Goal: Task Accomplishment & Management: Use online tool/utility

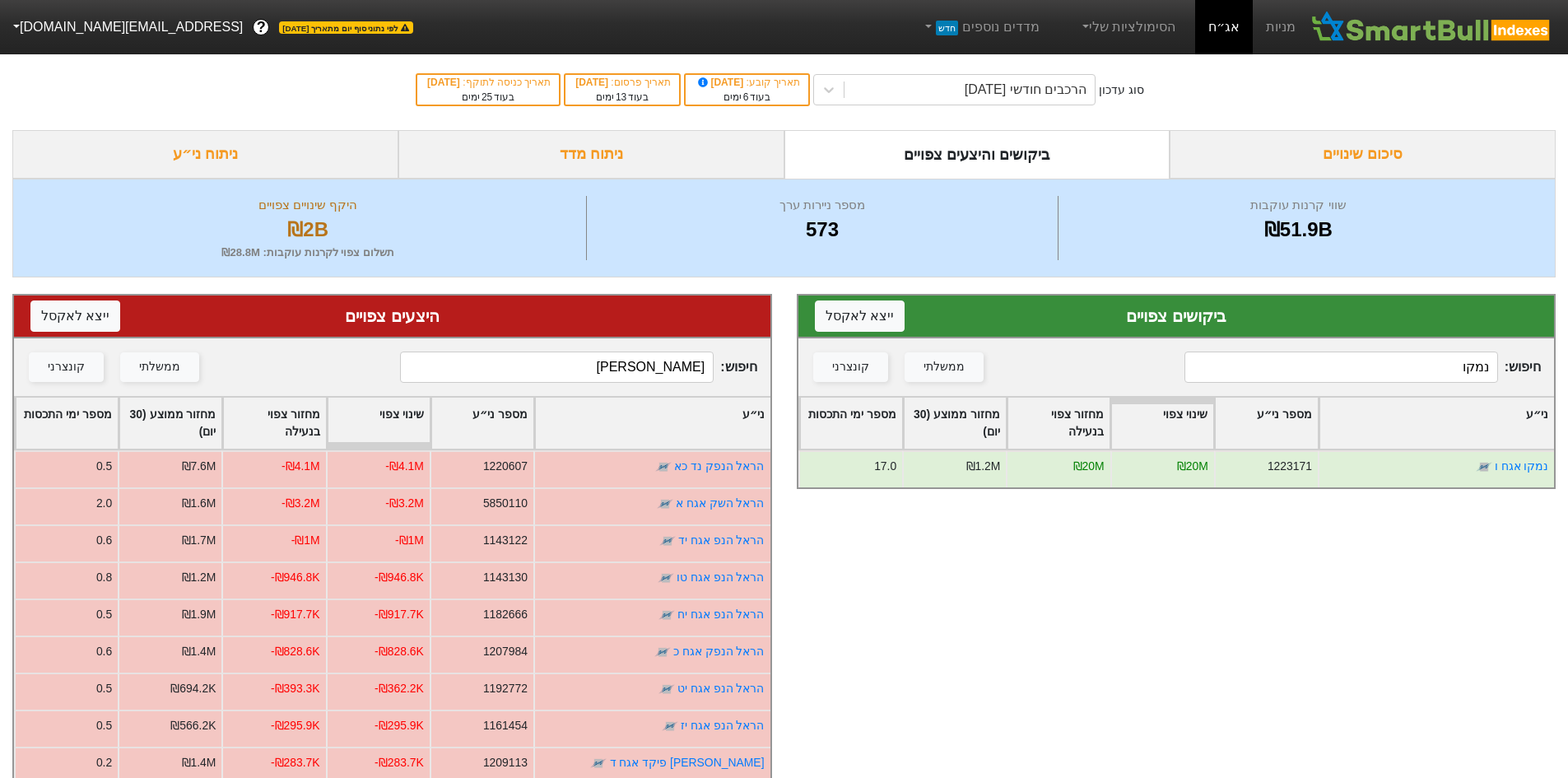
click at [1321, 371] on input "נמקו" at bounding box center [1341, 368] width 313 height 32
click at [1322, 372] on input "נמקו" at bounding box center [1341, 368] width 313 height 32
click at [640, 375] on input "הראל" at bounding box center [556, 368] width 313 height 32
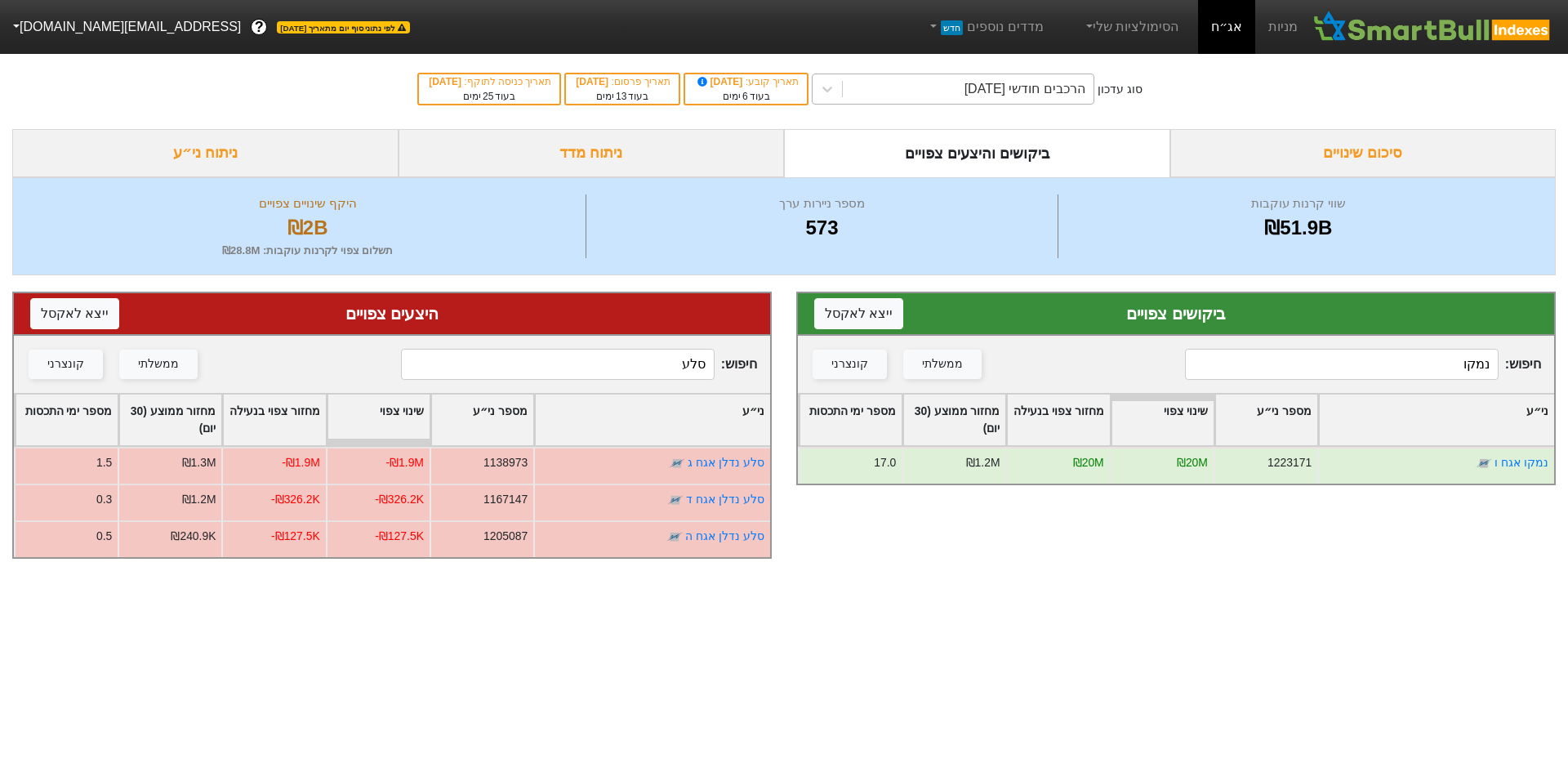
type input "סלע"
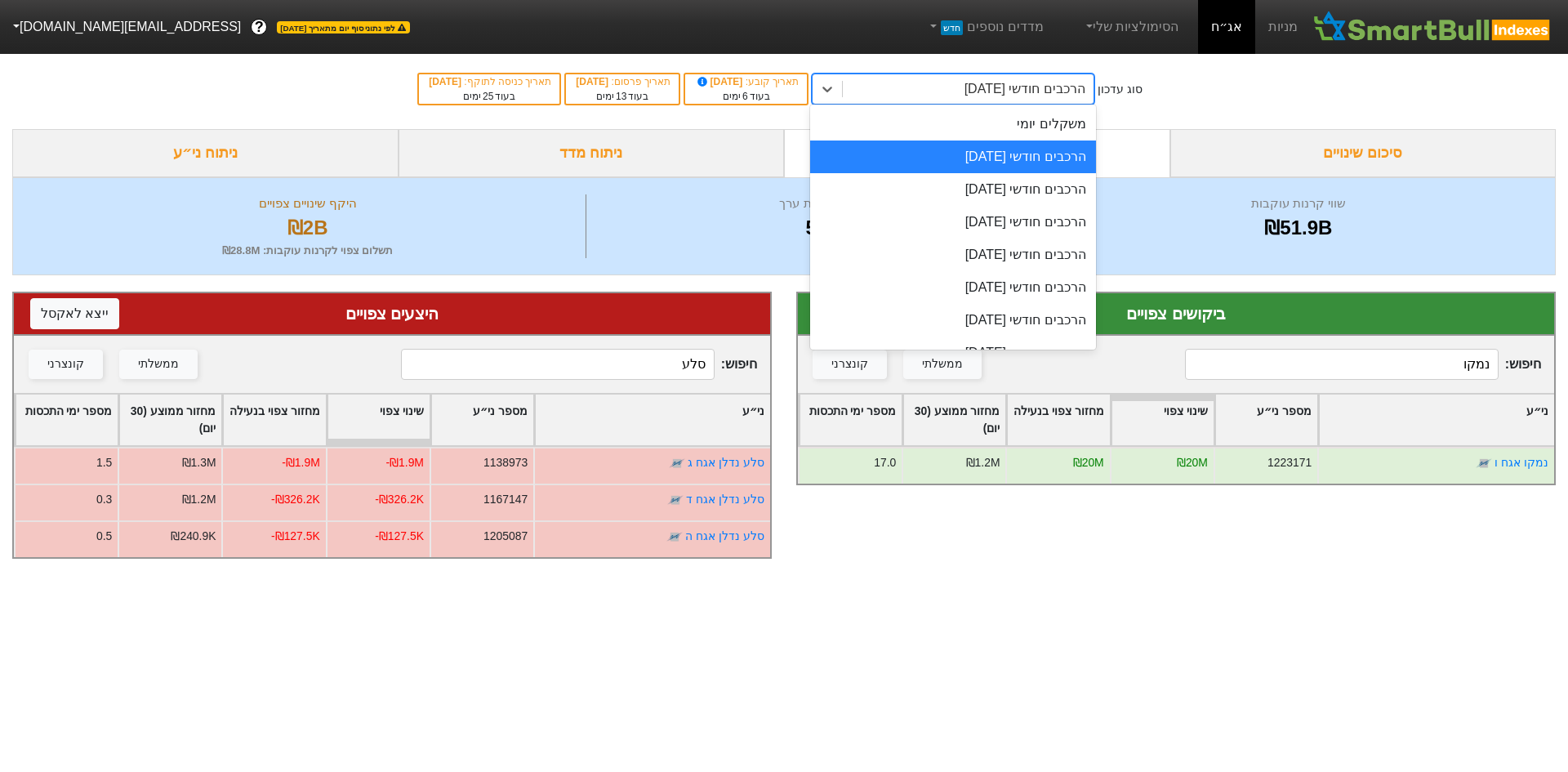
click at [890, 91] on div "הרכבים חודשי [DATE]" at bounding box center [969, 89] width 251 height 29
click at [1067, 120] on div "משקלים יומי" at bounding box center [953, 124] width 286 height 32
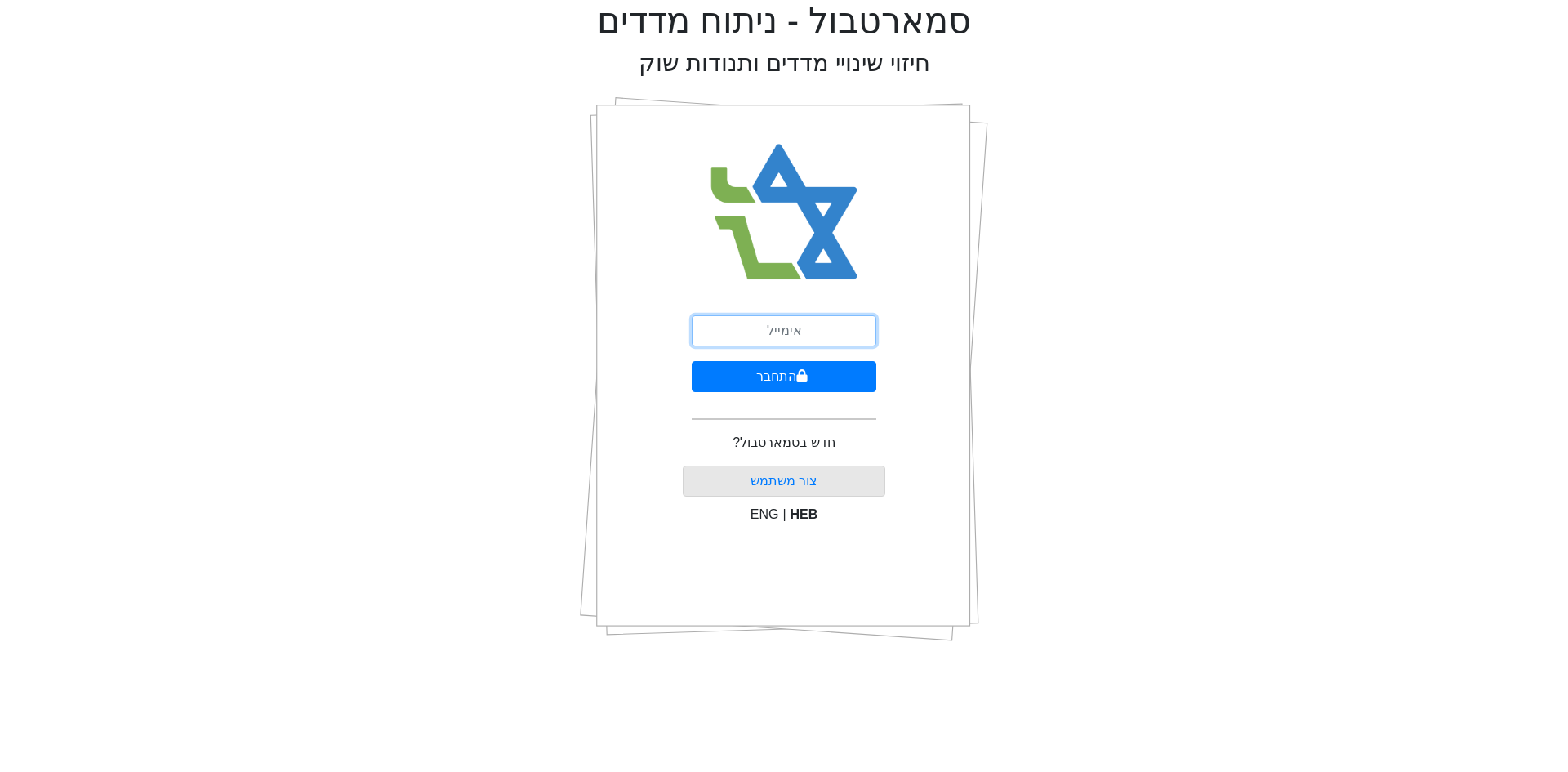
click at [801, 334] on input "email" at bounding box center [784, 332] width 184 height 31
drag, startPoint x: 842, startPoint y: 328, endPoint x: 748, endPoint y: 337, distance: 94.4
click at [748, 337] on input "[EMAIL_ADDRESS][DOMAIN_NAME]" at bounding box center [784, 332] width 184 height 31
type input "[EMAIL_ADDRESS][DOMAIN_NAME]"
click at [692, 361] on button "התחבר" at bounding box center [784, 377] width 184 height 31
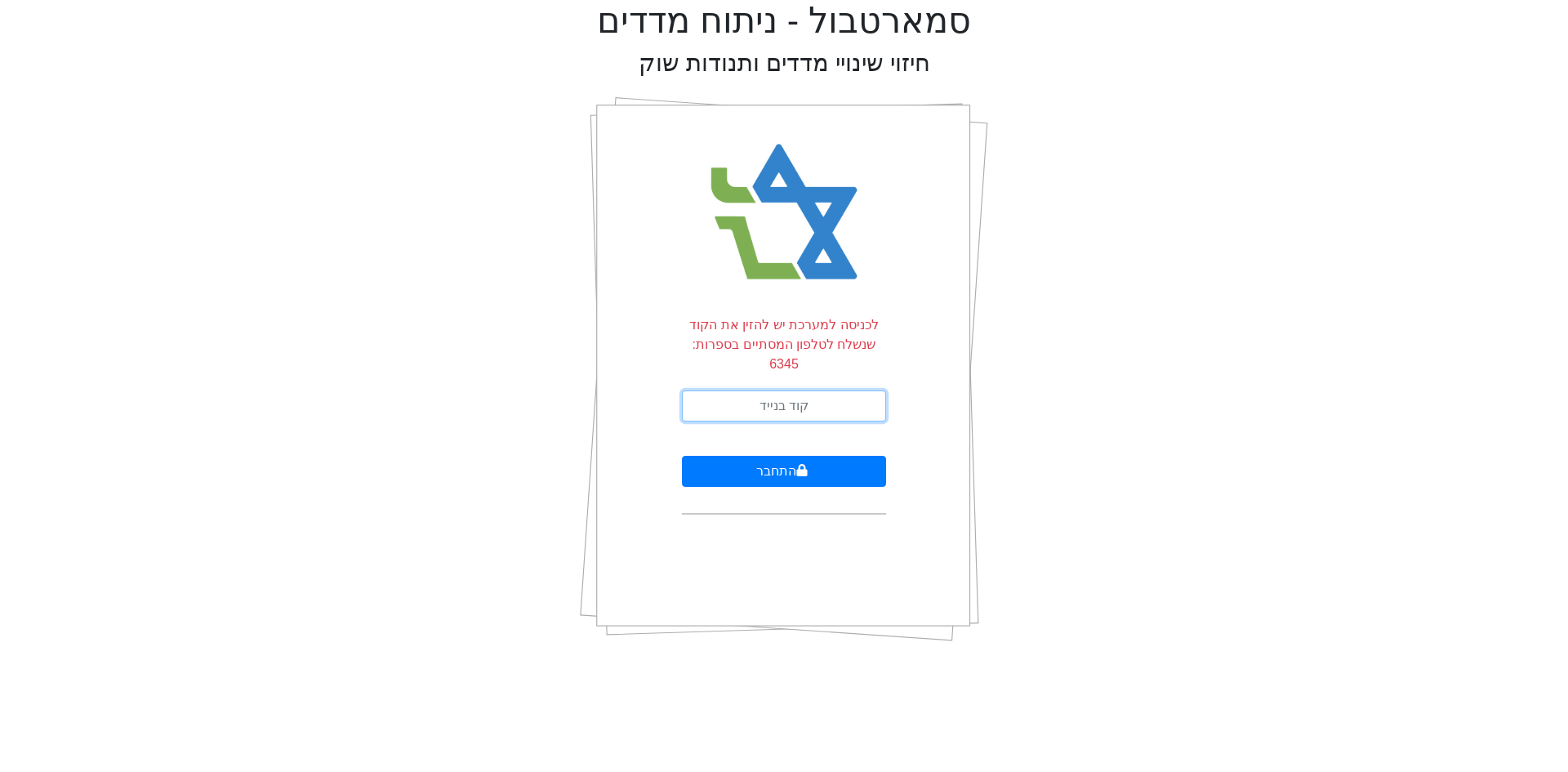
click at [779, 390] on input "text" at bounding box center [784, 406] width 204 height 31
type input "963192"
click at [683, 456] on button "התחבר" at bounding box center [784, 472] width 204 height 31
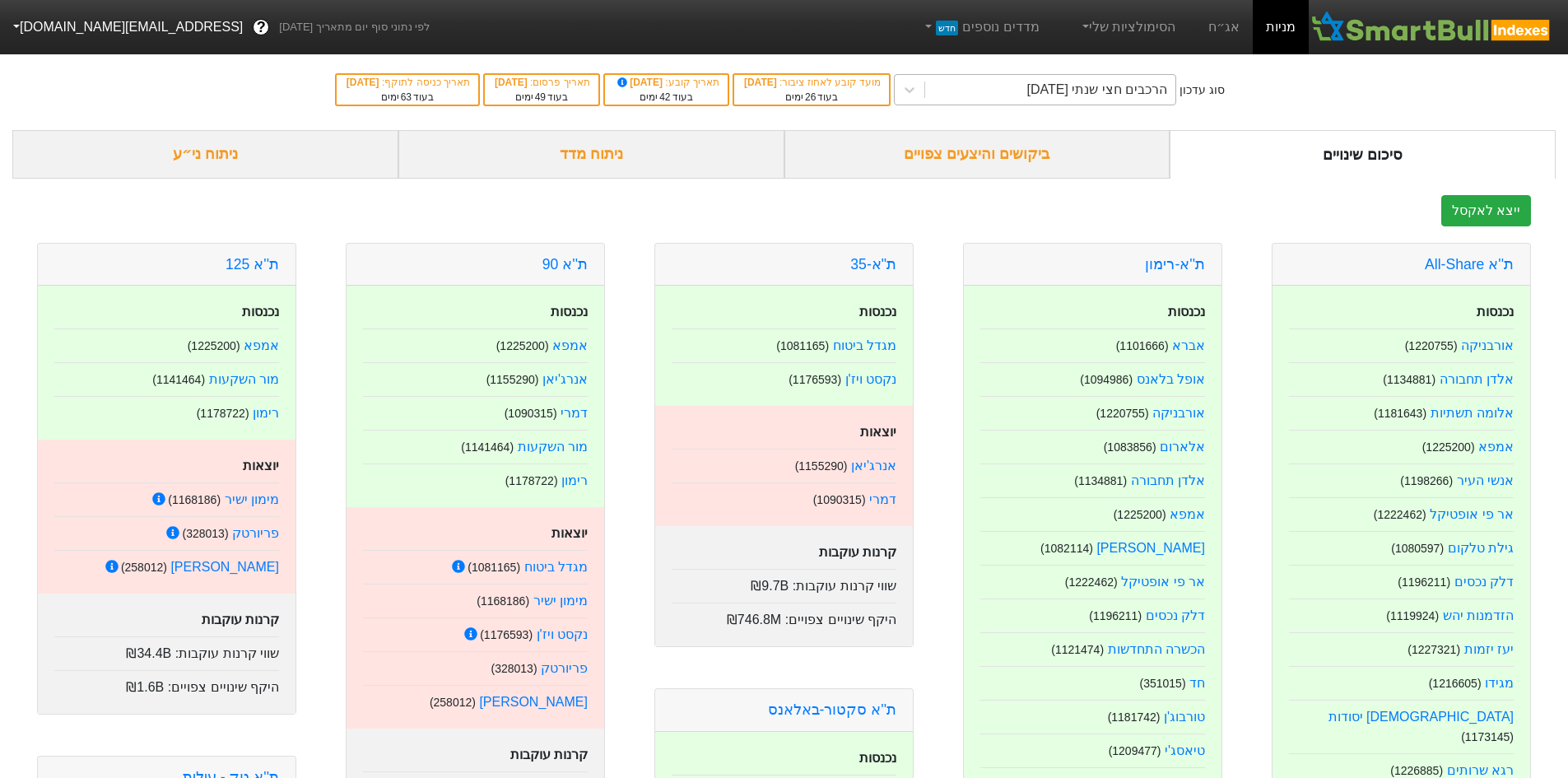
click at [1023, 81] on div "הרכבים חצי שנתי [DATE]" at bounding box center [1049, 90] width 250 height 30
click at [1119, 78] on div "הרכבים חצי שנתי [DATE]" at bounding box center [1049, 90] width 250 height 30
click at [1231, 32] on link "אג״ח" at bounding box center [1223, 27] width 57 height 54
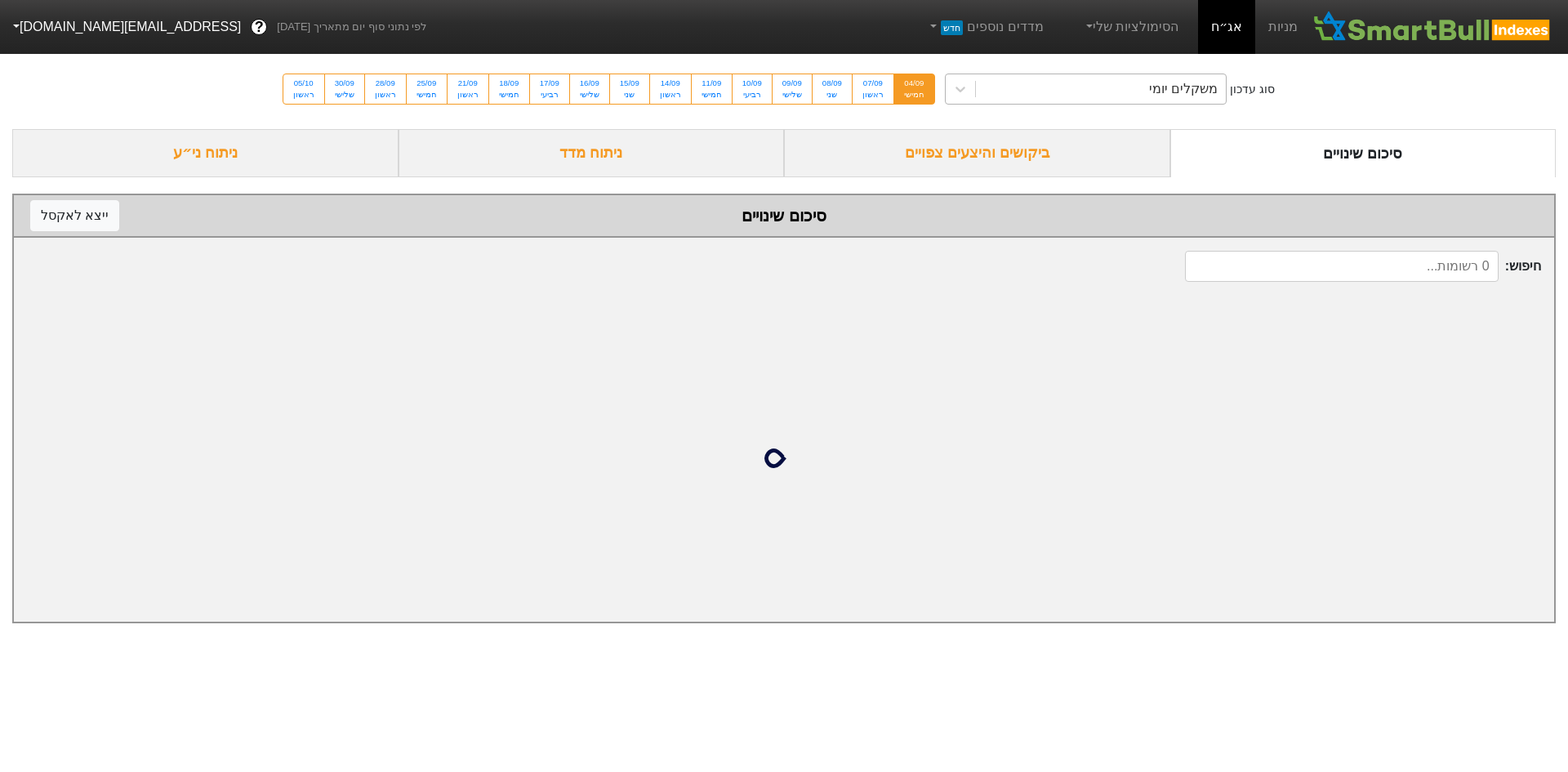
click at [1087, 85] on div "משקלים יומי" at bounding box center [1101, 89] width 251 height 29
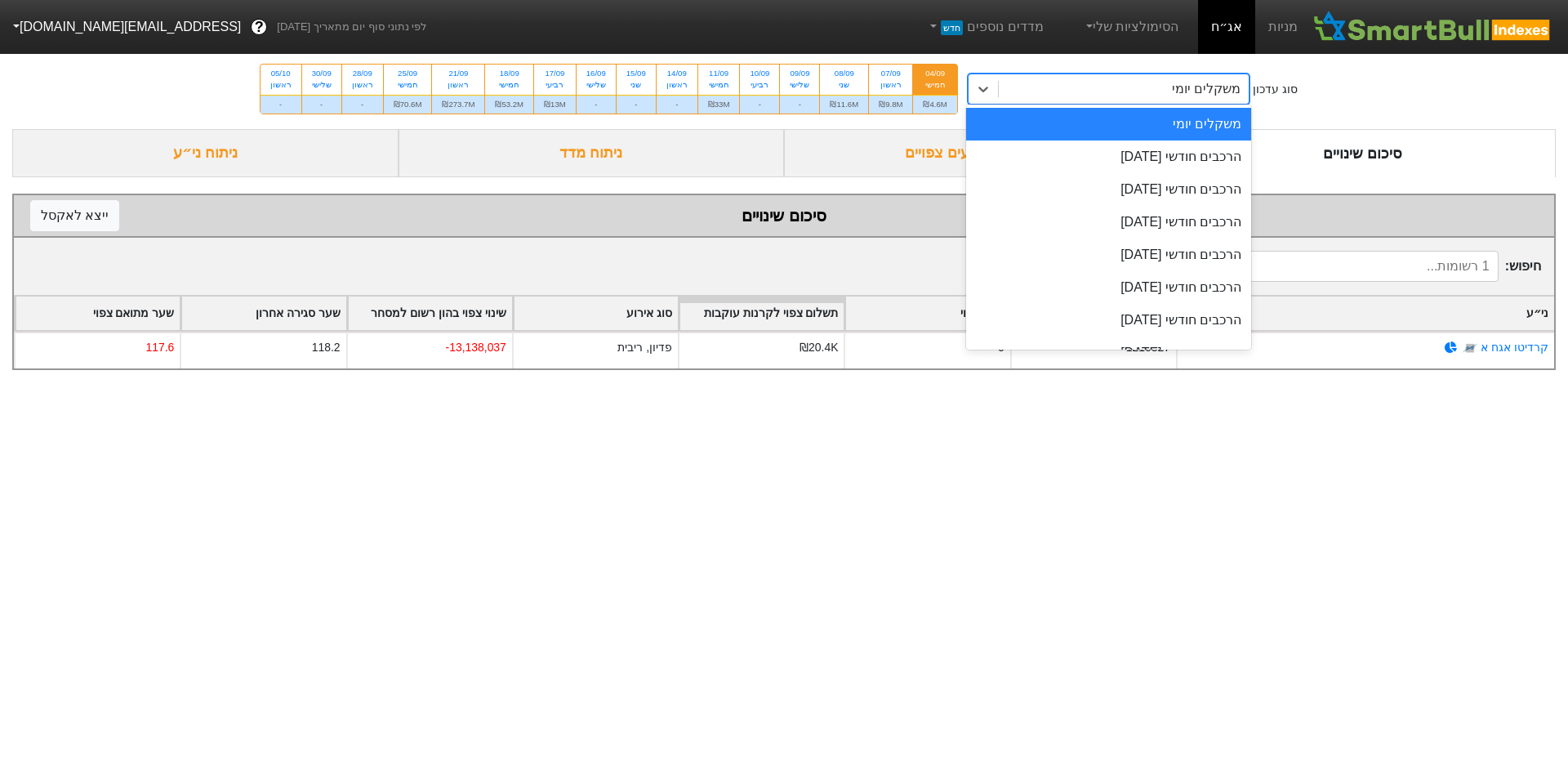
click at [1171, 127] on div "משקלים יומי" at bounding box center [1109, 124] width 286 height 32
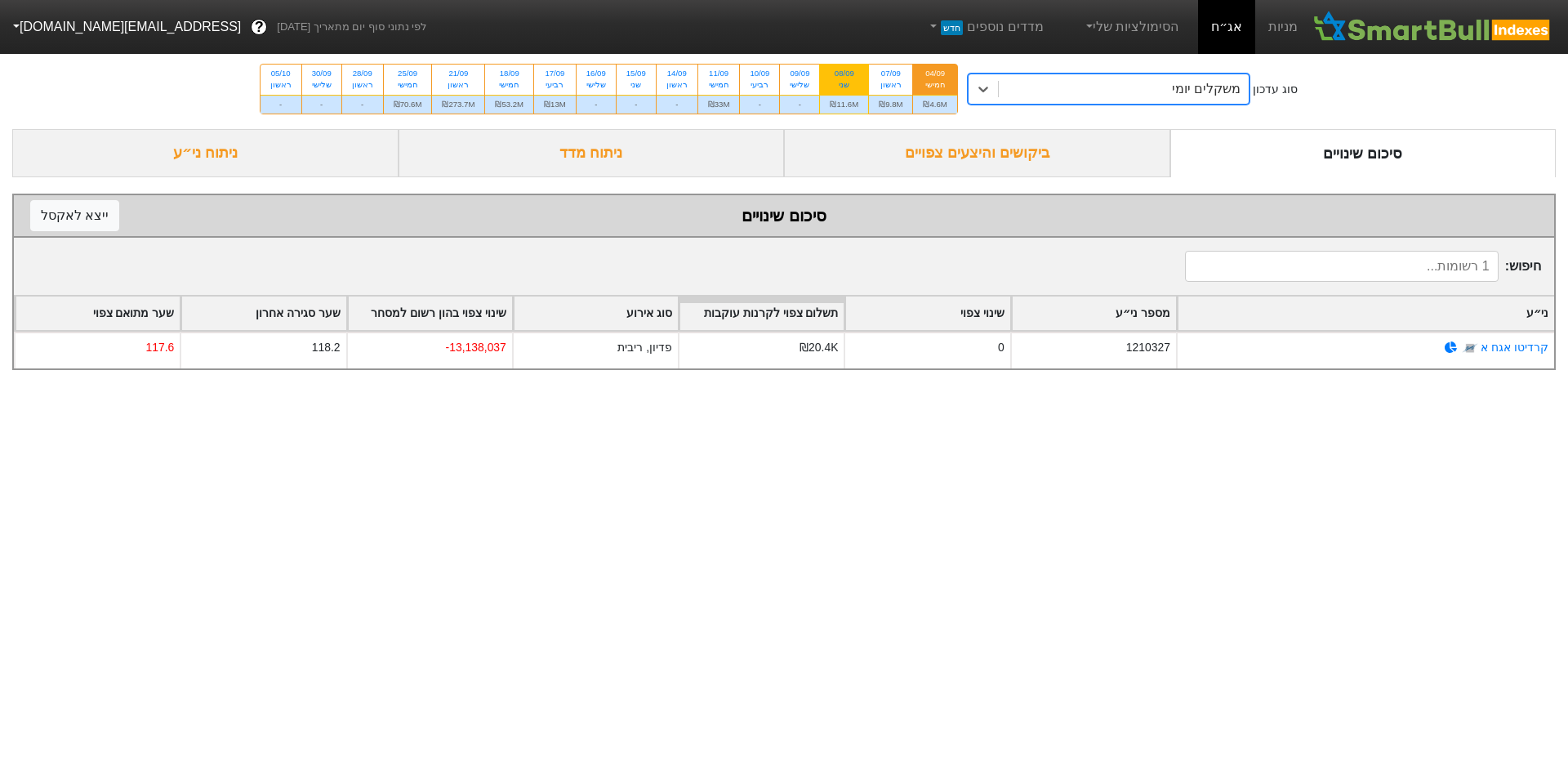
click at [857, 76] on div "08/09" at bounding box center [843, 74] width 28 height 12
click at [844, 76] on input "08/09 שני ₪11.6M" at bounding box center [838, 70] width 11 height 11
radio input "true"
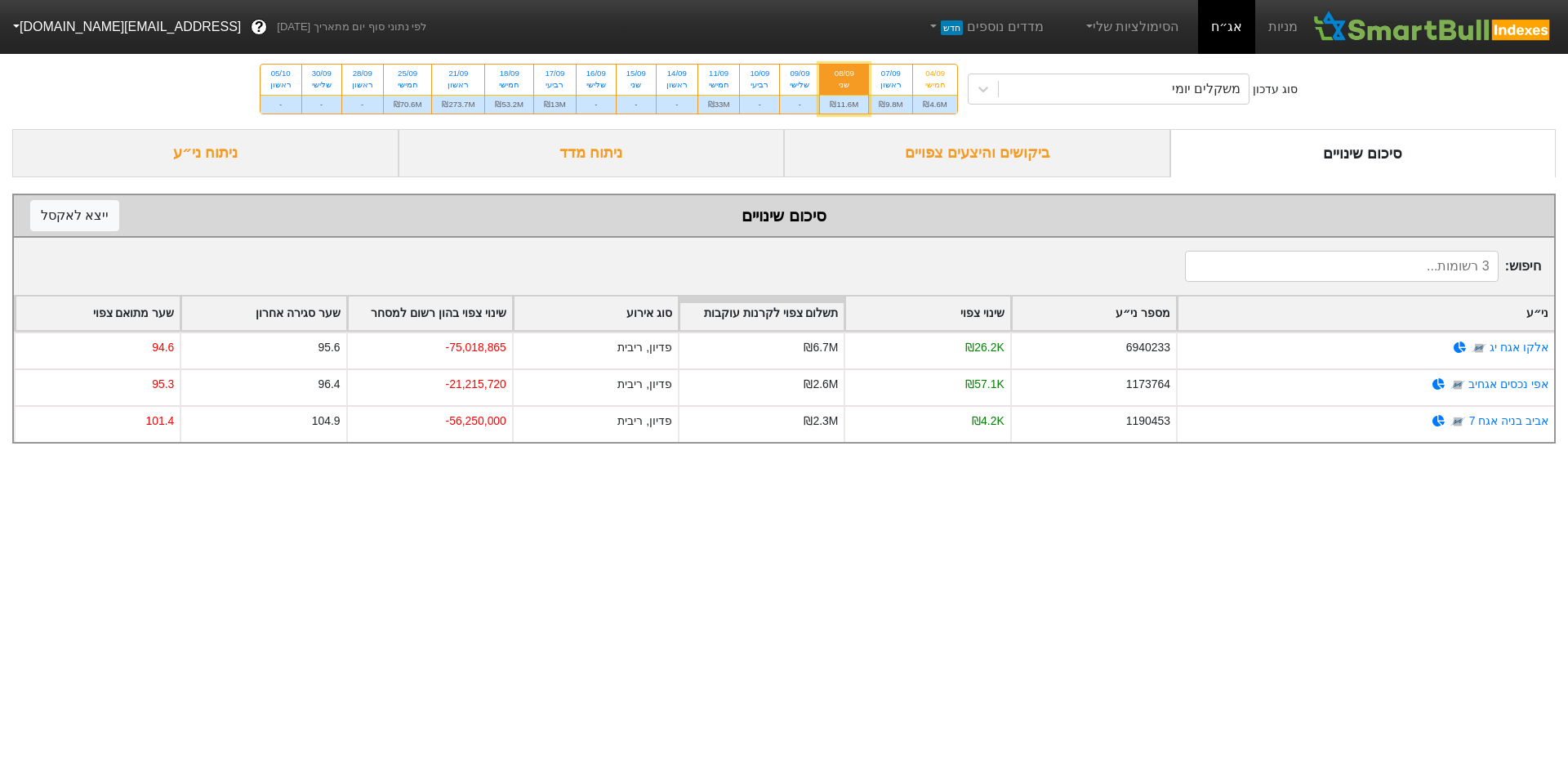
click at [1395, 267] on input at bounding box center [1342, 267] width 314 height 31
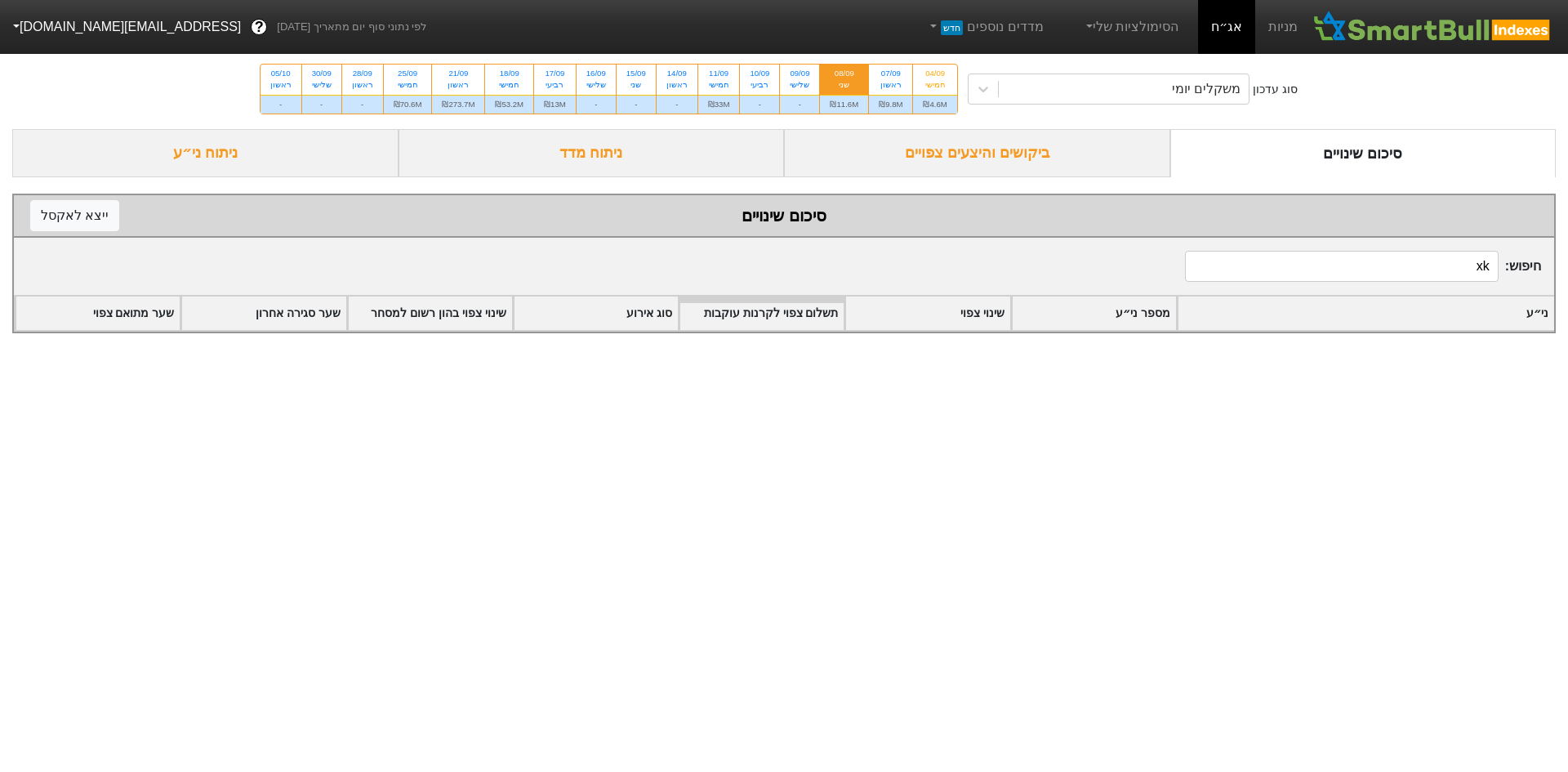
type input "x"
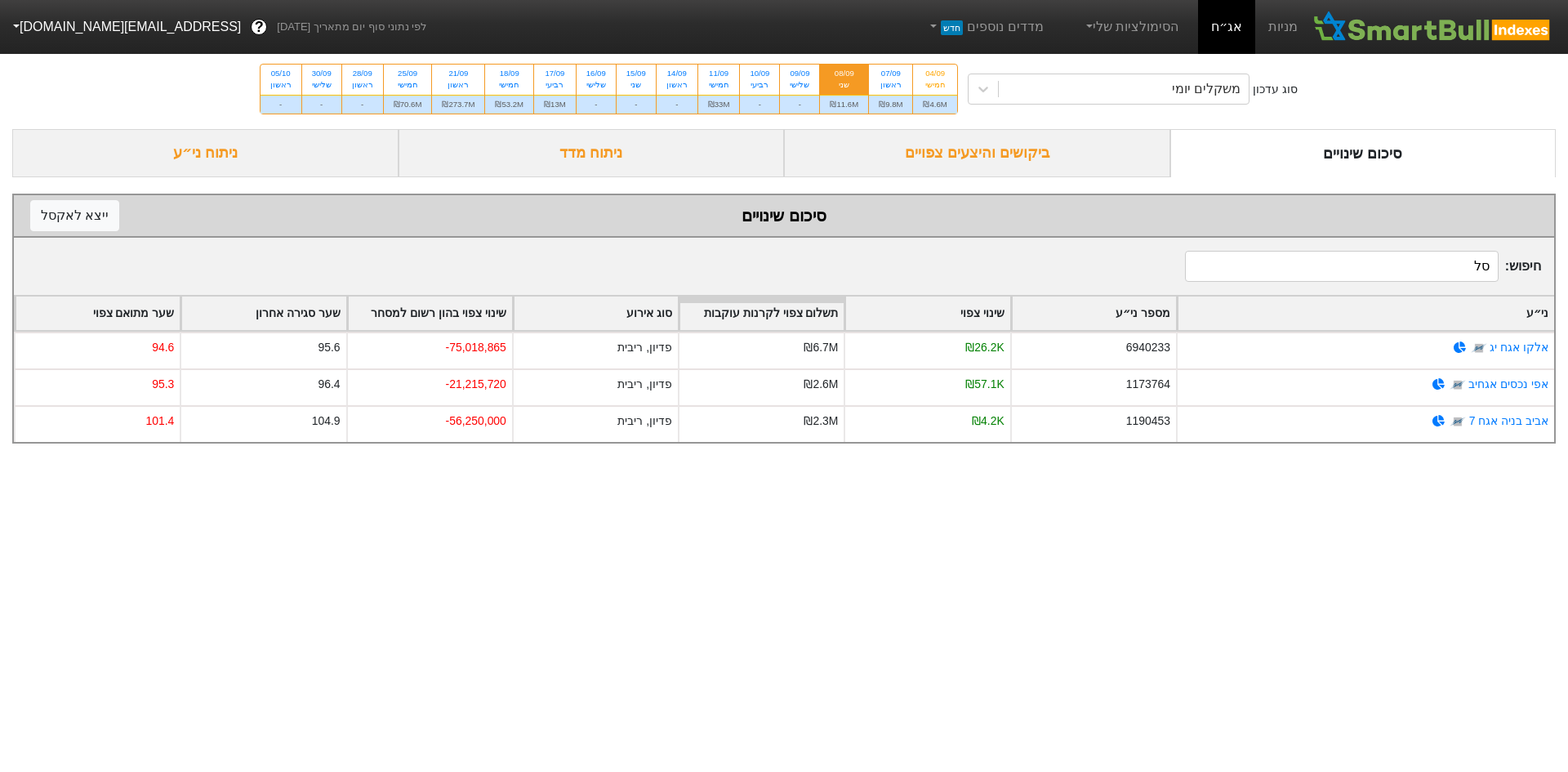
type input "סלע"
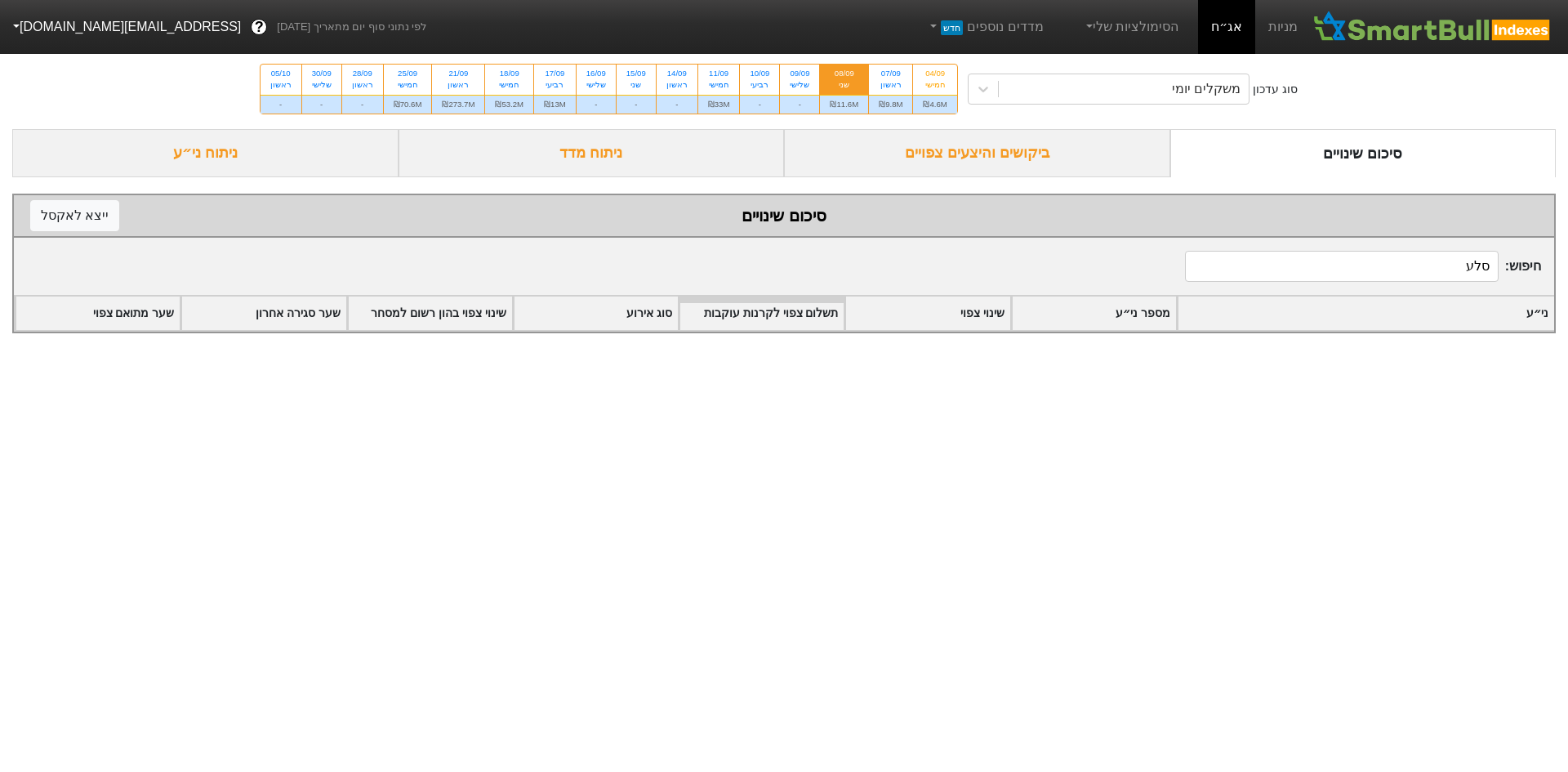
click at [1441, 261] on input "סלע" at bounding box center [1342, 267] width 314 height 31
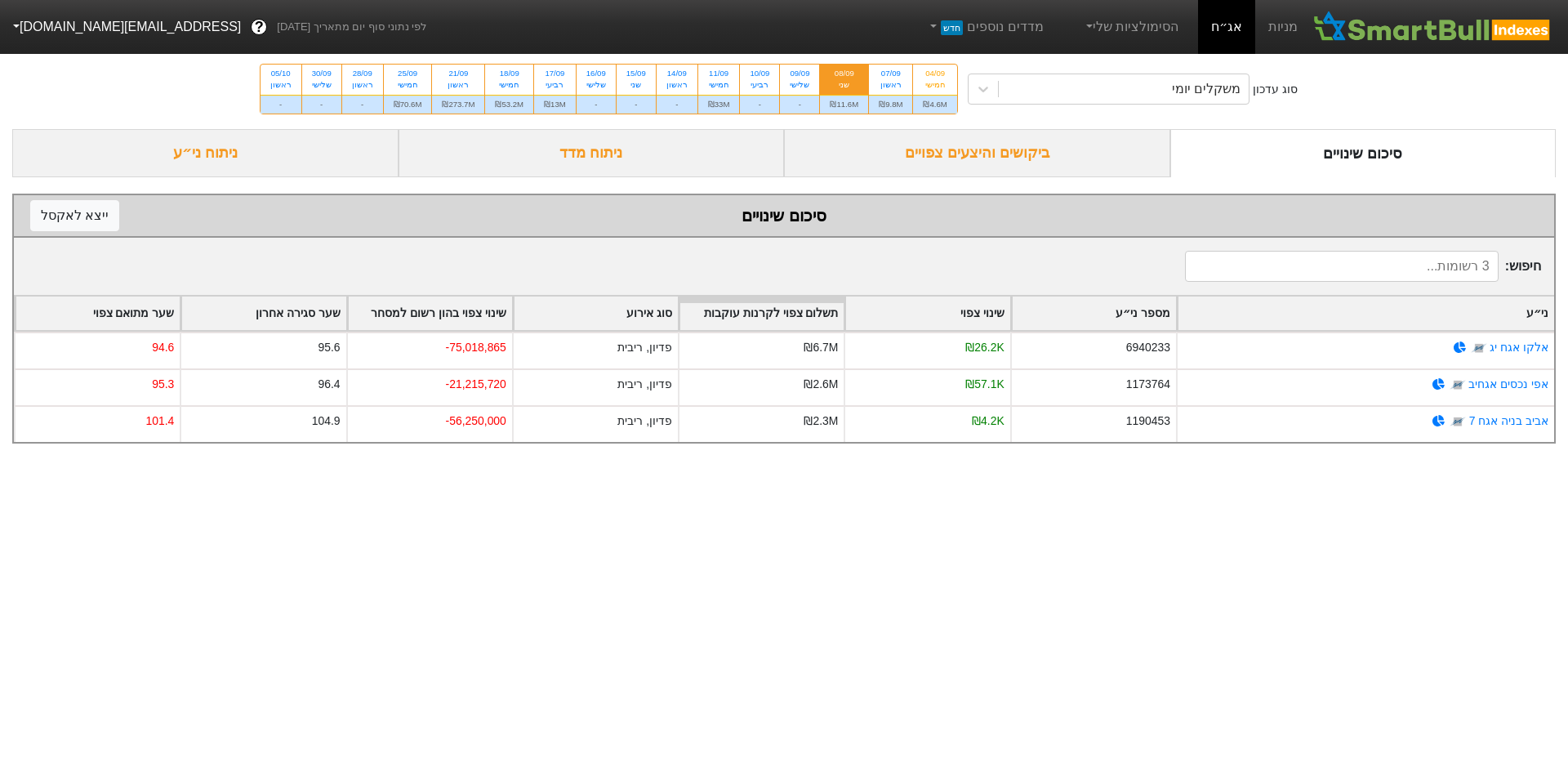
click at [1353, 272] on input at bounding box center [1342, 267] width 314 height 31
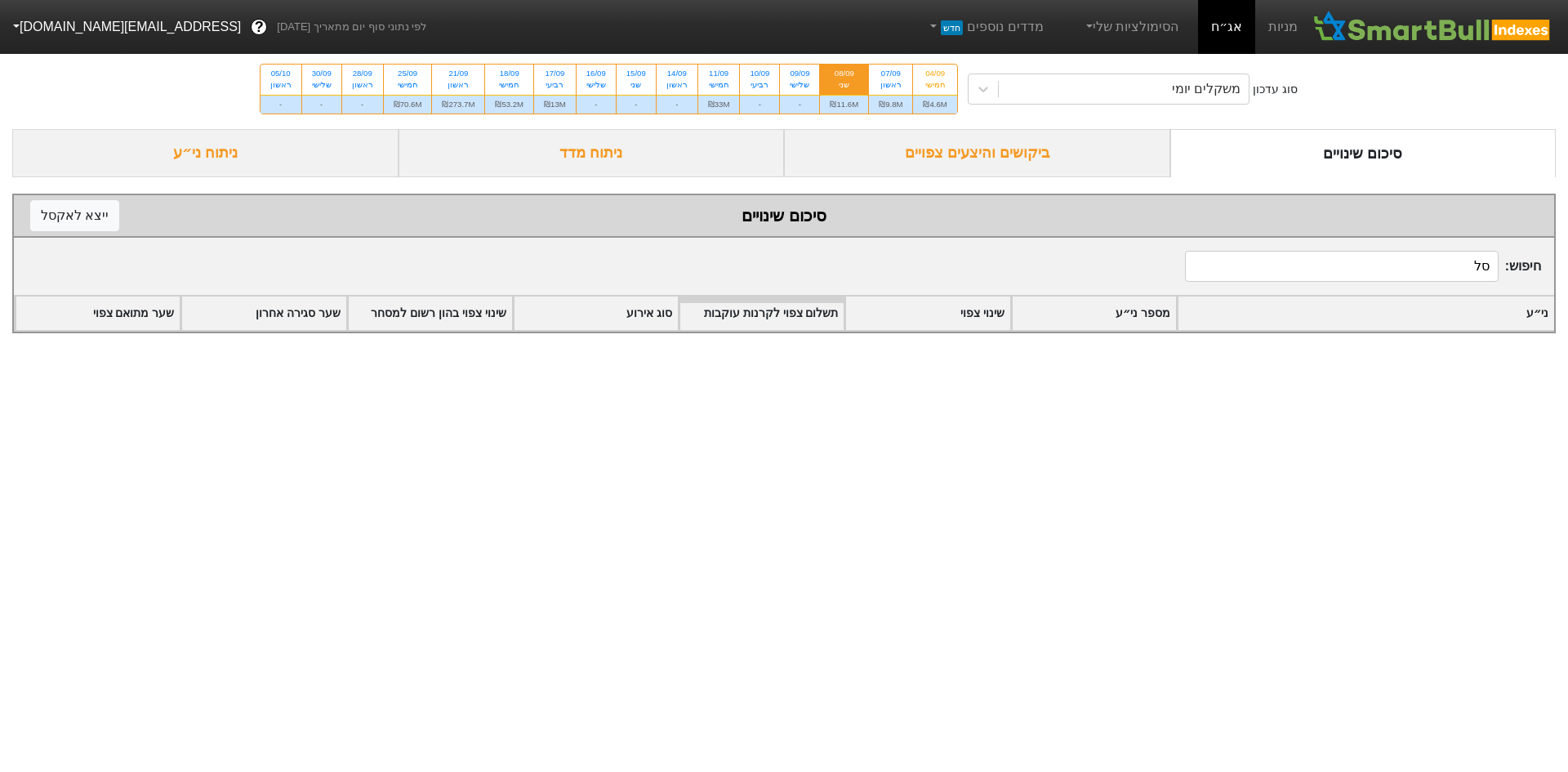
type input "ס"
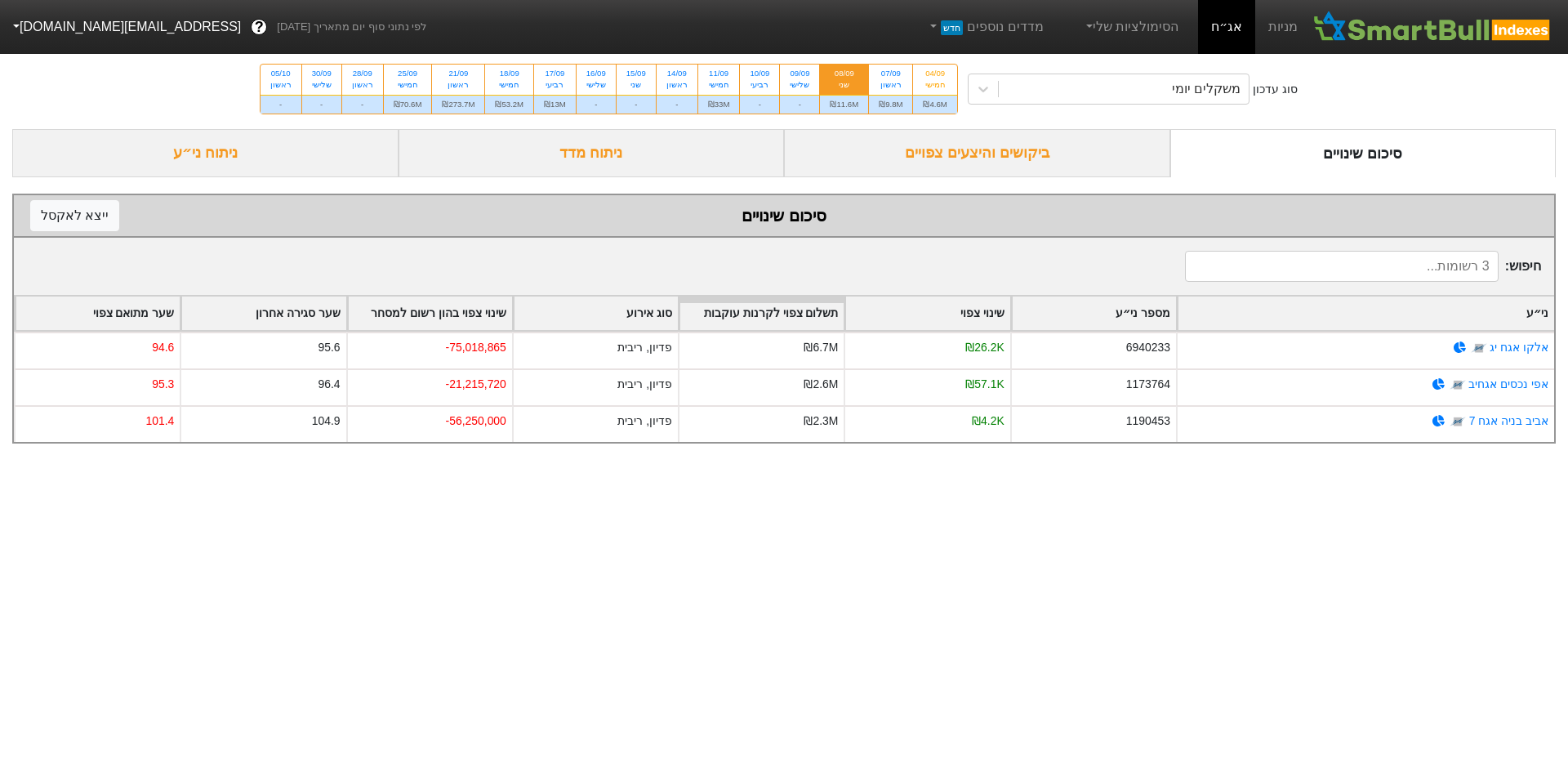
click at [1058, 164] on div "ביקושים והיצעים צפויים" at bounding box center [978, 153] width 386 height 48
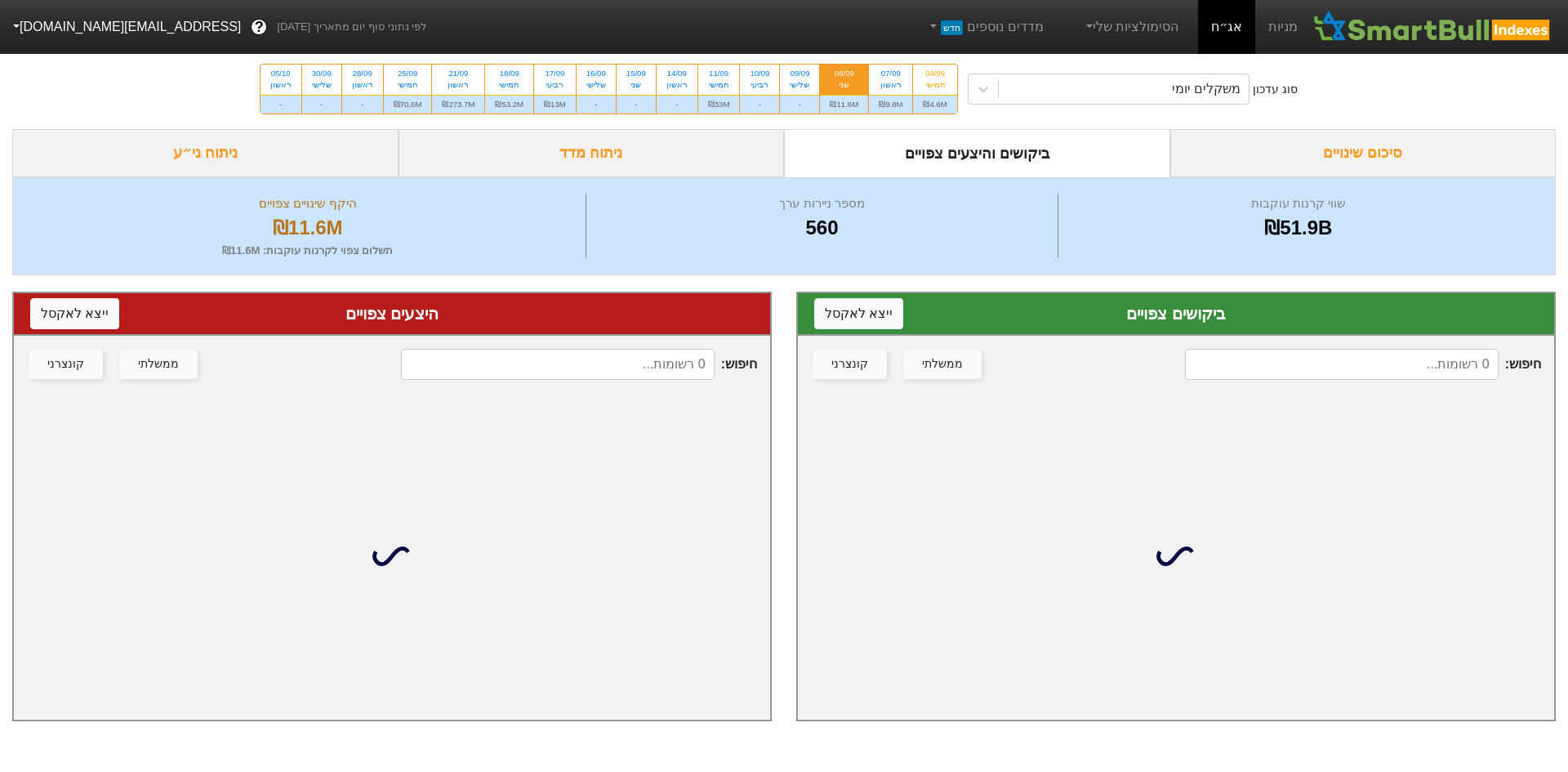
click at [1373, 384] on div "חיפוש : ממשלתי קונצרני" at bounding box center [1176, 364] width 756 height 57
click at [1373, 372] on input at bounding box center [1342, 365] width 314 height 31
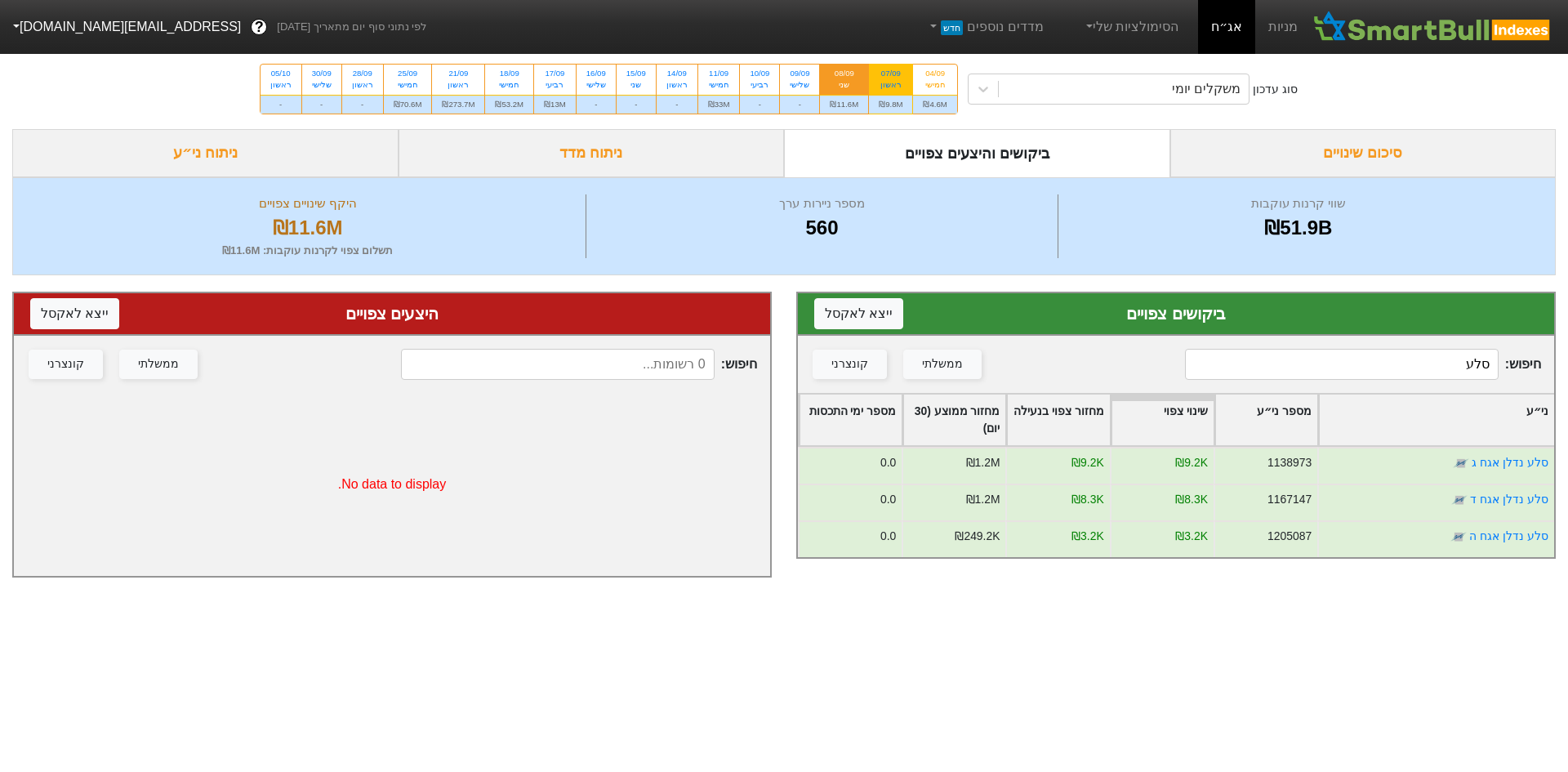
type input "סלע"
click at [888, 84] on div "ראשון" at bounding box center [890, 85] width 24 height 12
click at [888, 76] on input "07/09 ראשון ₪9.8M" at bounding box center [885, 70] width 11 height 11
radio input "true"
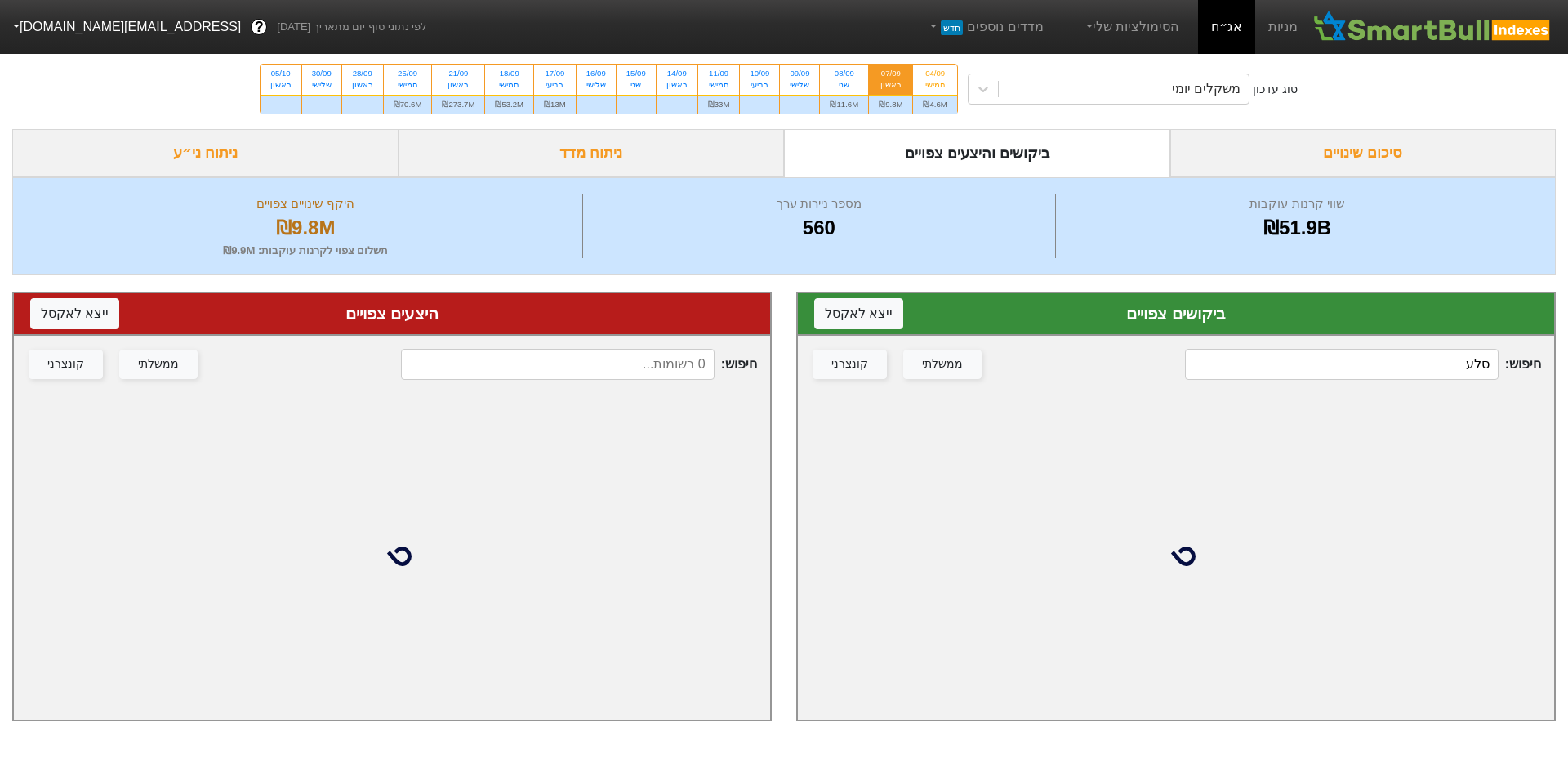
click at [1375, 386] on div "חיפוש : [PERSON_NAME] ממשלתי קונצרני" at bounding box center [1176, 364] width 756 height 57
click at [1375, 372] on input "סלע" at bounding box center [1342, 365] width 314 height 31
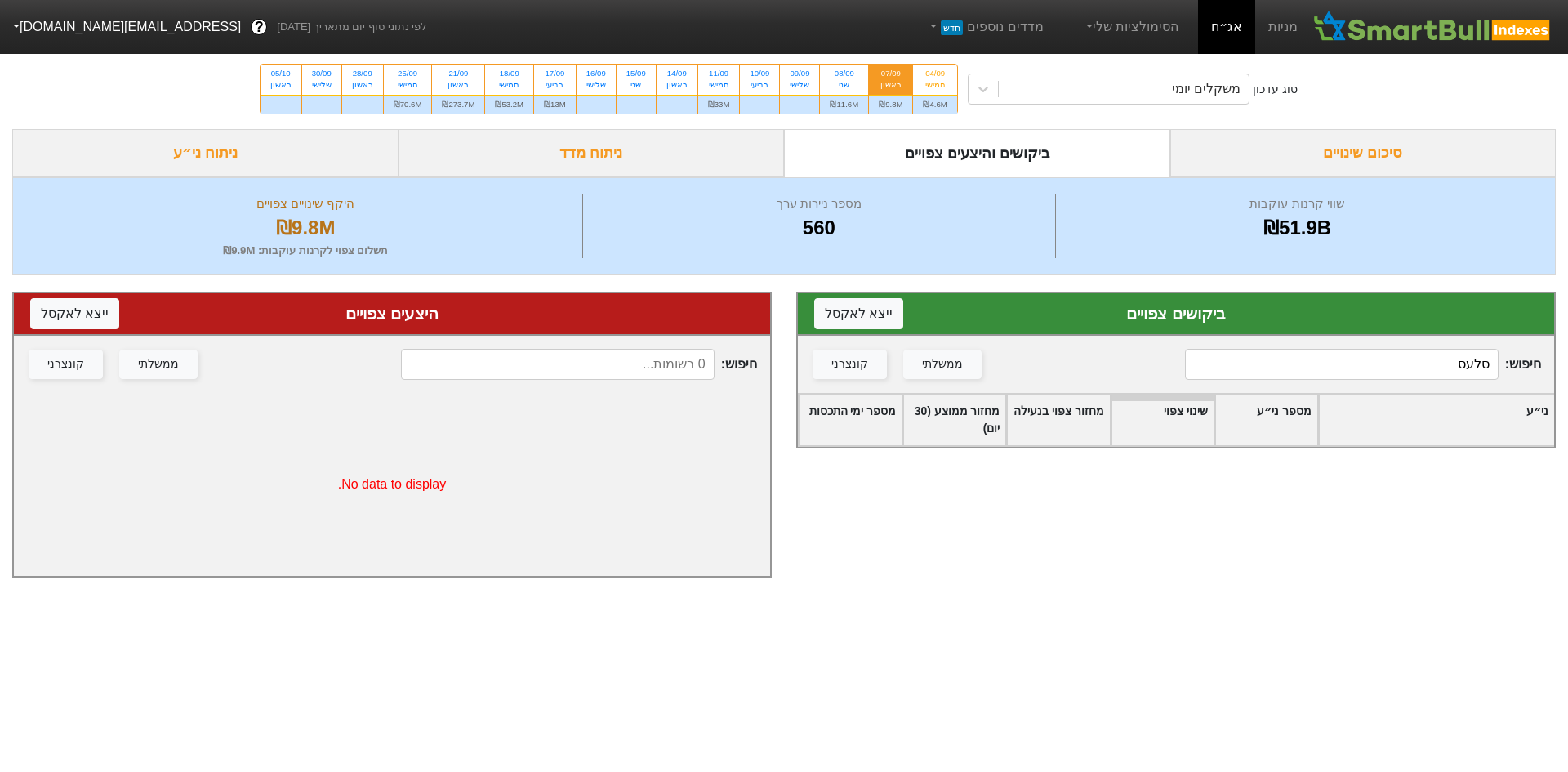
type input "סלע"
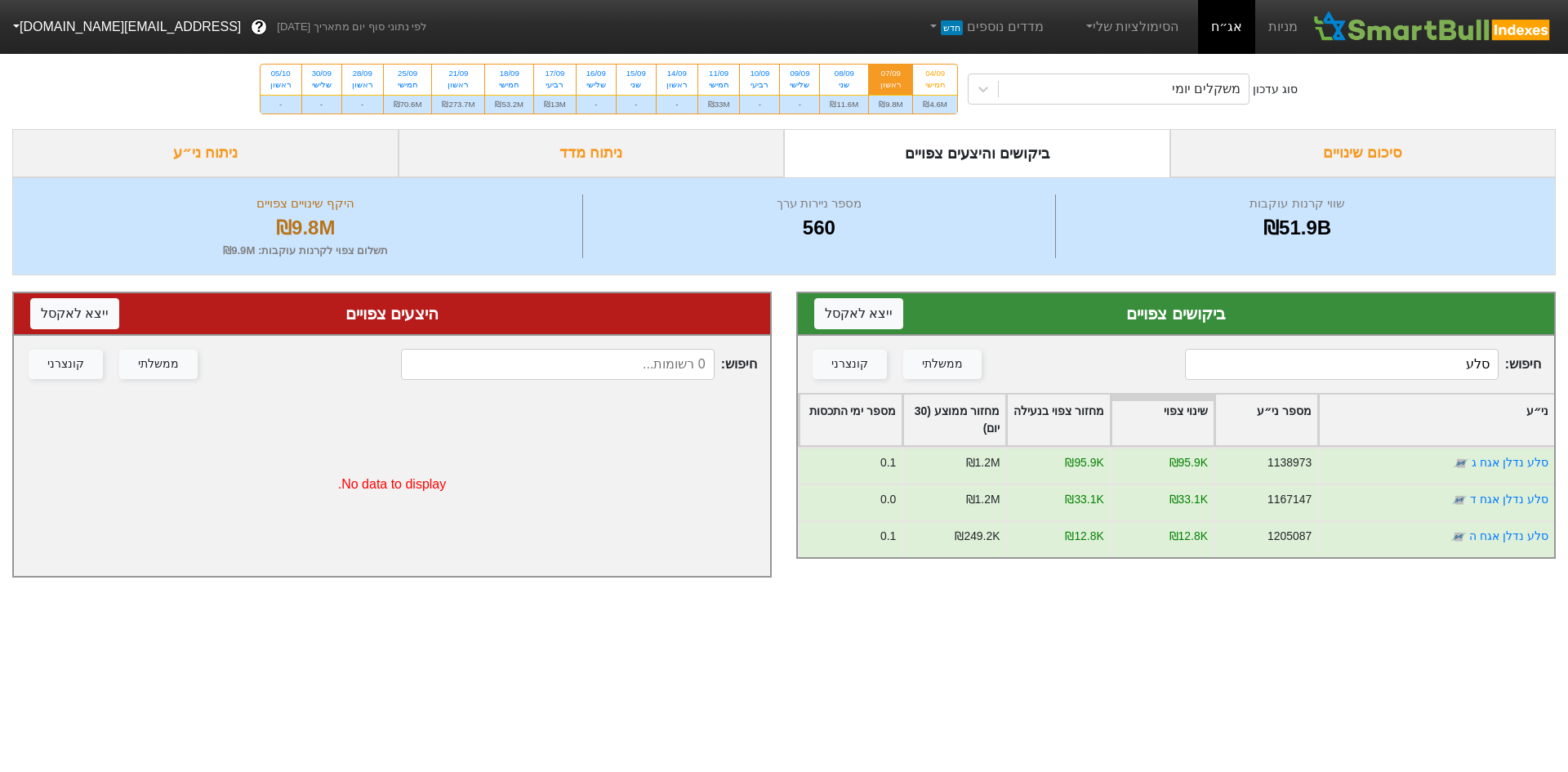
drag, startPoint x: 1377, startPoint y: 368, endPoint x: 1804, endPoint y: 357, distance: 427.1
click at [1567, 357] on html "מניות אג״ח הסימולציות שלי מדדים נוספים חדש לפי נתוני סוף יום מתאריך [DATE] ? [E…" at bounding box center [784, 297] width 1568 height 594
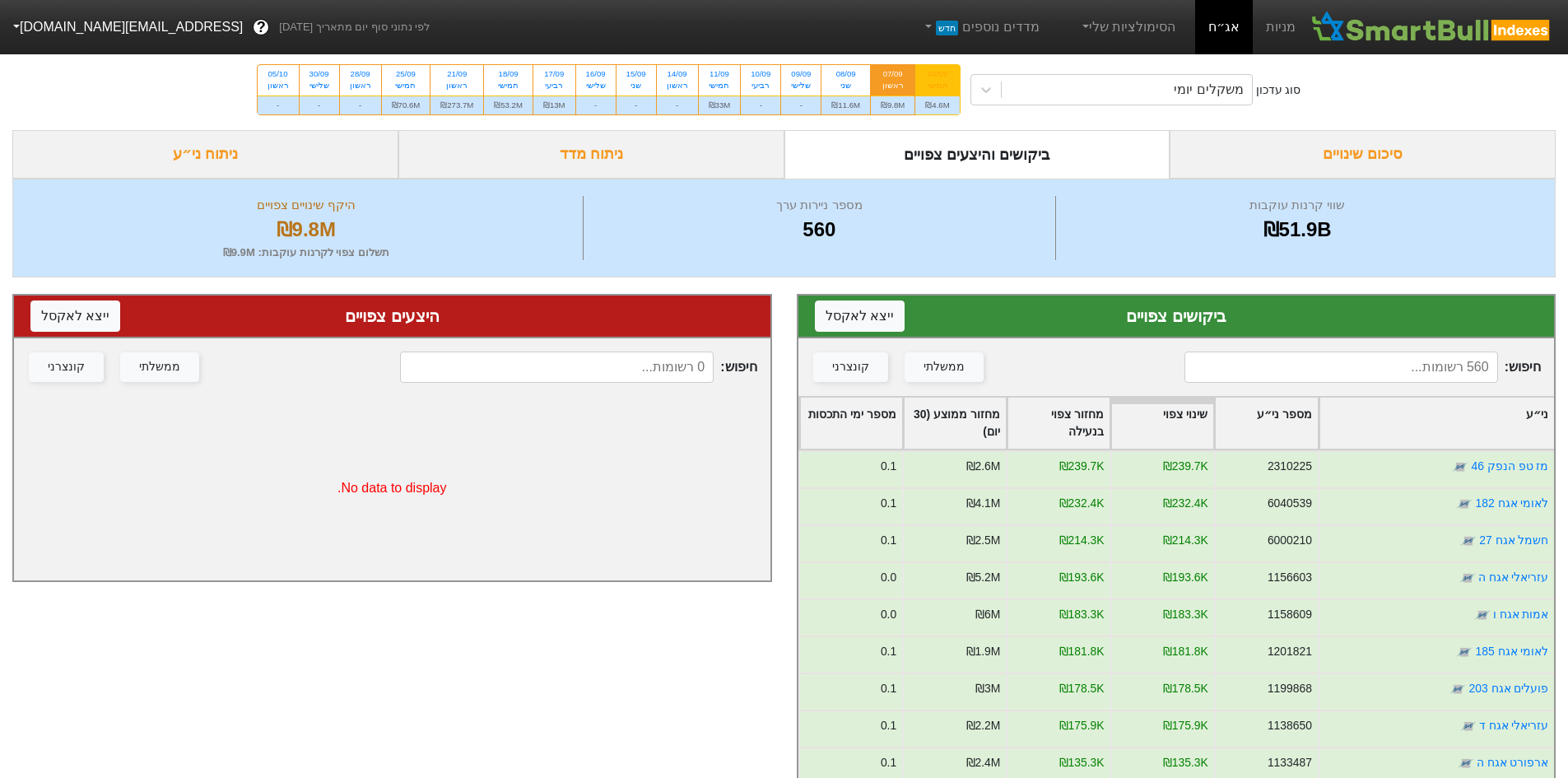
click at [950, 80] on div "04/09 חמישי" at bounding box center [937, 80] width 43 height 30
click at [938, 76] on input "04/09 חמישי ₪4.6M" at bounding box center [932, 70] width 11 height 11
radio input "true"
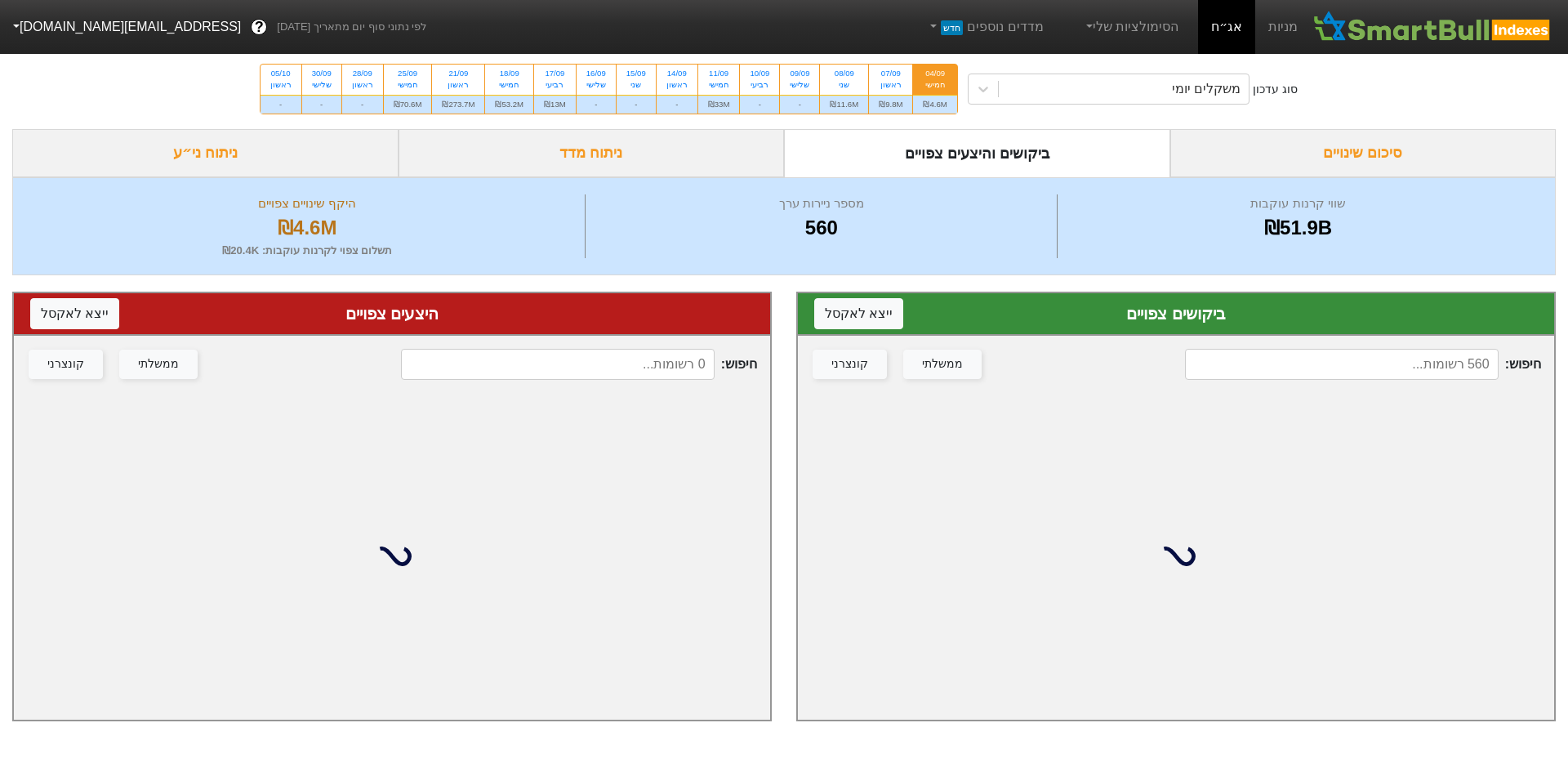
click at [1374, 363] on input at bounding box center [1342, 365] width 314 height 31
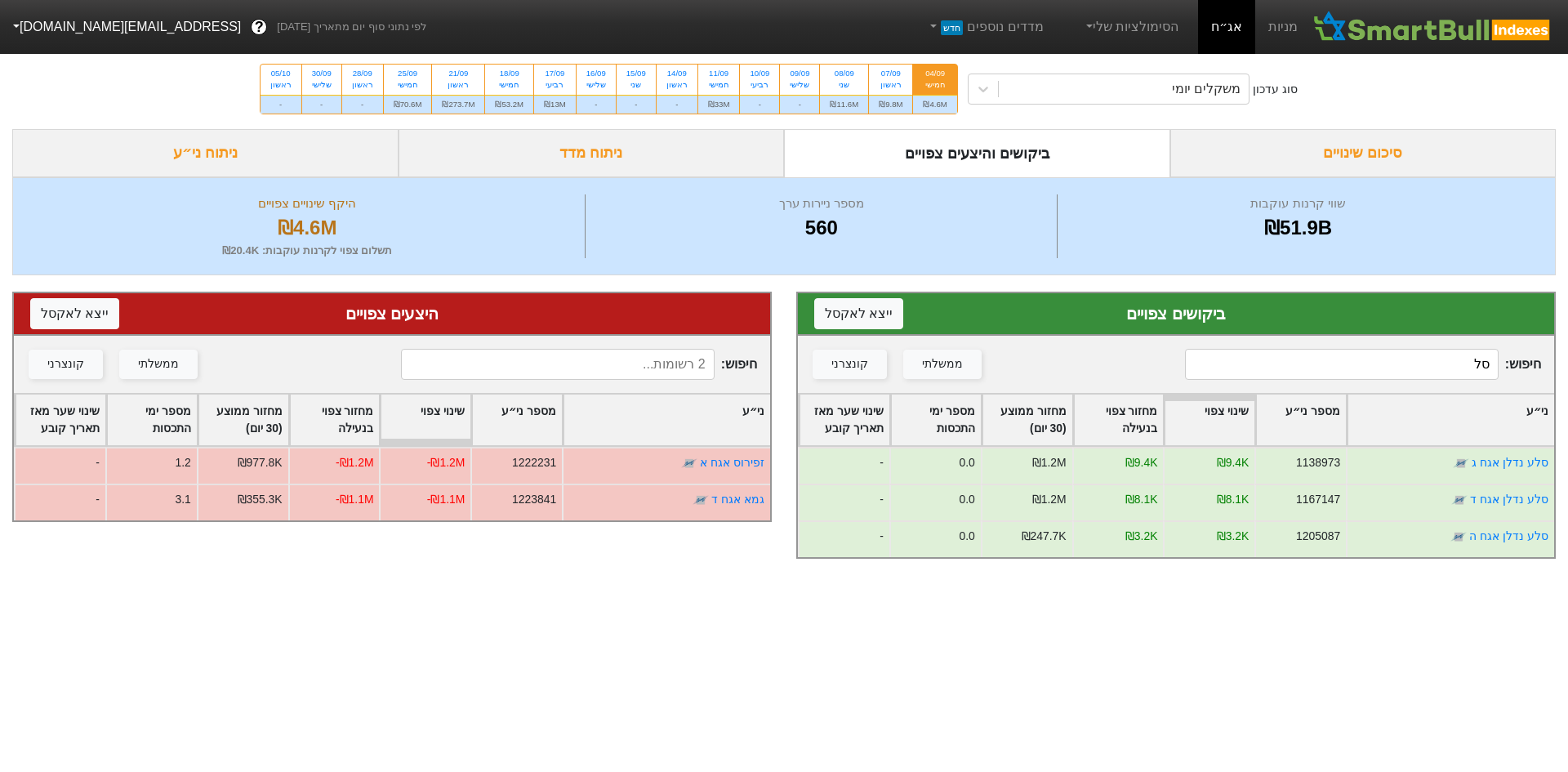
type input "ס"
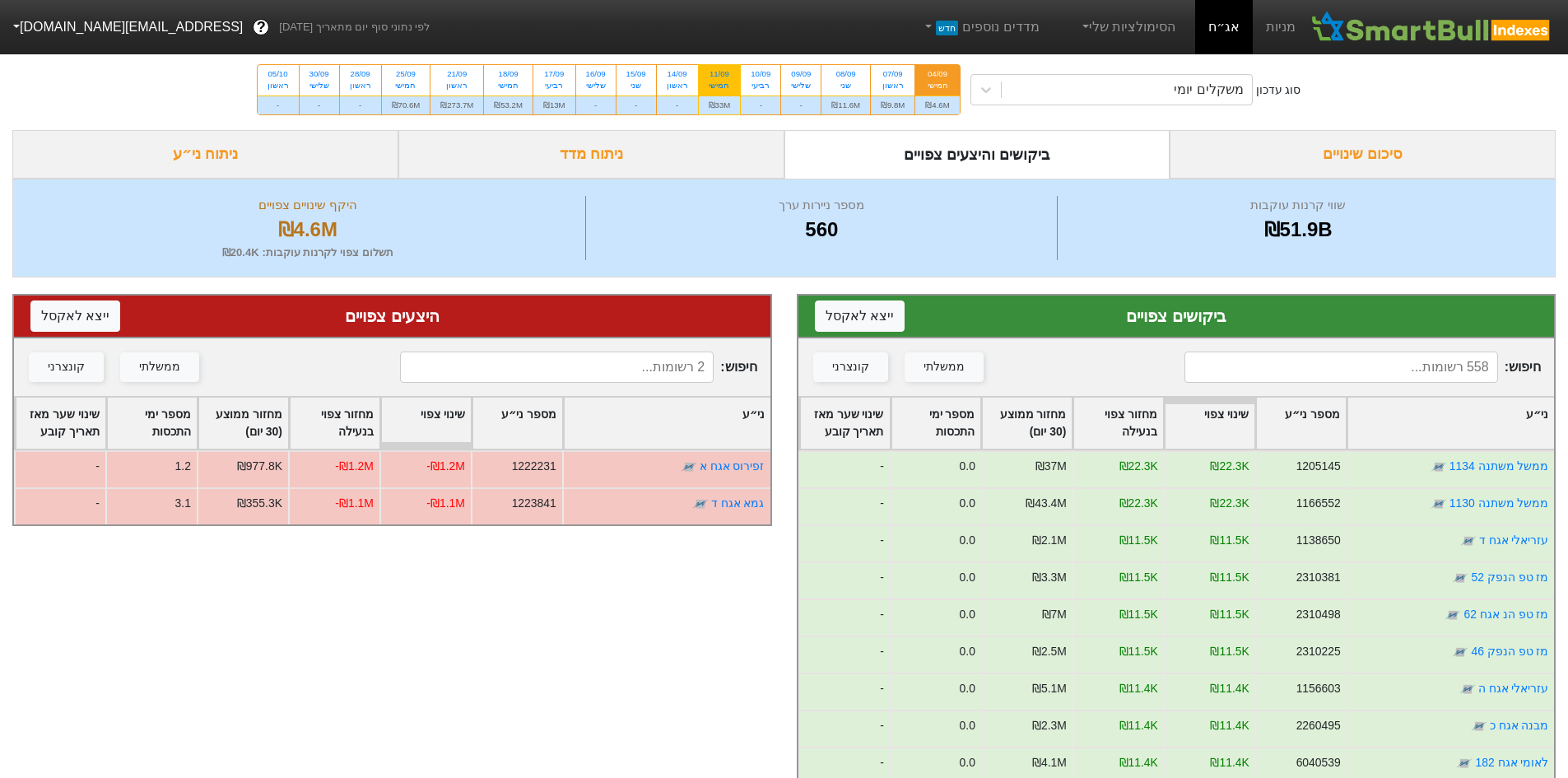
click at [723, 71] on div "11/09" at bounding box center [719, 74] width 22 height 12
click at [719, 71] on input "11/09 חמישי ₪33M" at bounding box center [713, 70] width 11 height 11
radio input "true"
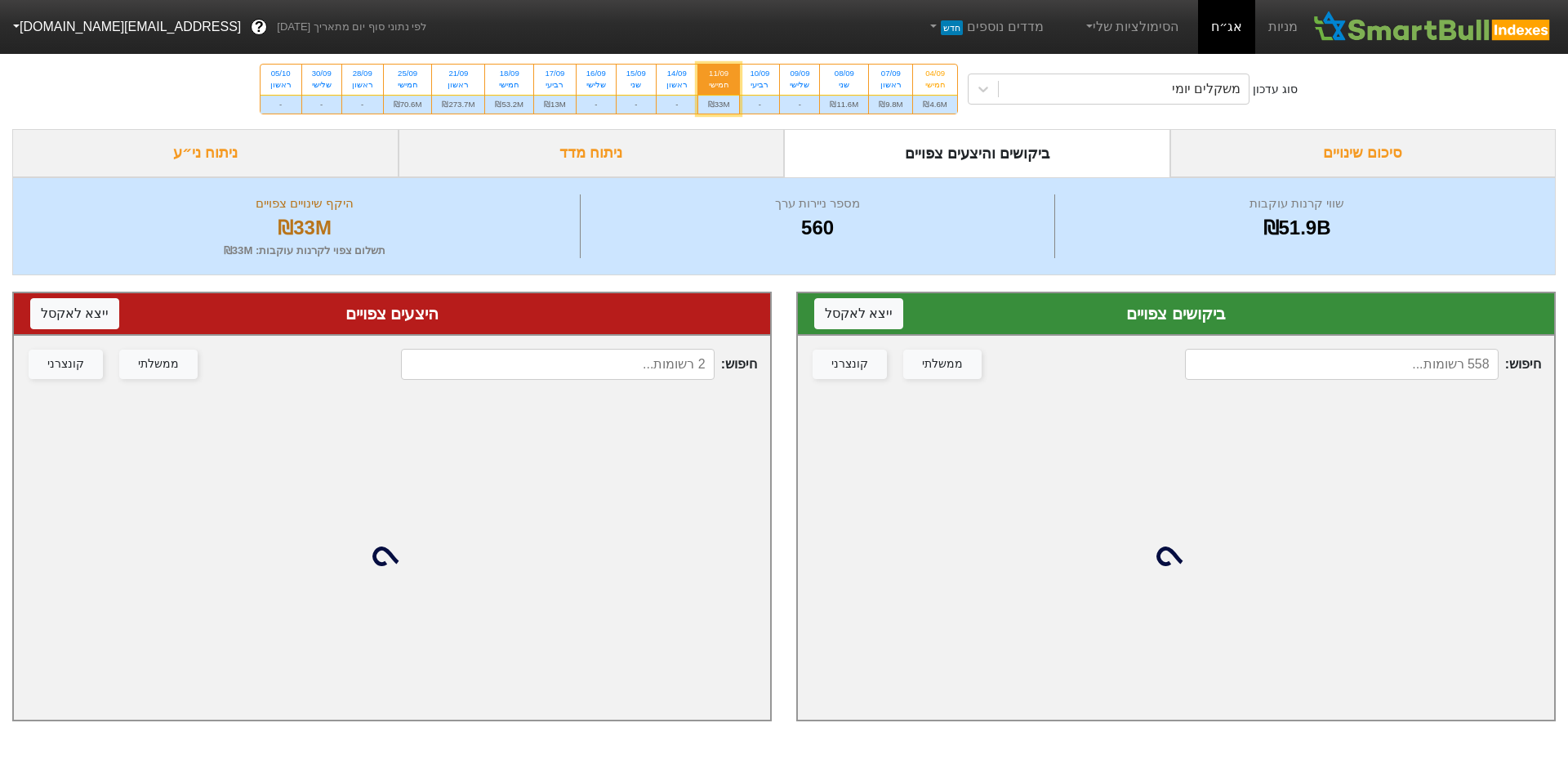
click at [1432, 365] on input at bounding box center [1342, 365] width 314 height 31
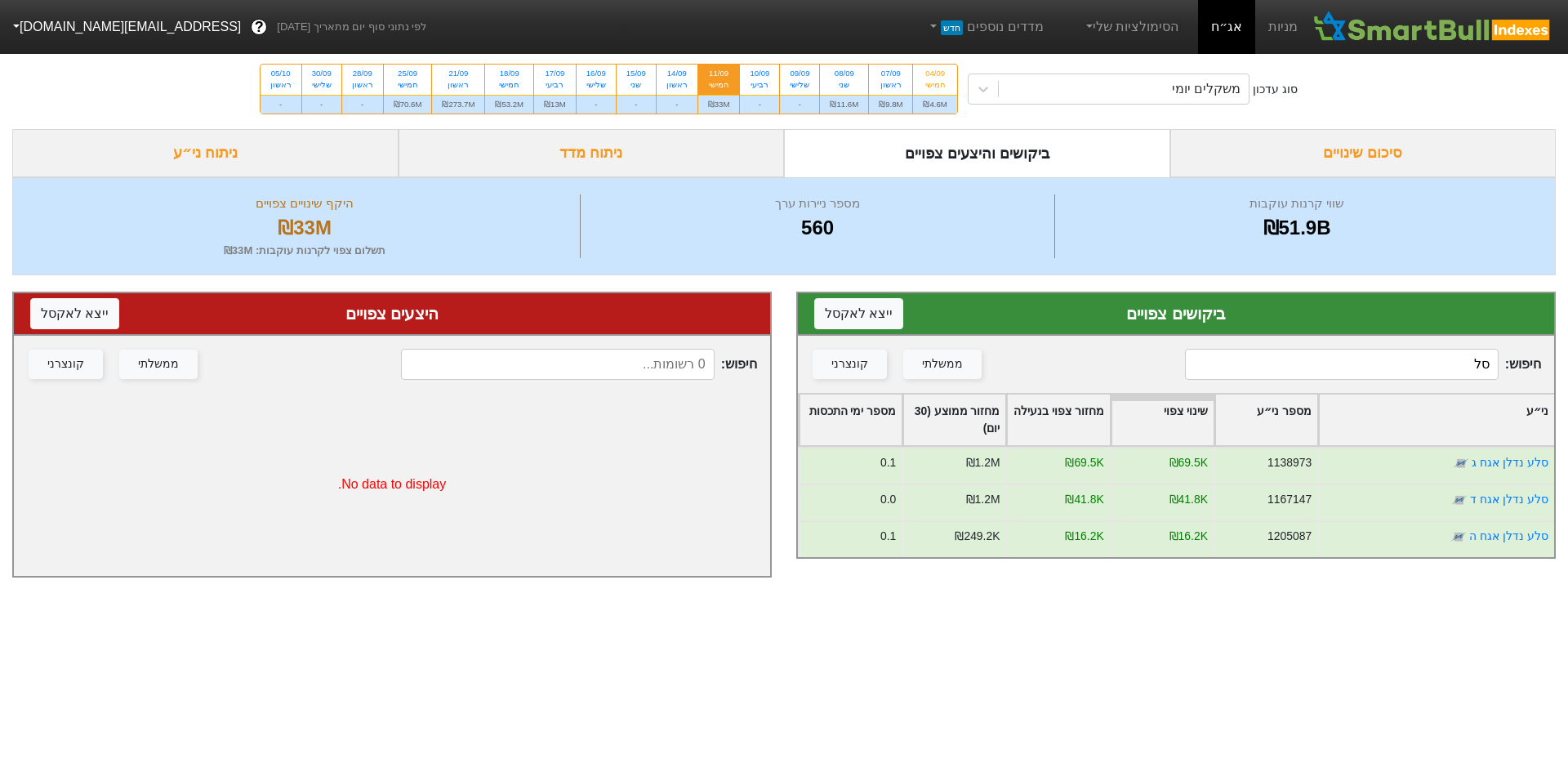
type input "ס"
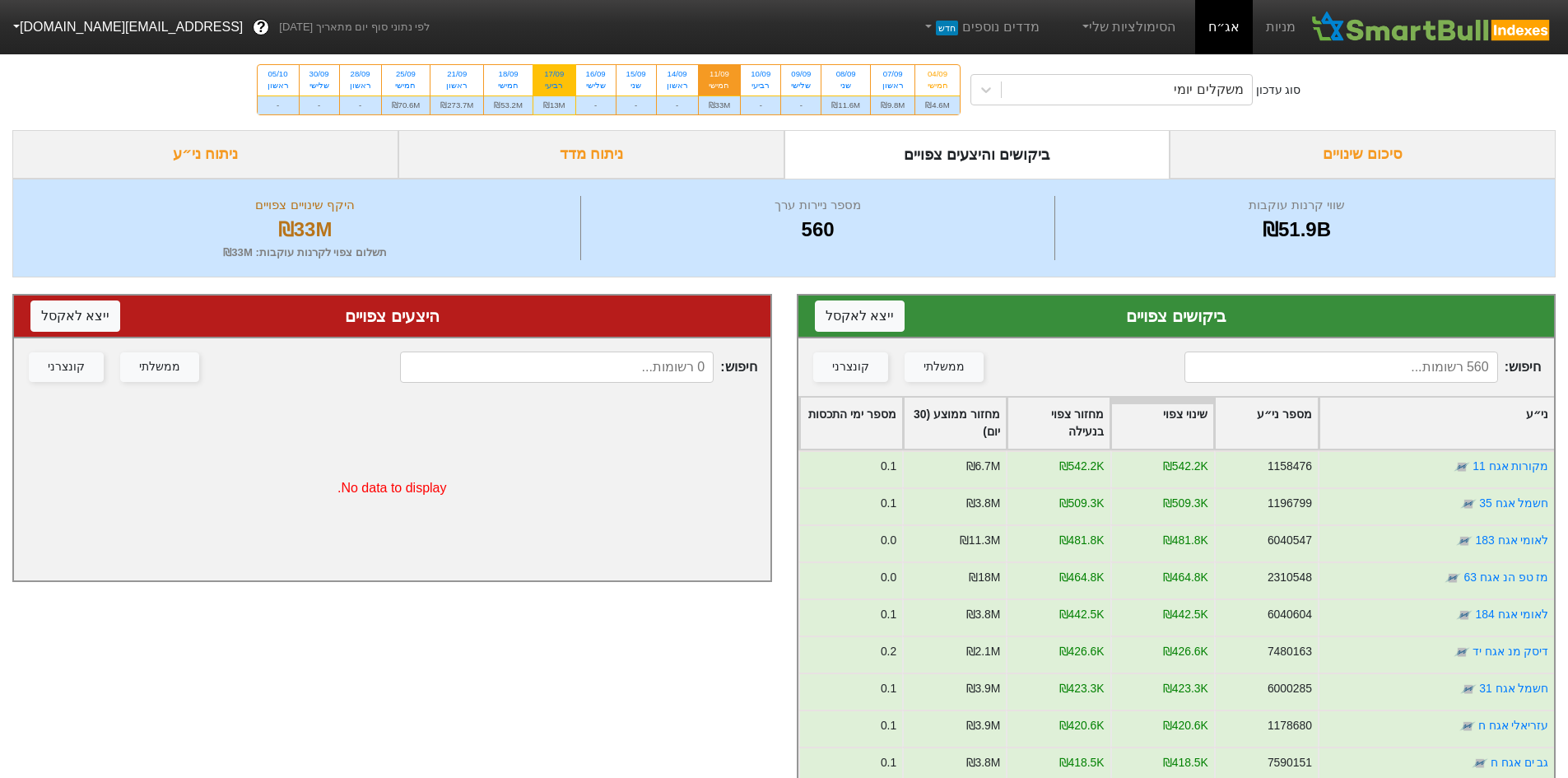
click at [559, 80] on div "רביעי" at bounding box center [554, 86] width 22 height 12
click at [554, 76] on input "17/09 רביעי ₪13M" at bounding box center [548, 70] width 11 height 11
radio input "true"
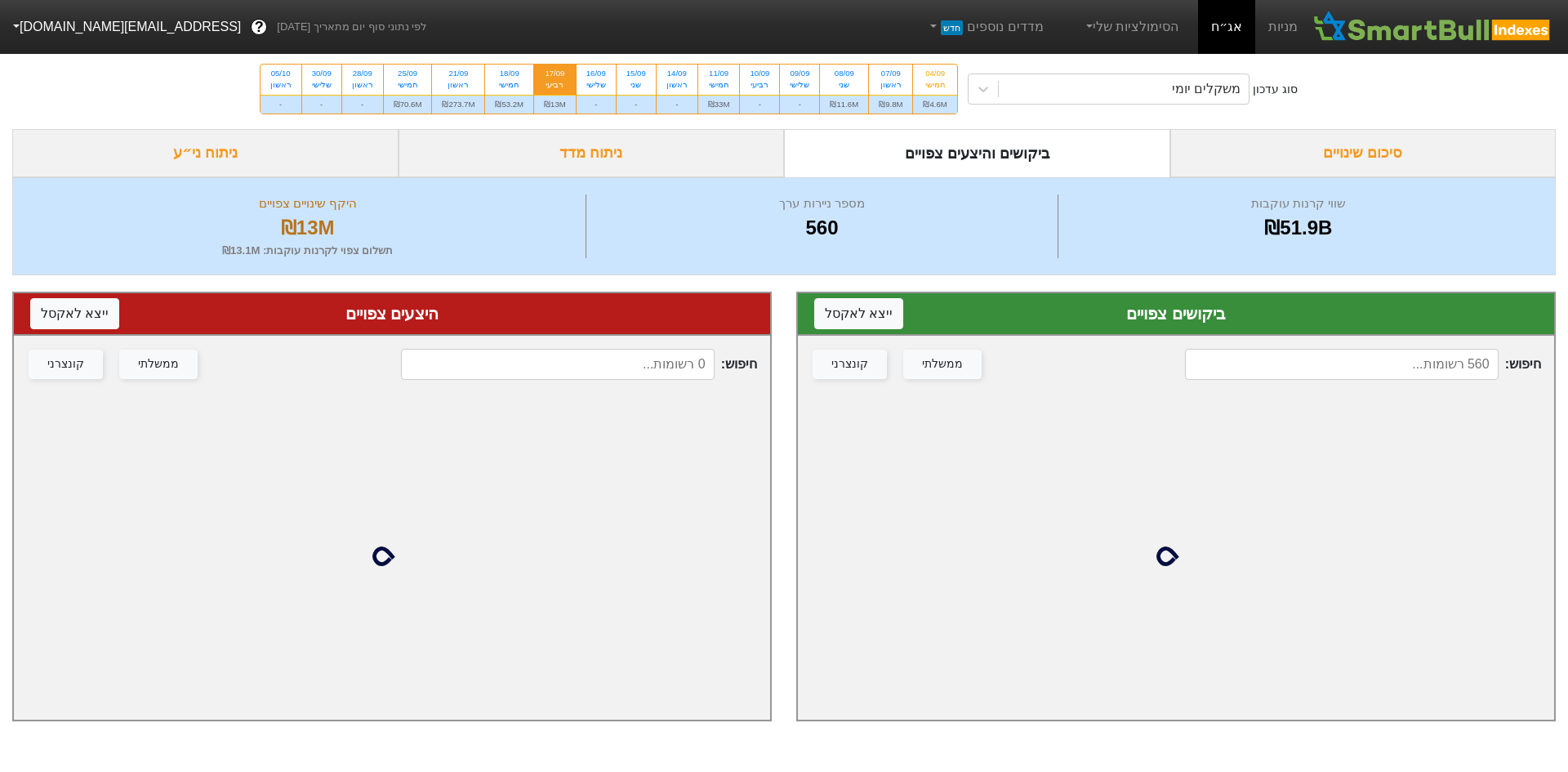
click at [1388, 355] on input at bounding box center [1342, 365] width 314 height 31
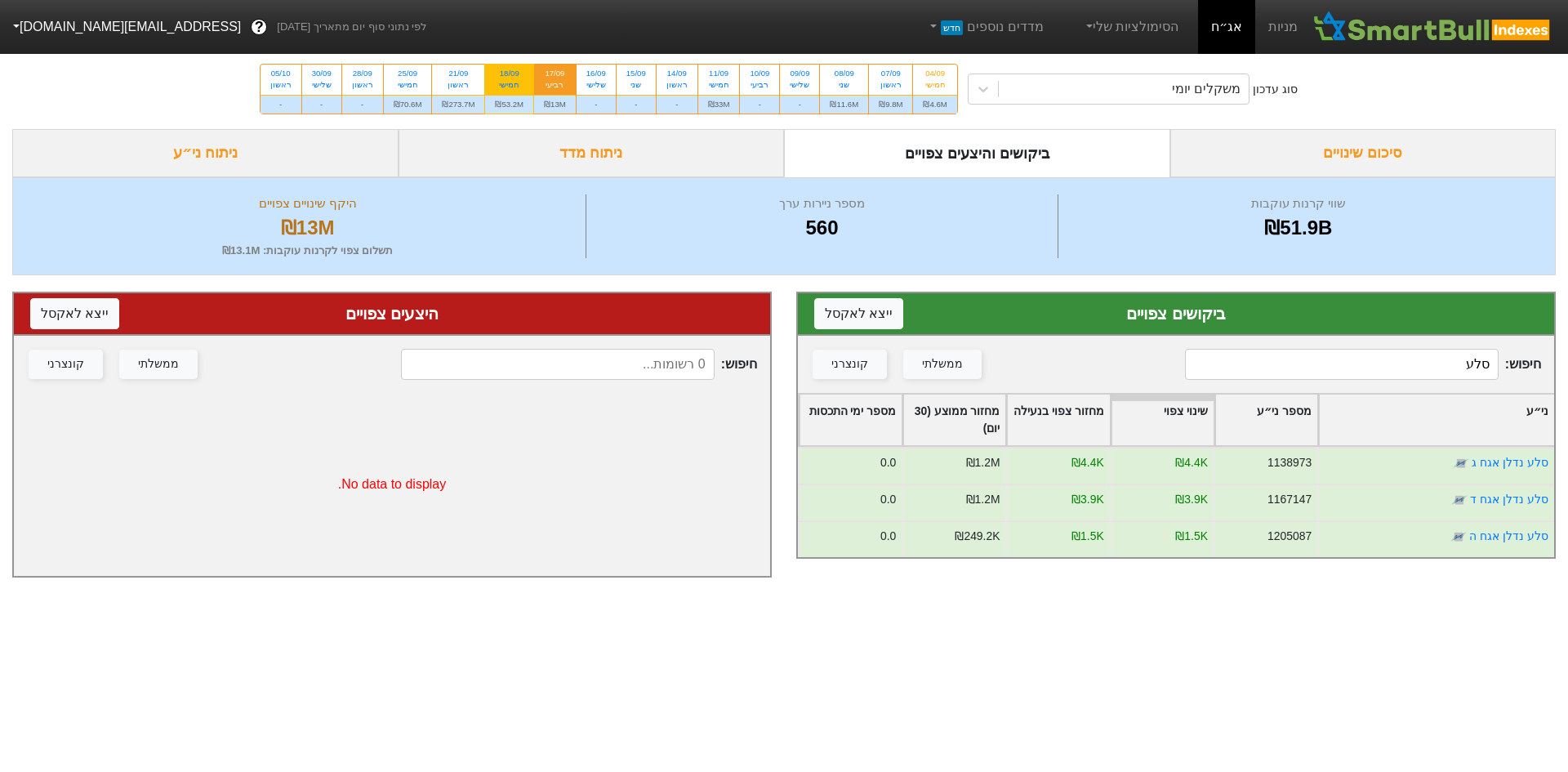
type input "סלע"
click at [518, 73] on div "18/09" at bounding box center [509, 74] width 28 height 12
click at [510, 73] on input "18/09 חמישי ₪53.2M" at bounding box center [504, 70] width 11 height 11
radio input "true"
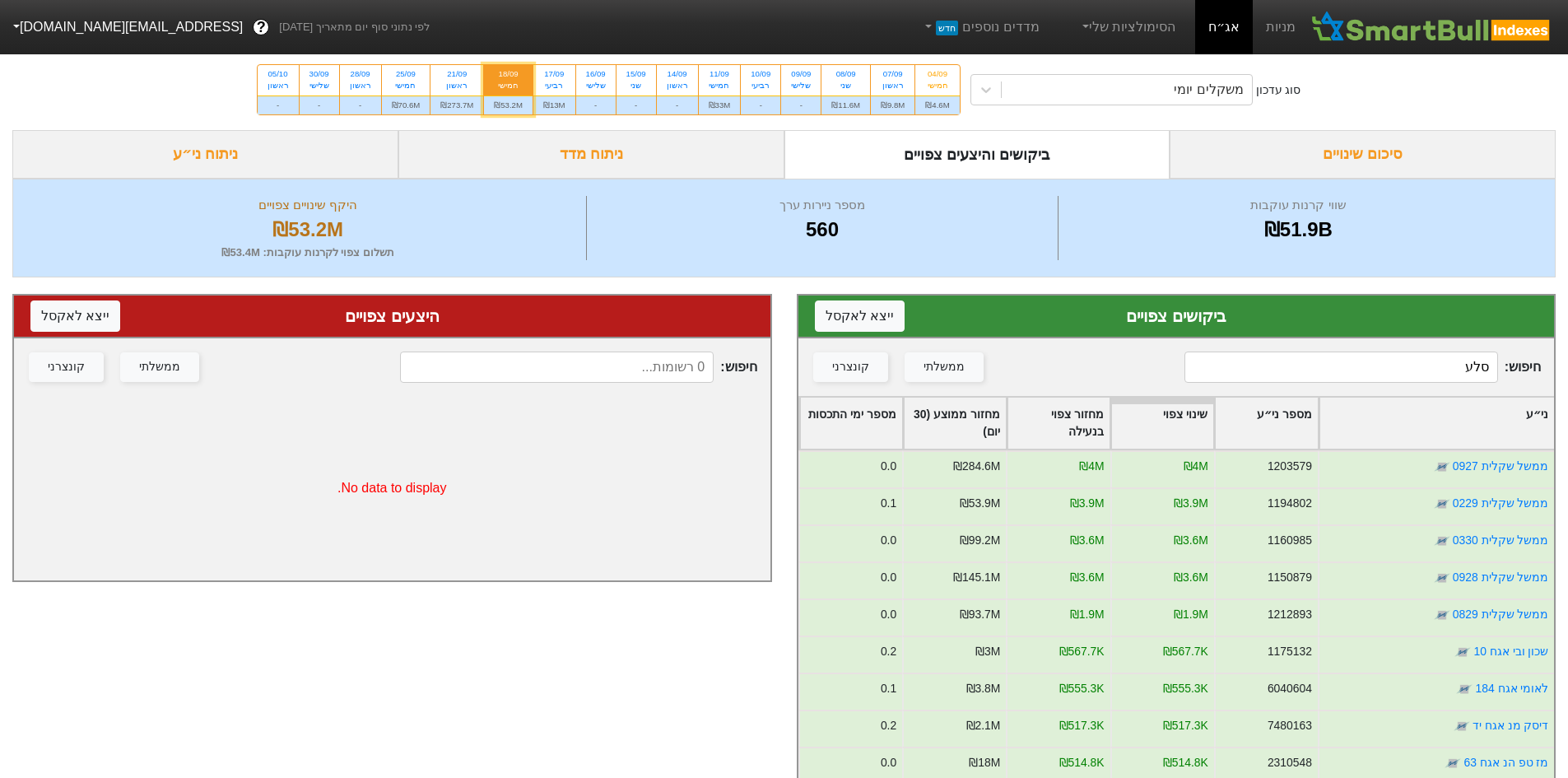
click at [1394, 378] on input "סלע" at bounding box center [1341, 368] width 313 height 32
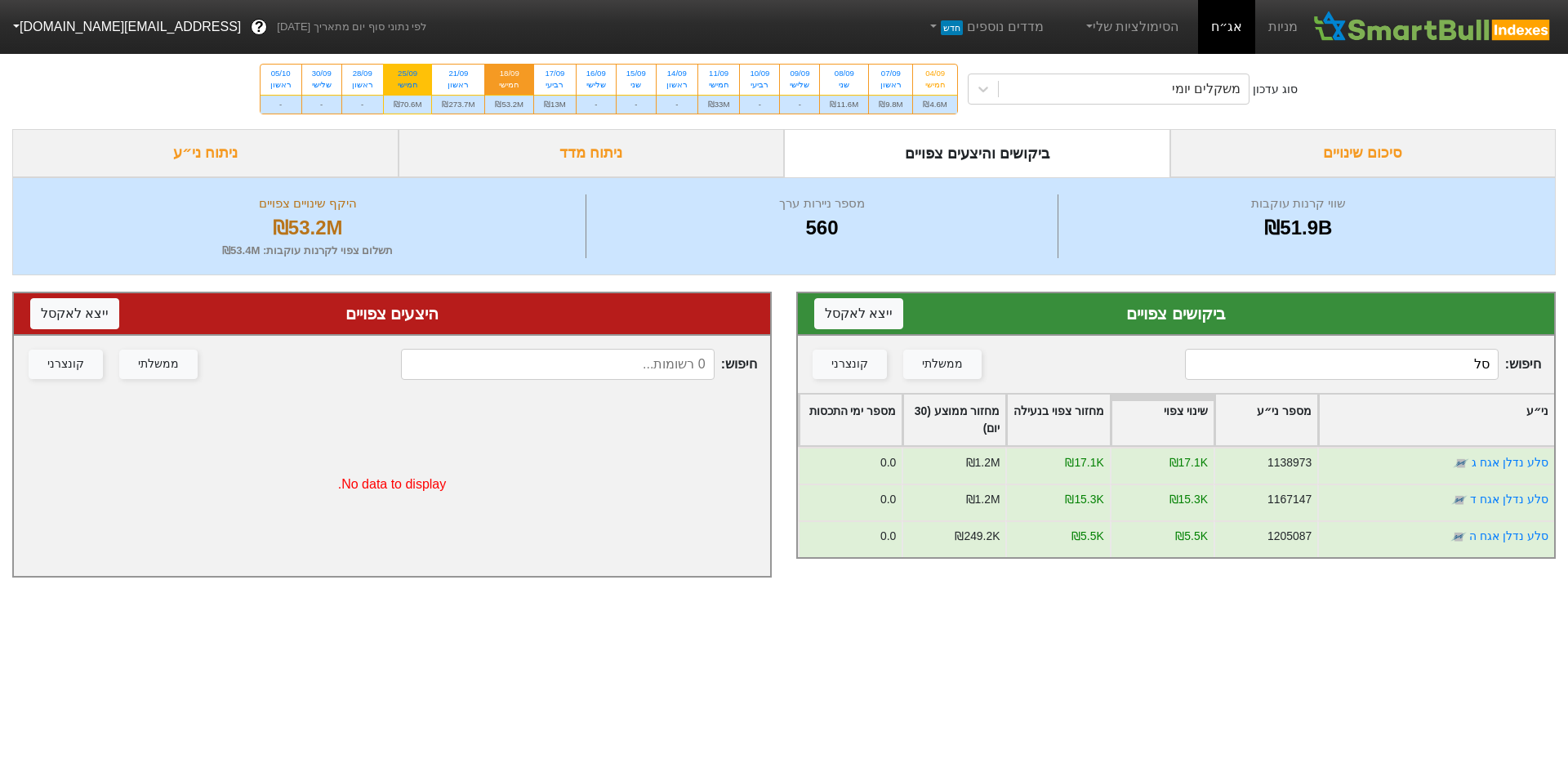
type input "ס"
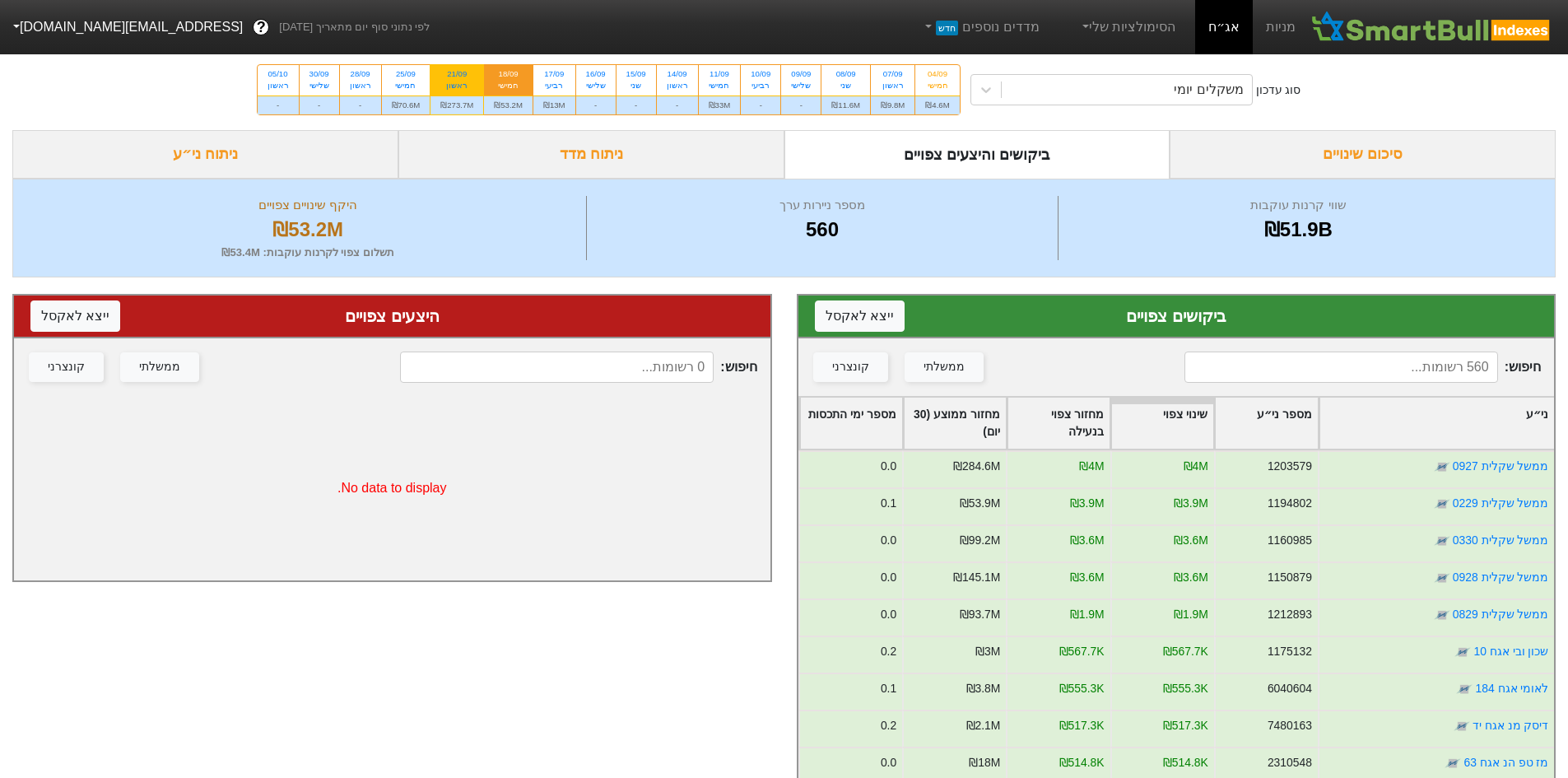
click at [468, 84] on div "ראשון" at bounding box center [456, 86] width 33 height 12
click at [456, 76] on input "21/09 ראשון ₪273.7M" at bounding box center [451, 70] width 11 height 11
radio input "true"
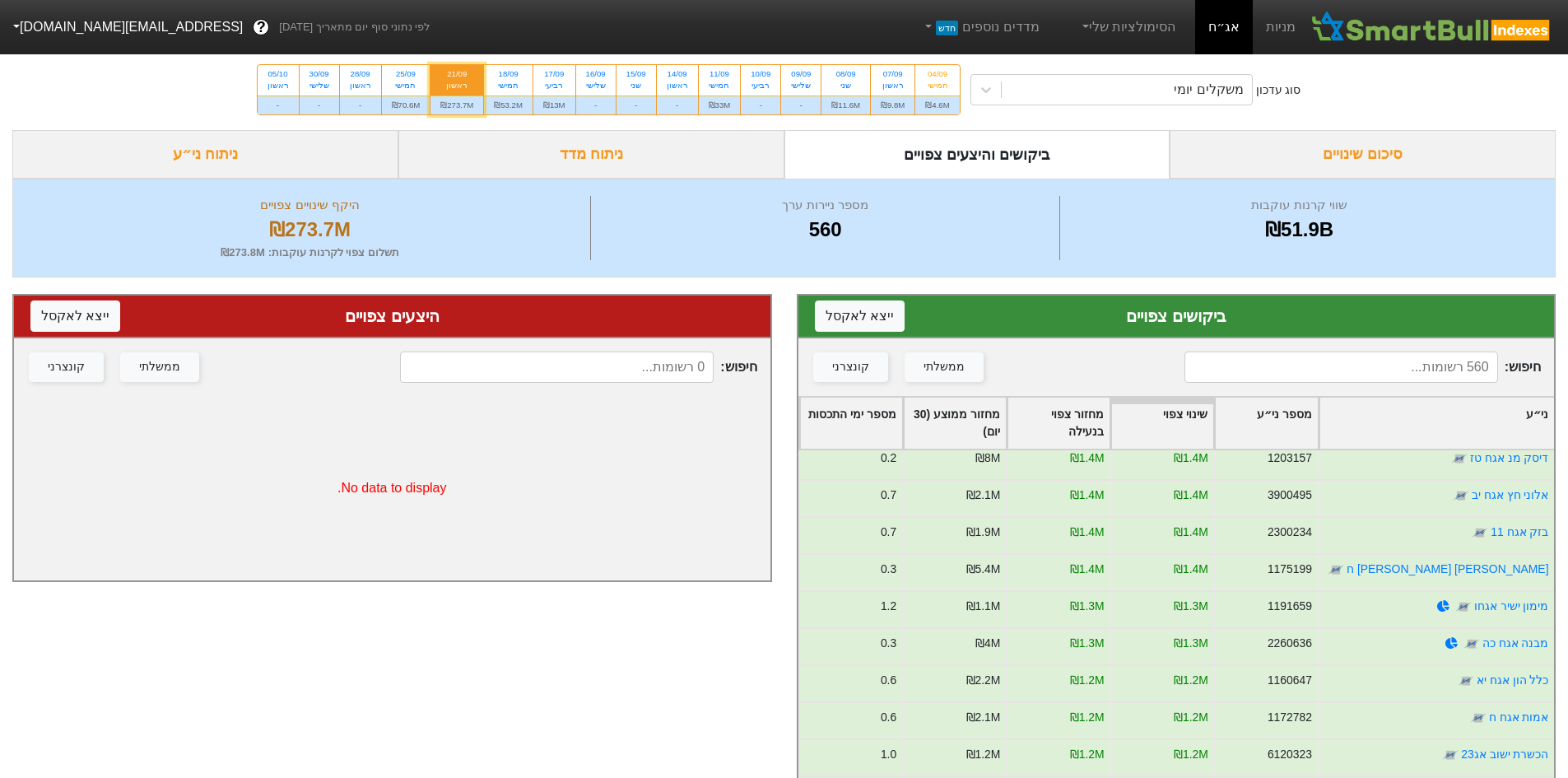
scroll to position [1647, 0]
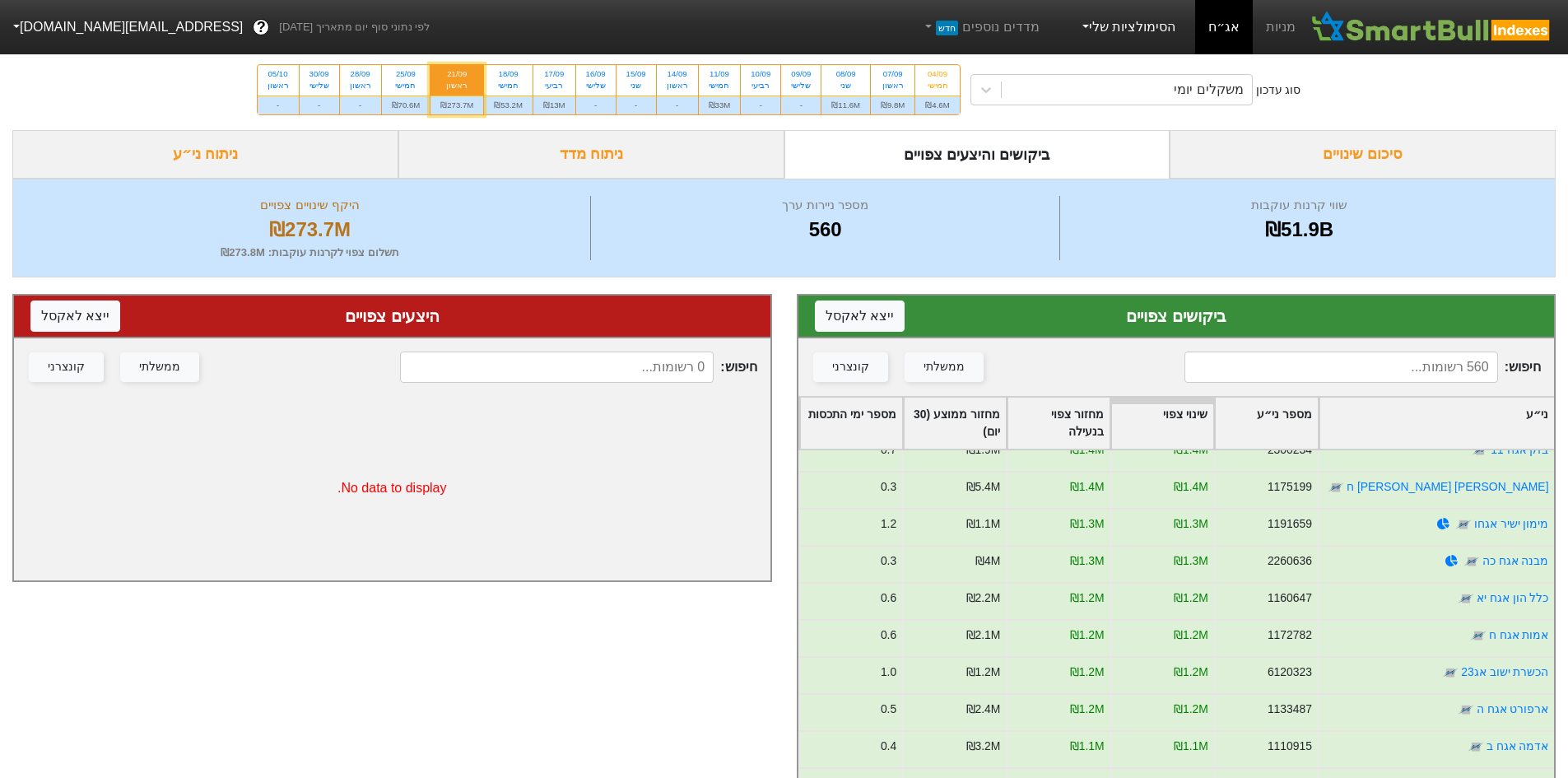
click at [1140, 21] on link "הסימולציות שלי" at bounding box center [1127, 27] width 111 height 33
click at [1143, 66] on link "סימולציה חדשה" at bounding box center [1125, 74] width 130 height 27
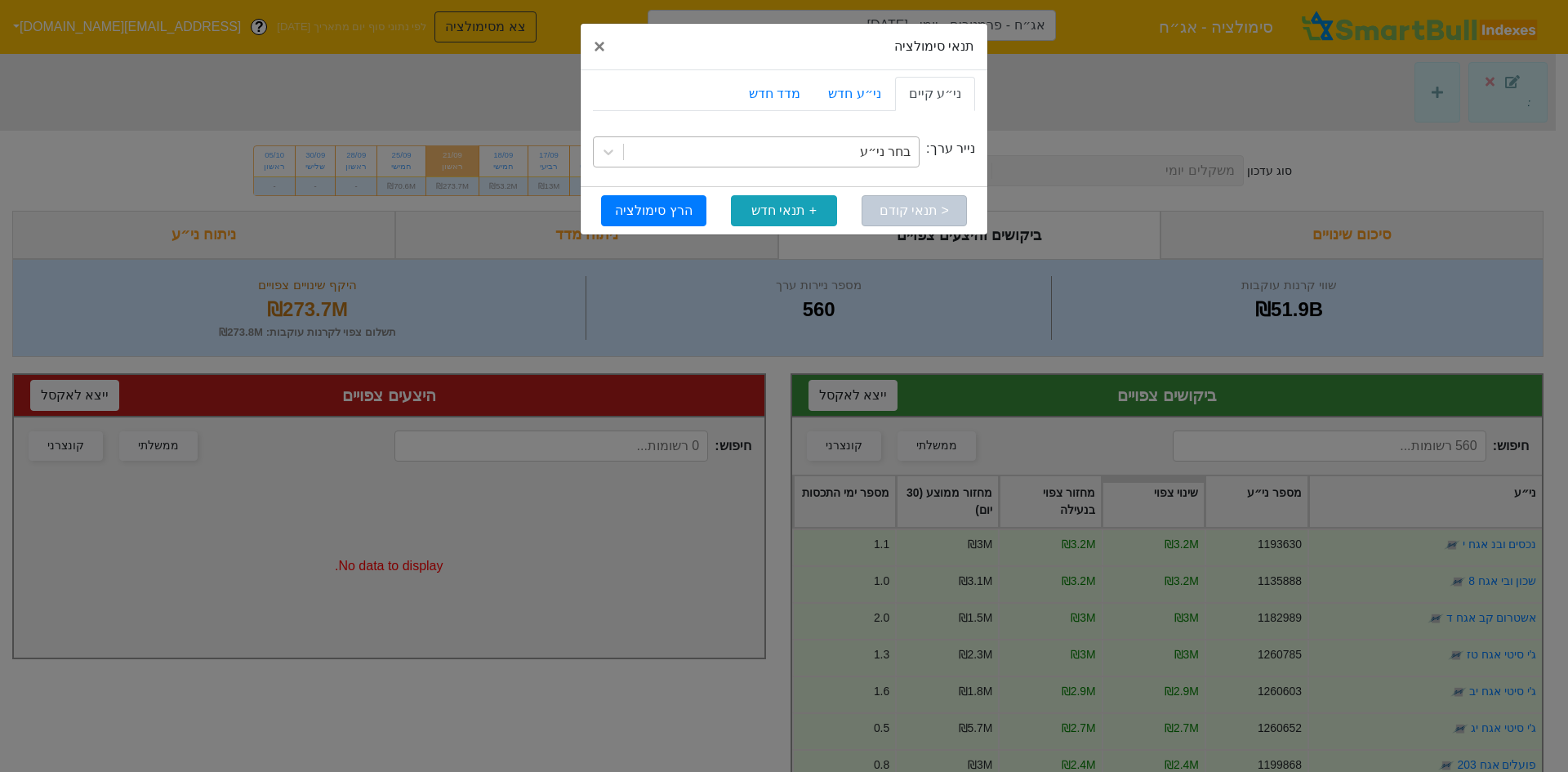
click at [884, 158] on div "בחר ני״ע" at bounding box center [885, 152] width 51 height 20
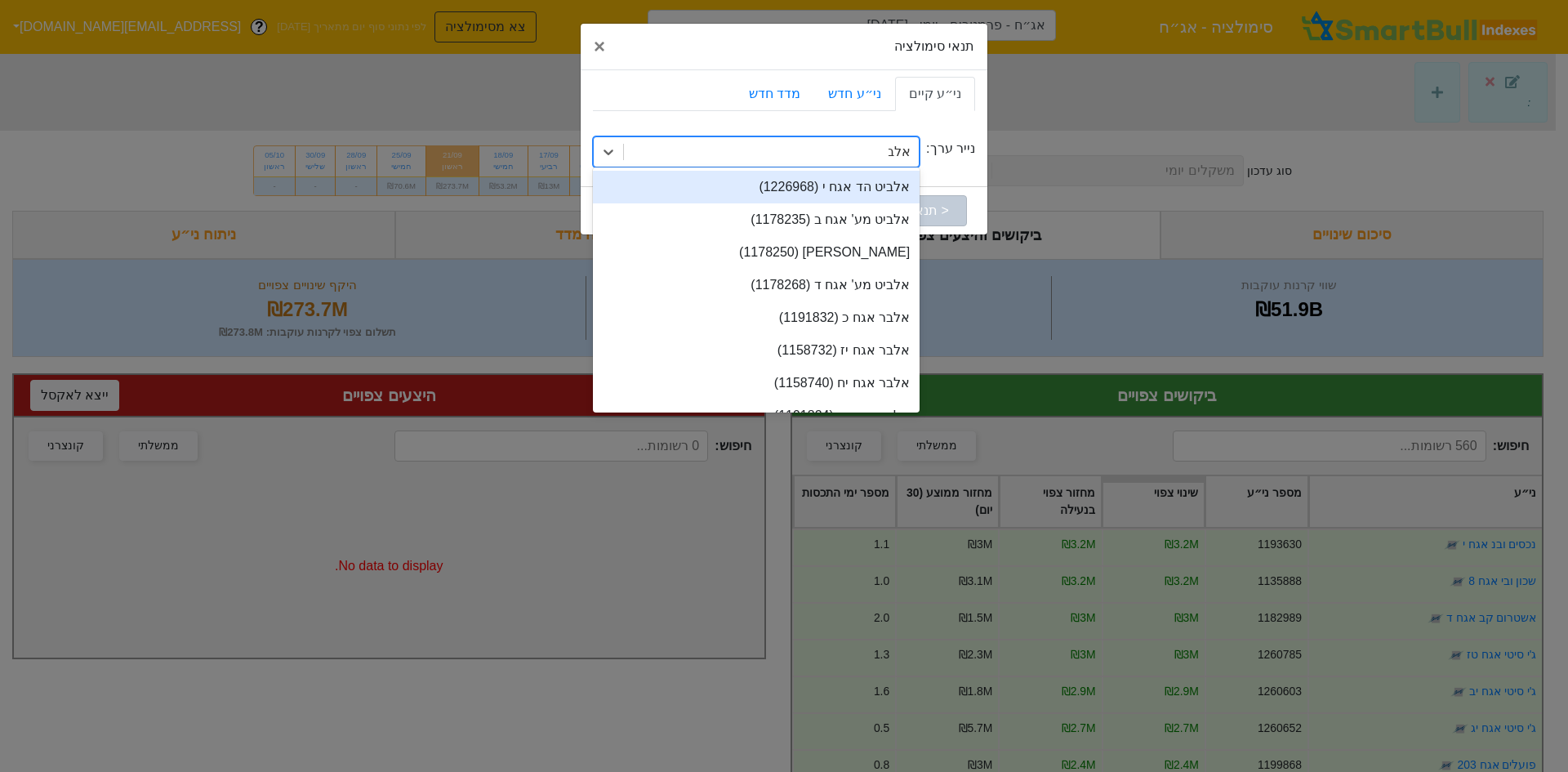
type input "אלבר"
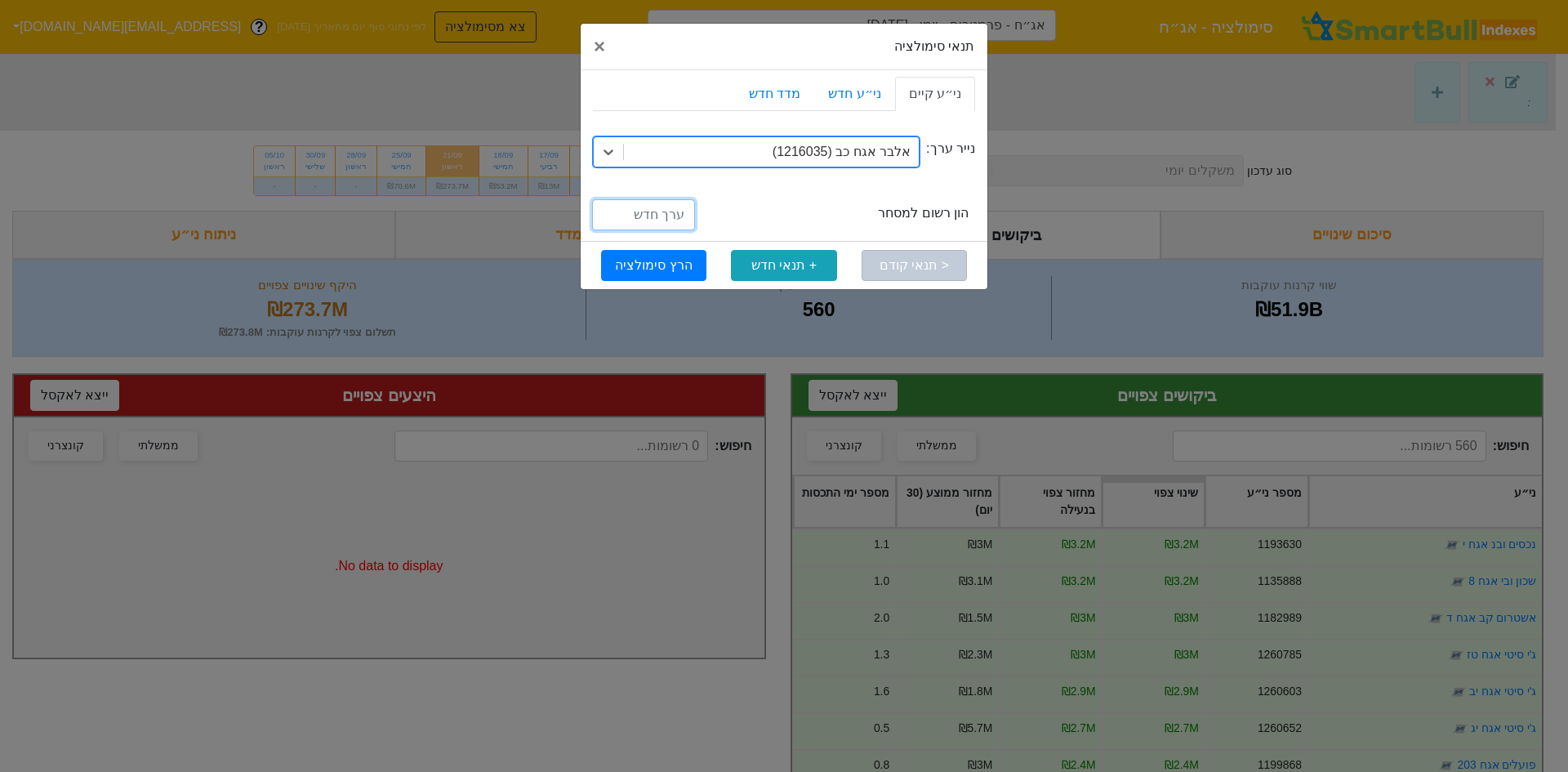
click at [653, 221] on input "number" at bounding box center [643, 215] width 103 height 31
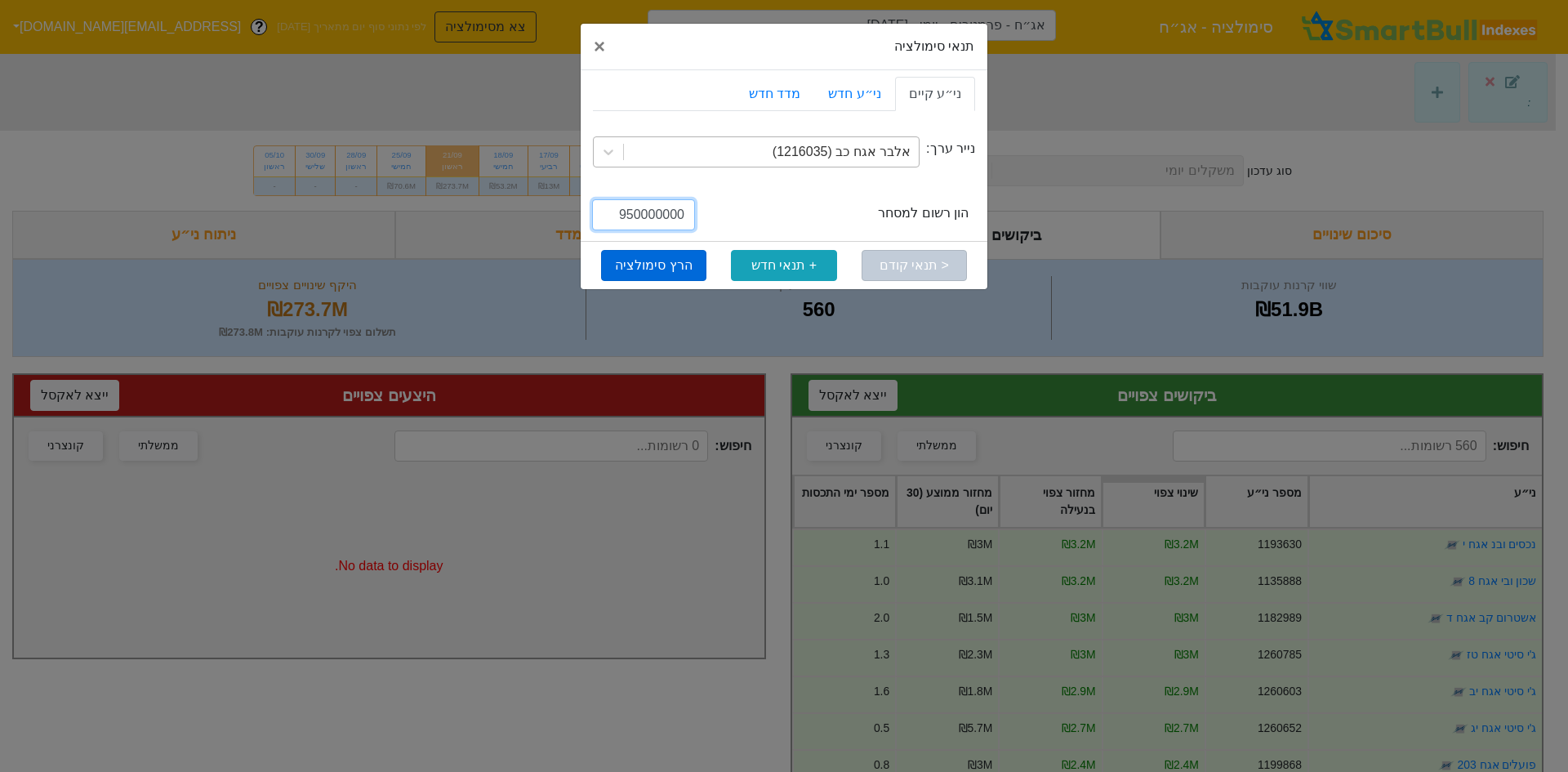
type input "950000000"
click at [667, 265] on button "הרץ סימולציה" at bounding box center [653, 266] width 105 height 31
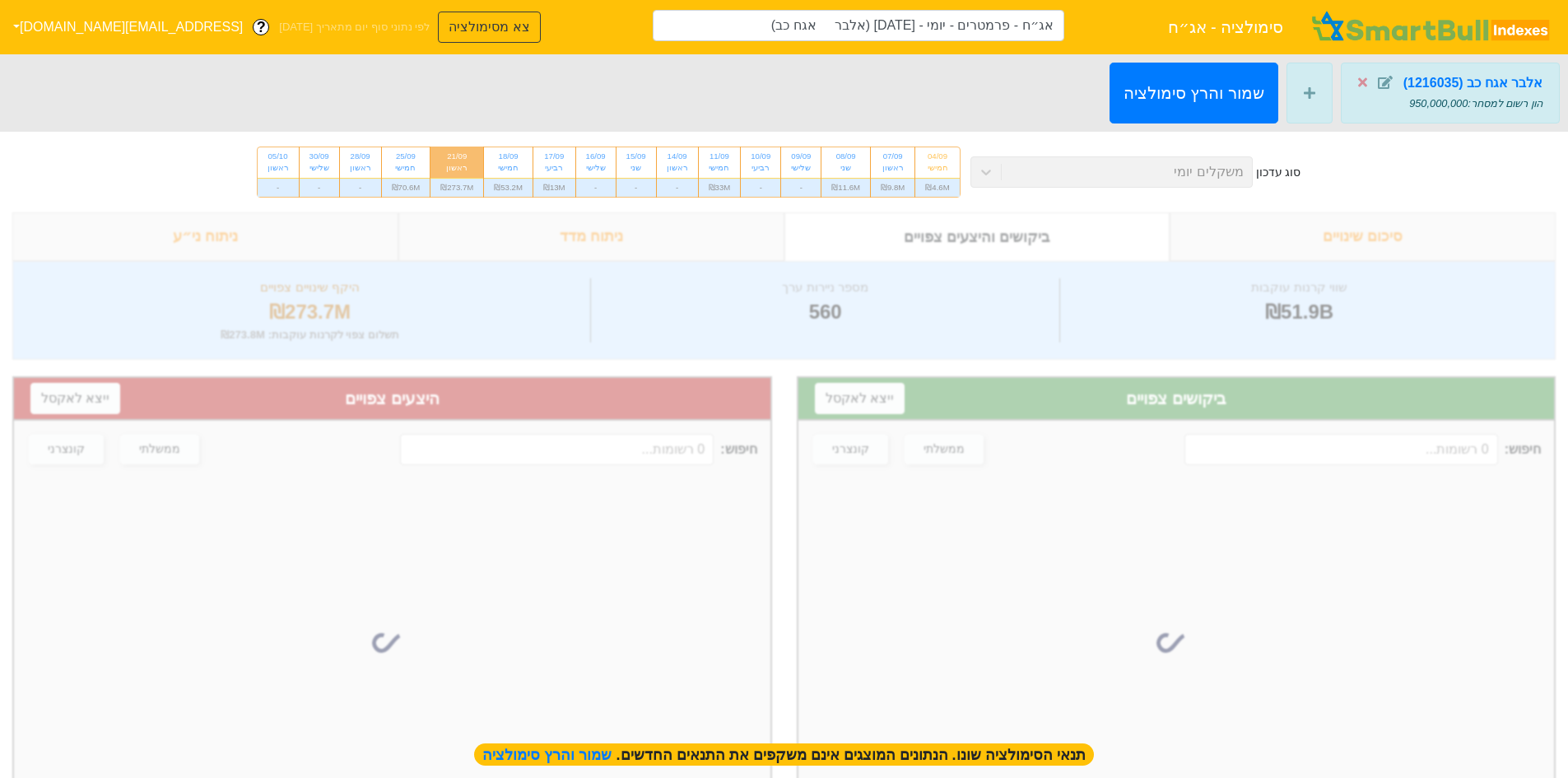
type input "אג״ח - פרמטרים - יומי - [DATE] (אלבר אגח כב)"
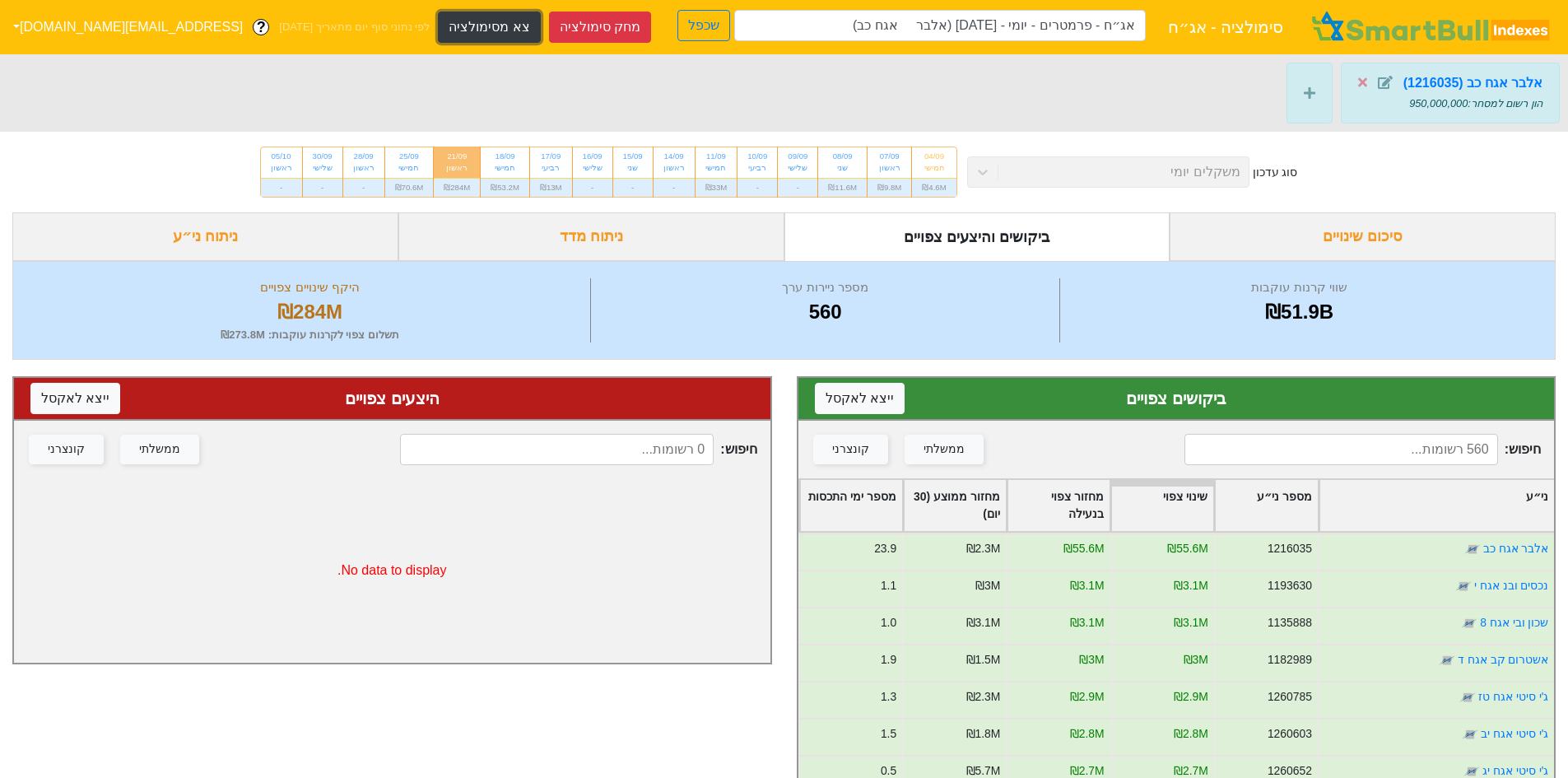
click at [438, 25] on button "צא מסימולציה" at bounding box center [488, 28] width 102 height 32
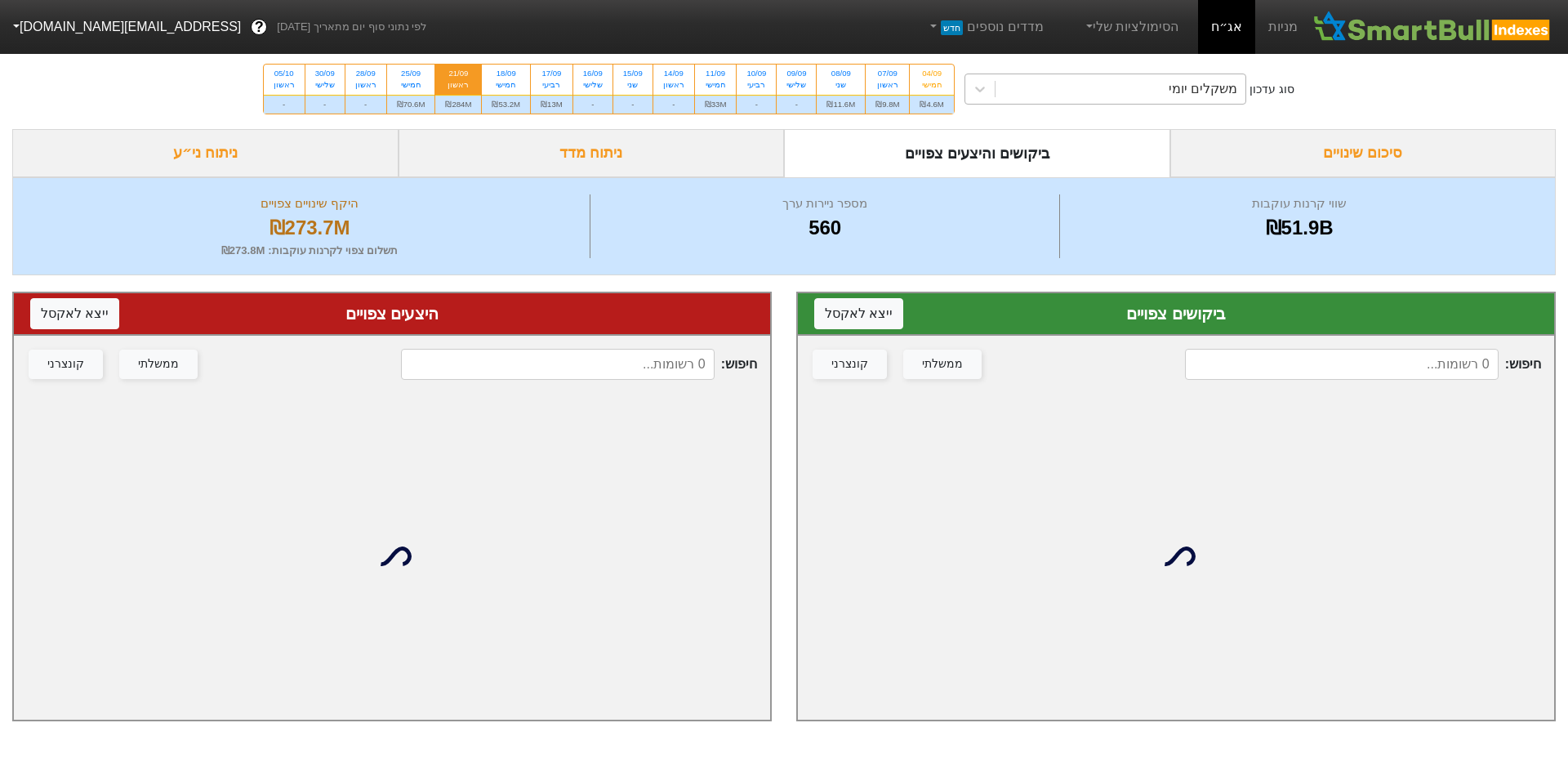
click at [1067, 83] on div "משקלים יומי" at bounding box center [1121, 89] width 251 height 29
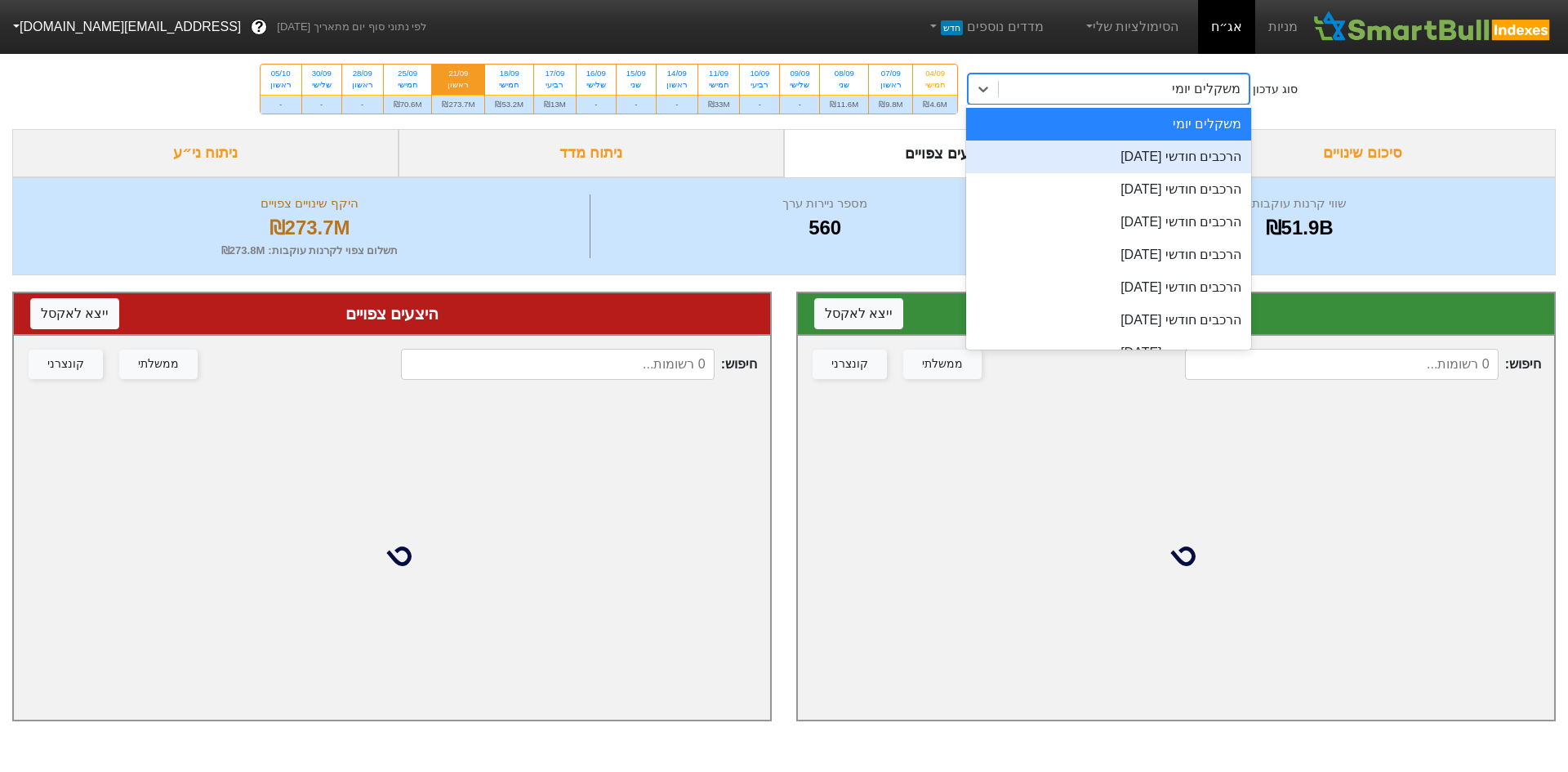
click at [1088, 152] on div "הרכבים חודשי [DATE]" at bounding box center [1109, 156] width 286 height 32
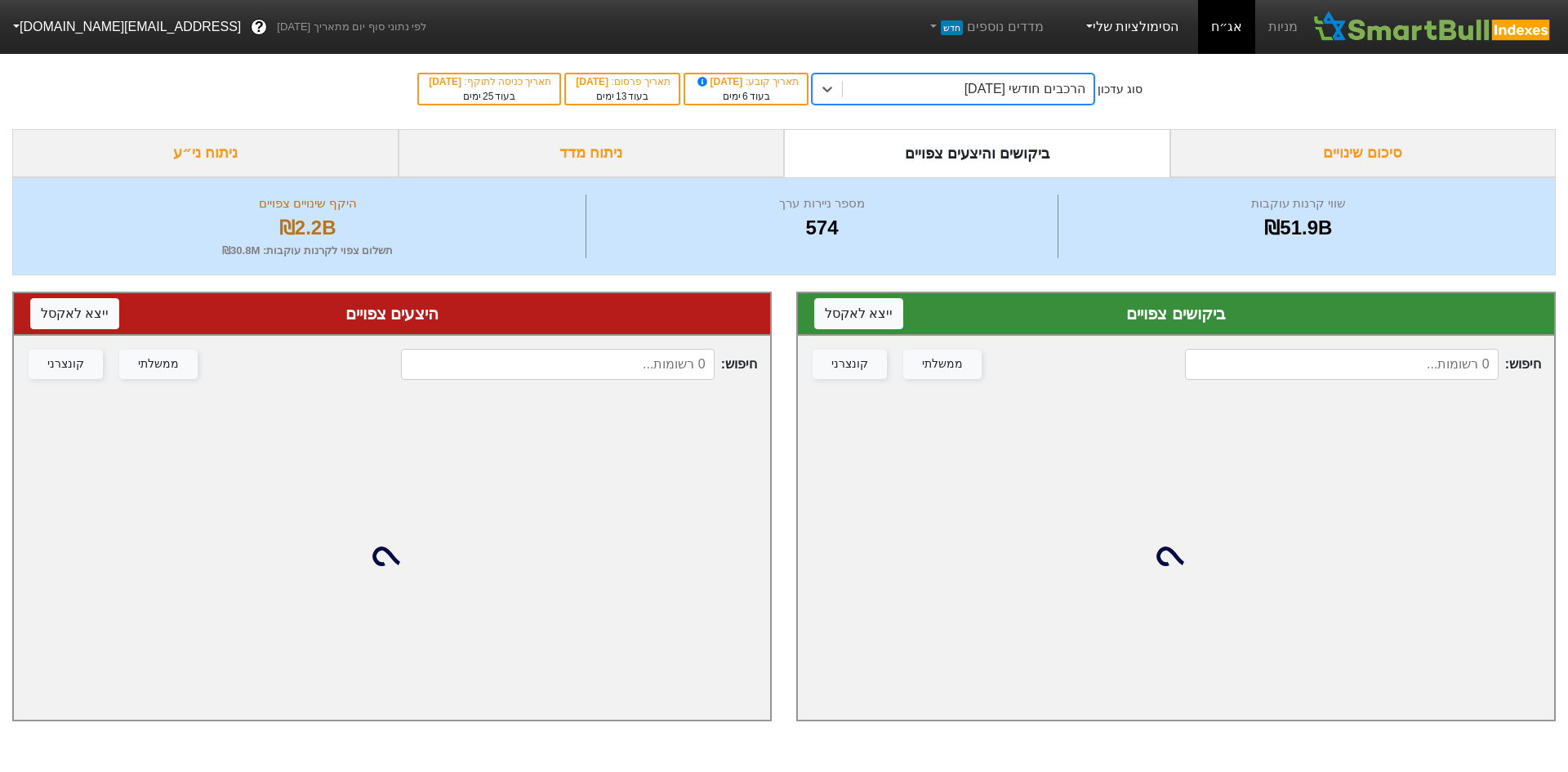
click at [1159, 21] on link "הסימולציות שלי" at bounding box center [1132, 26] width 110 height 32
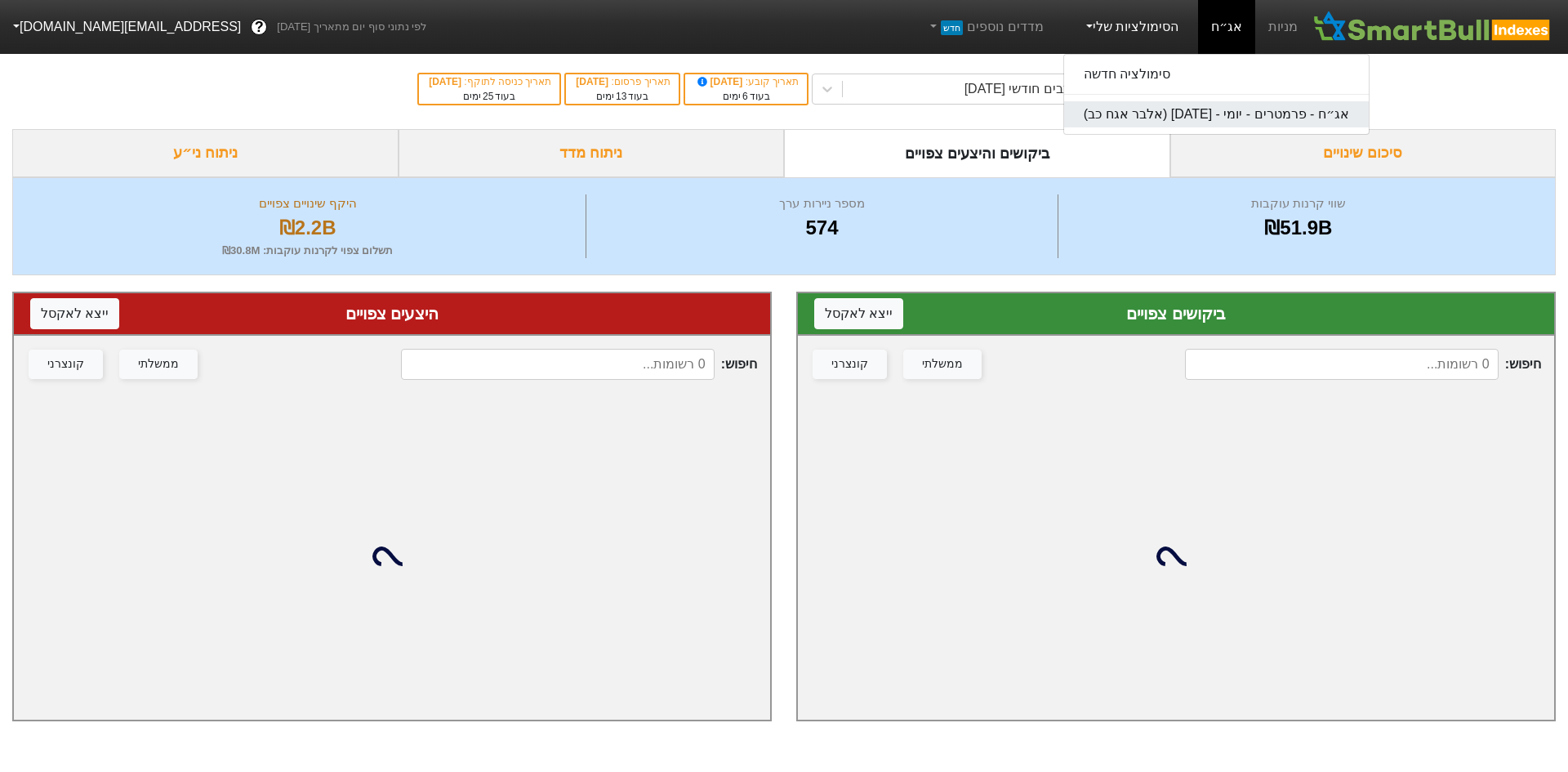
click at [1176, 117] on link "אג״ח - פרמטרים - יומי - [DATE] (אלבר אגח כב)" at bounding box center [1216, 114] width 305 height 26
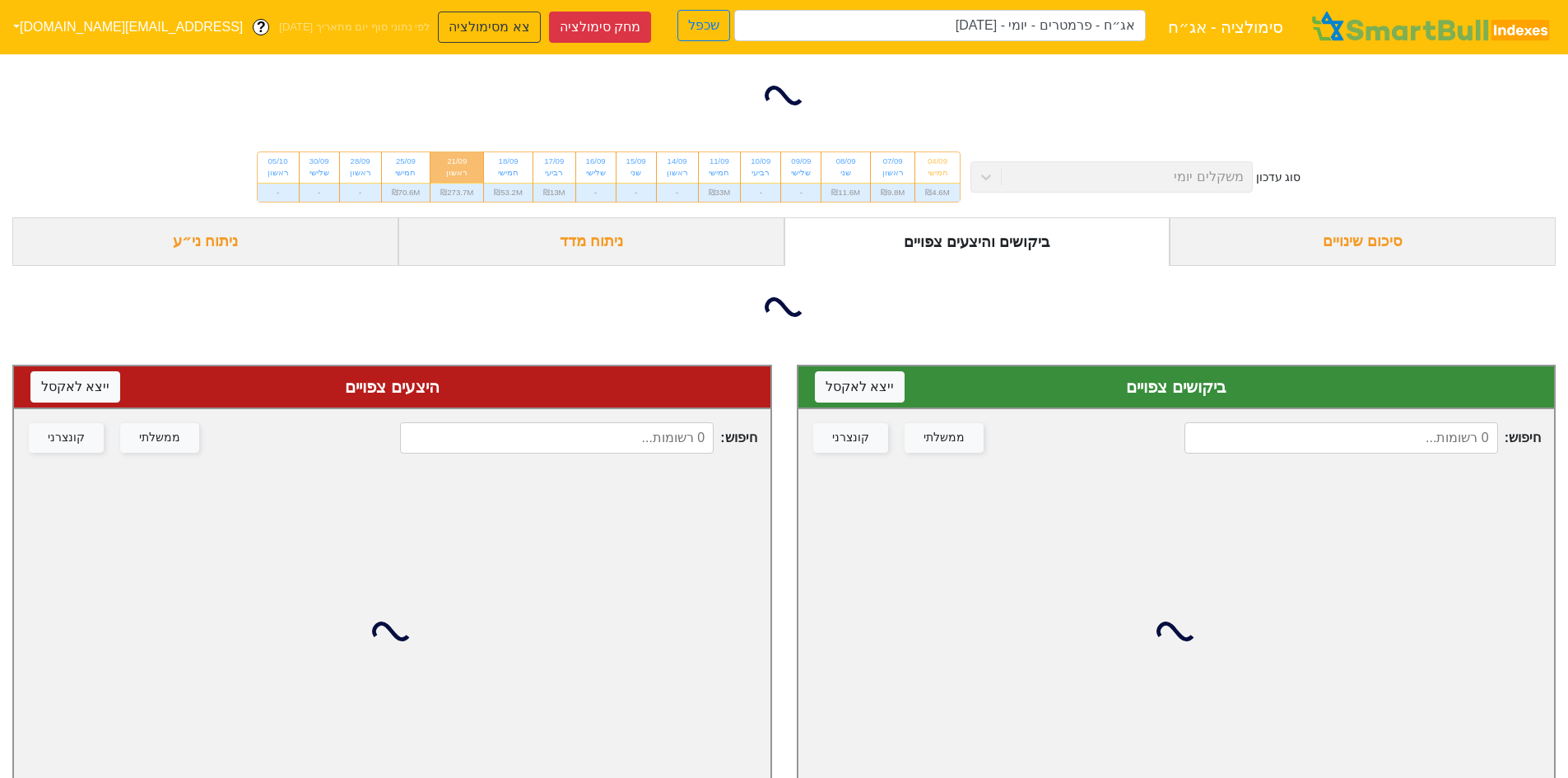
type input "אג״ח - פרמטרים - יומי - [DATE] (אלבר אגח כב)"
click at [1035, 29] on input "אג״ח - פרמטרים - יומי - [DATE] (אלבר אגח כב)" at bounding box center [940, 26] width 411 height 32
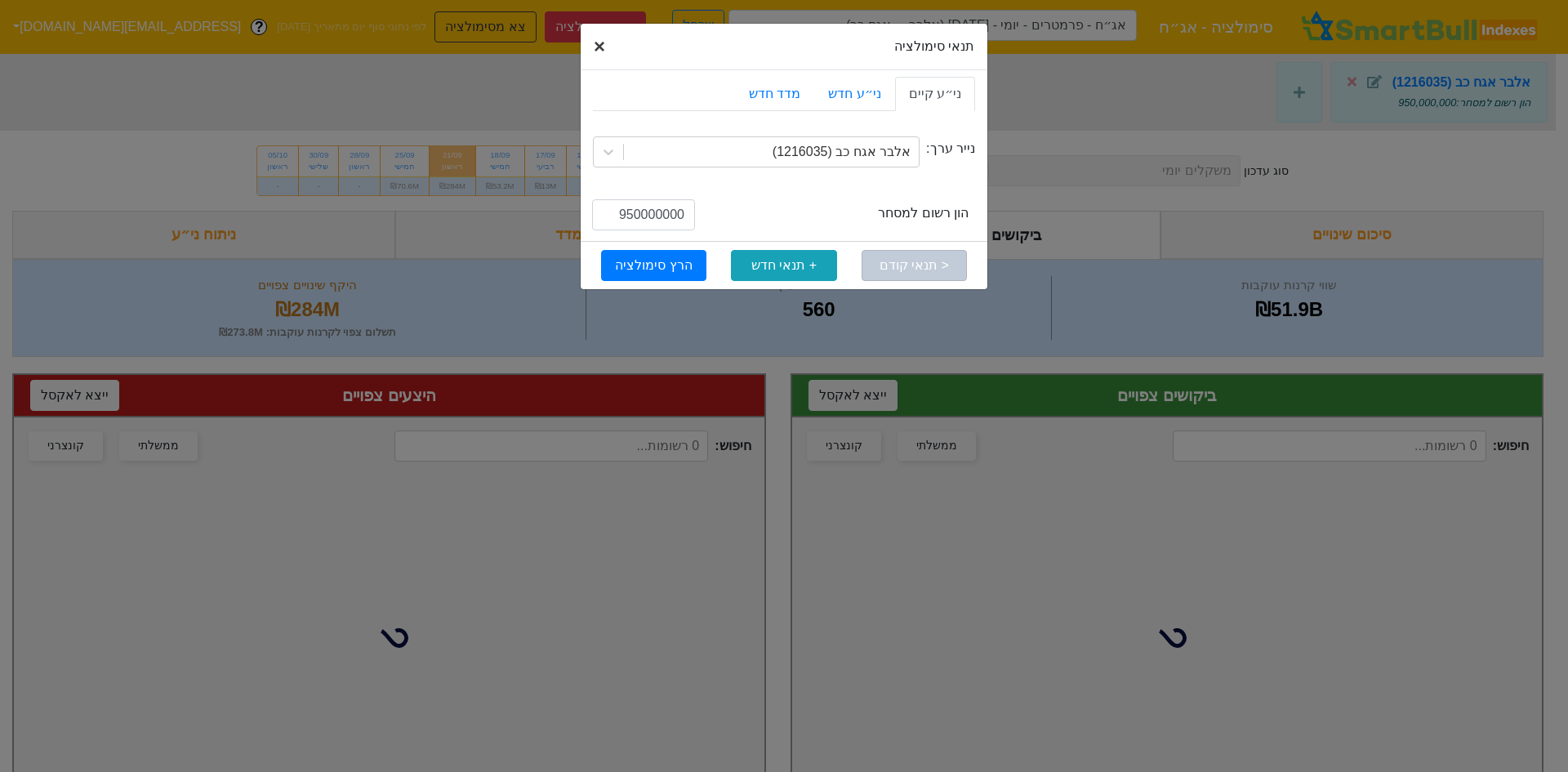
click at [601, 43] on span "×" at bounding box center [600, 46] width 12 height 22
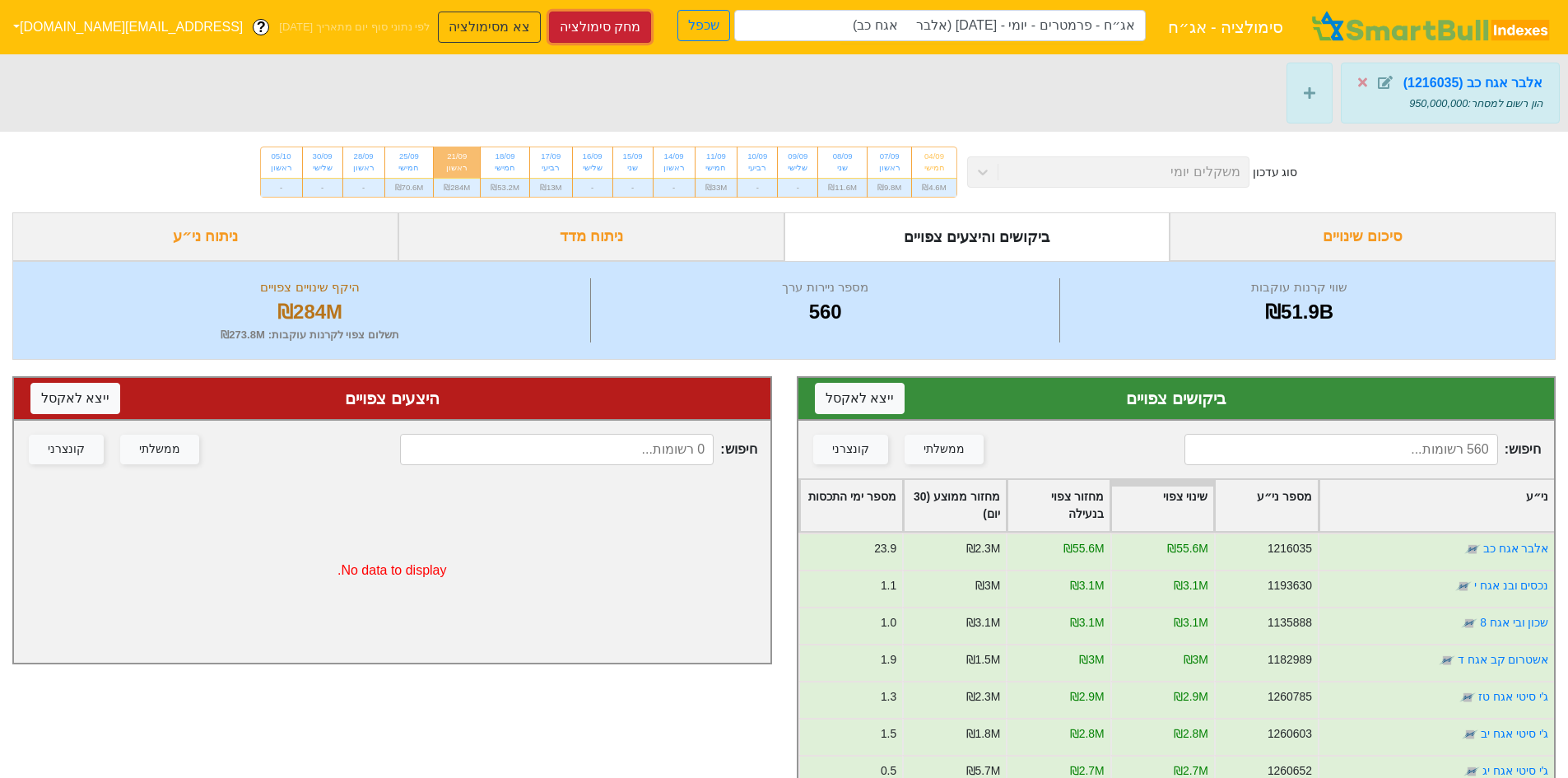
click at [549, 28] on button "מחק סימולציה" at bounding box center [600, 28] width 102 height 32
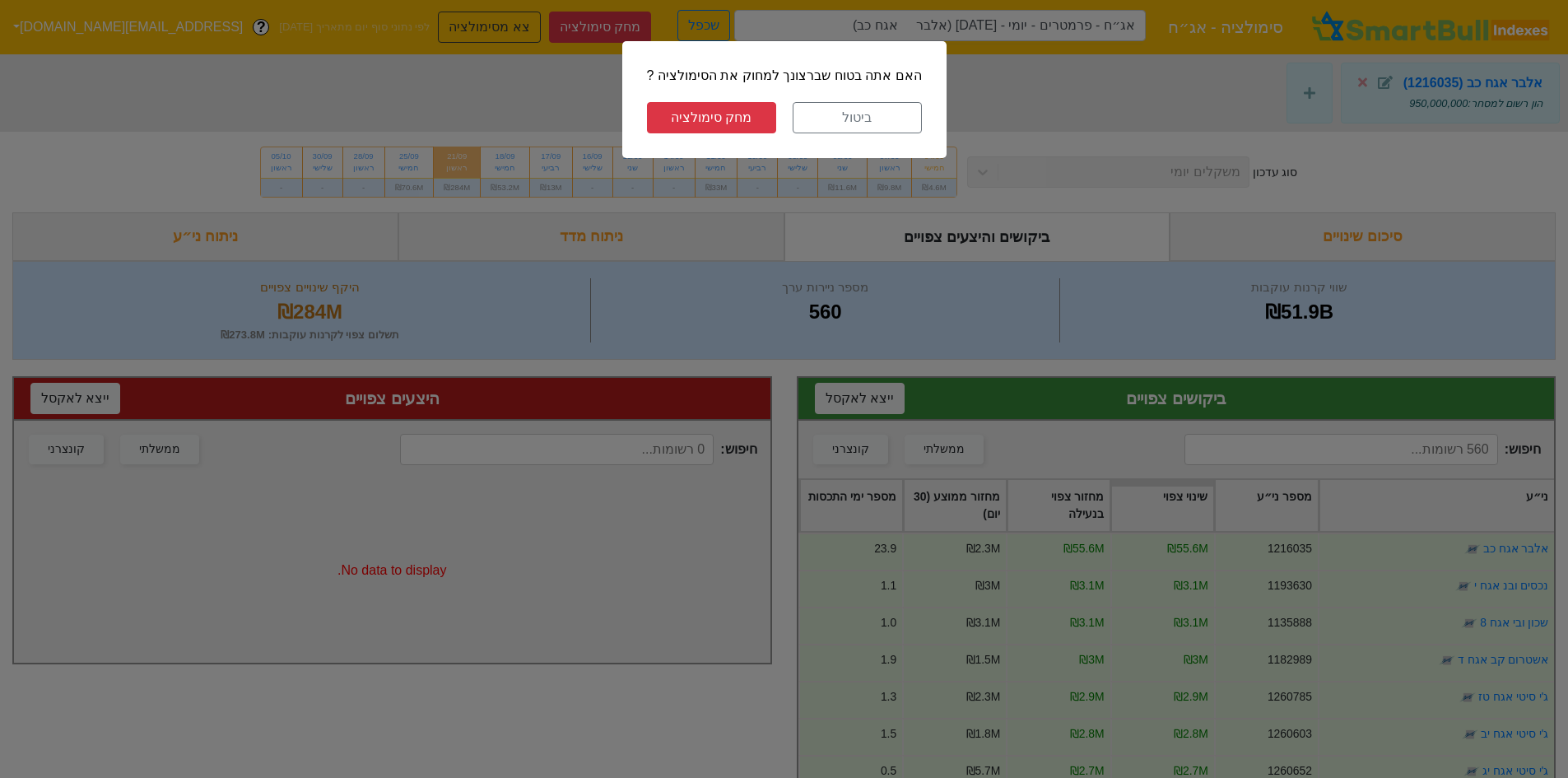
click at [701, 111] on button "מחק סימולציה" at bounding box center [711, 118] width 129 height 32
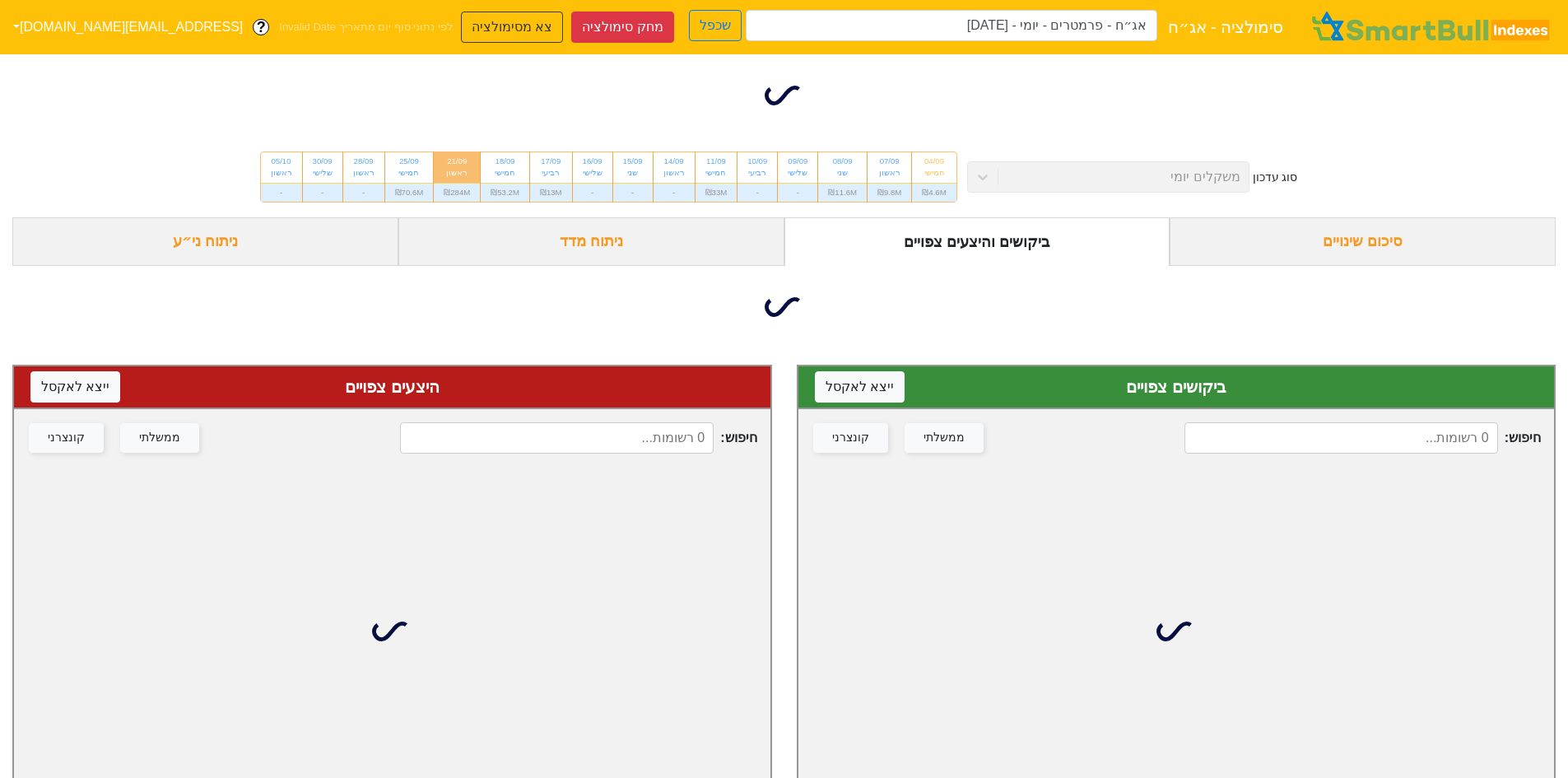
type input "אג״ח - פרמטרים - יומי - [DATE] (אלבר אגח כב)"
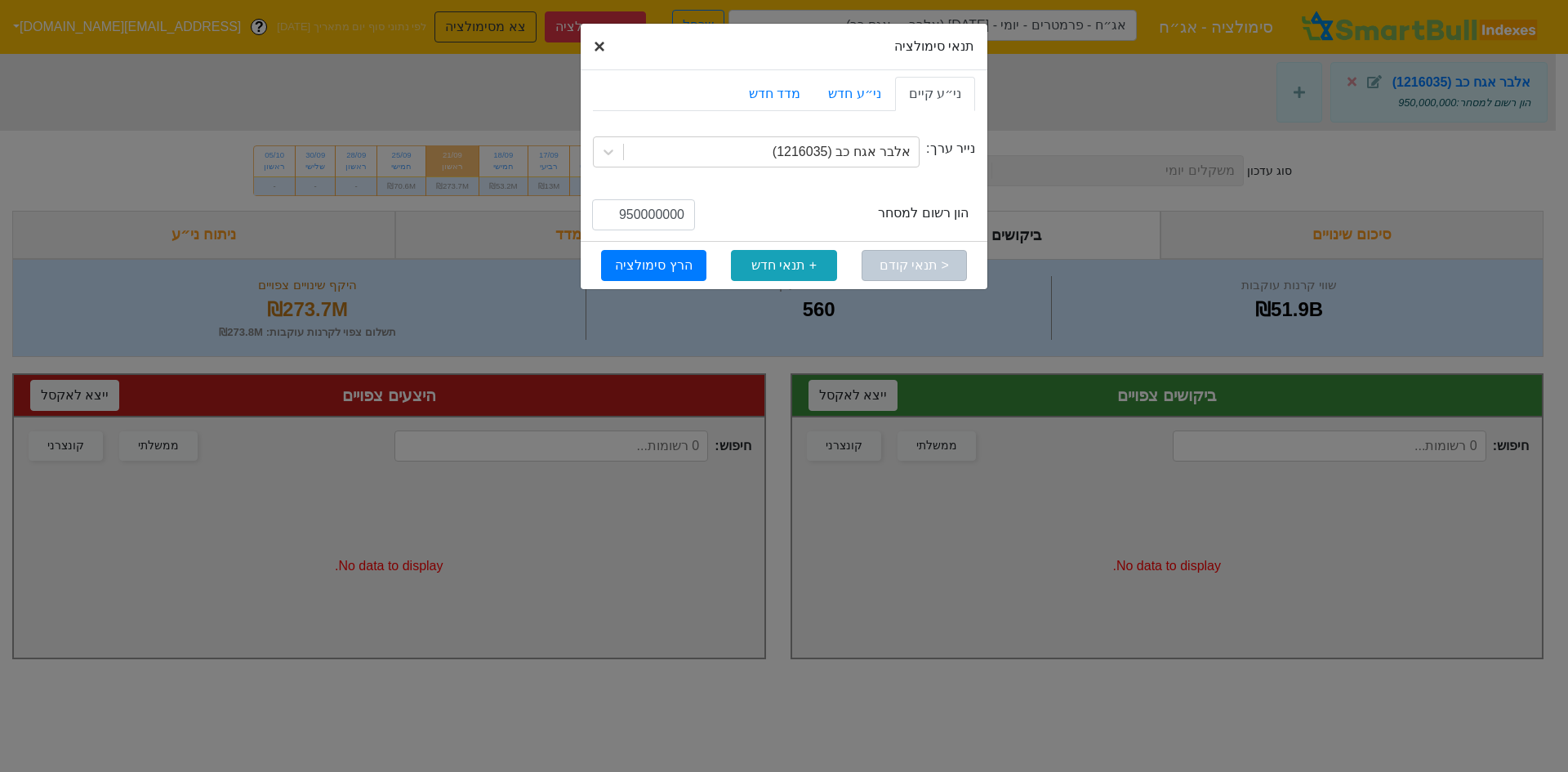
click at [599, 46] on span "×" at bounding box center [600, 46] width 12 height 22
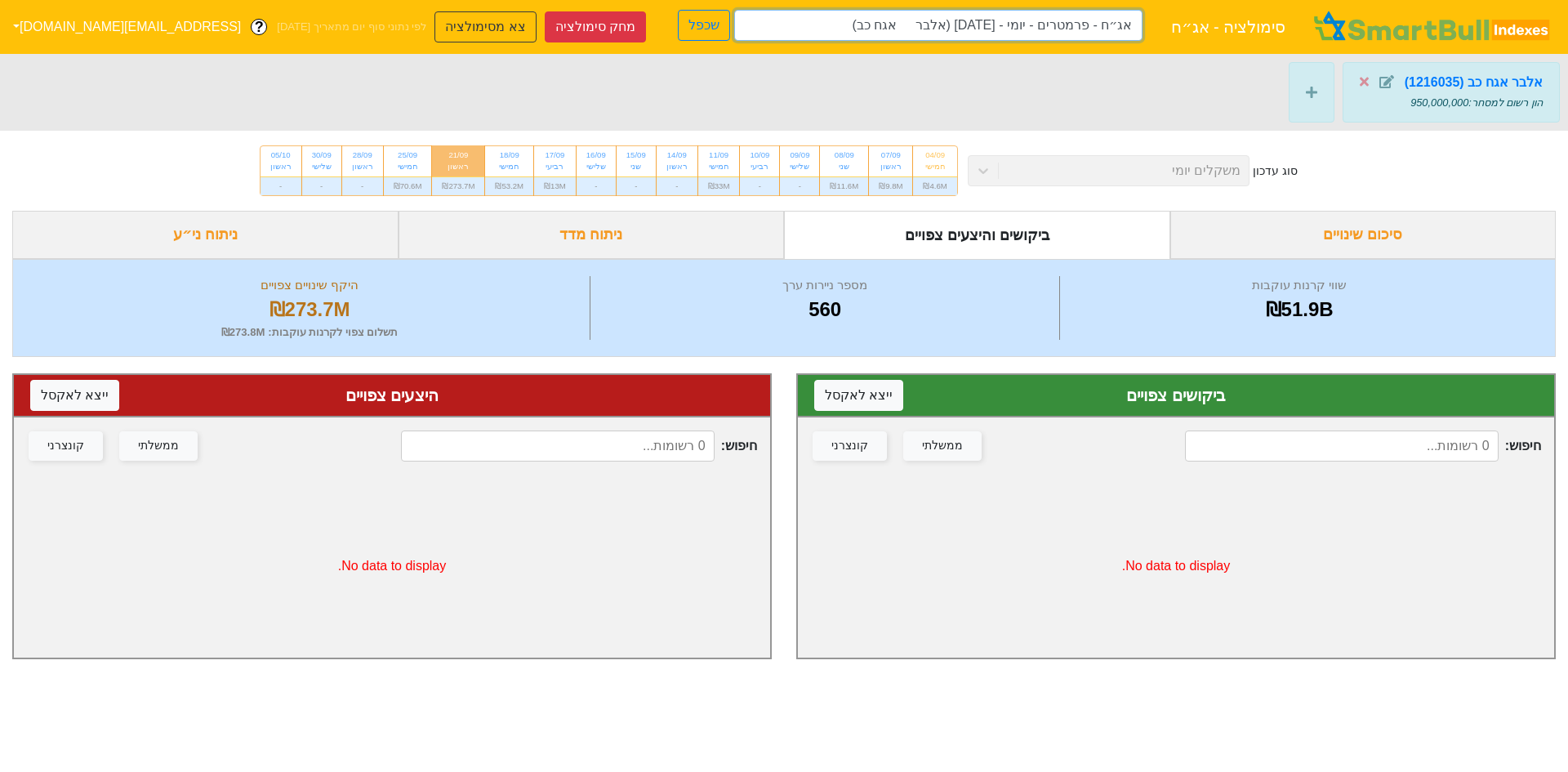
click at [907, 35] on input "אג״ח - פרמטרים - יומי - [DATE] (אלבר אגח כב)" at bounding box center [938, 26] width 408 height 31
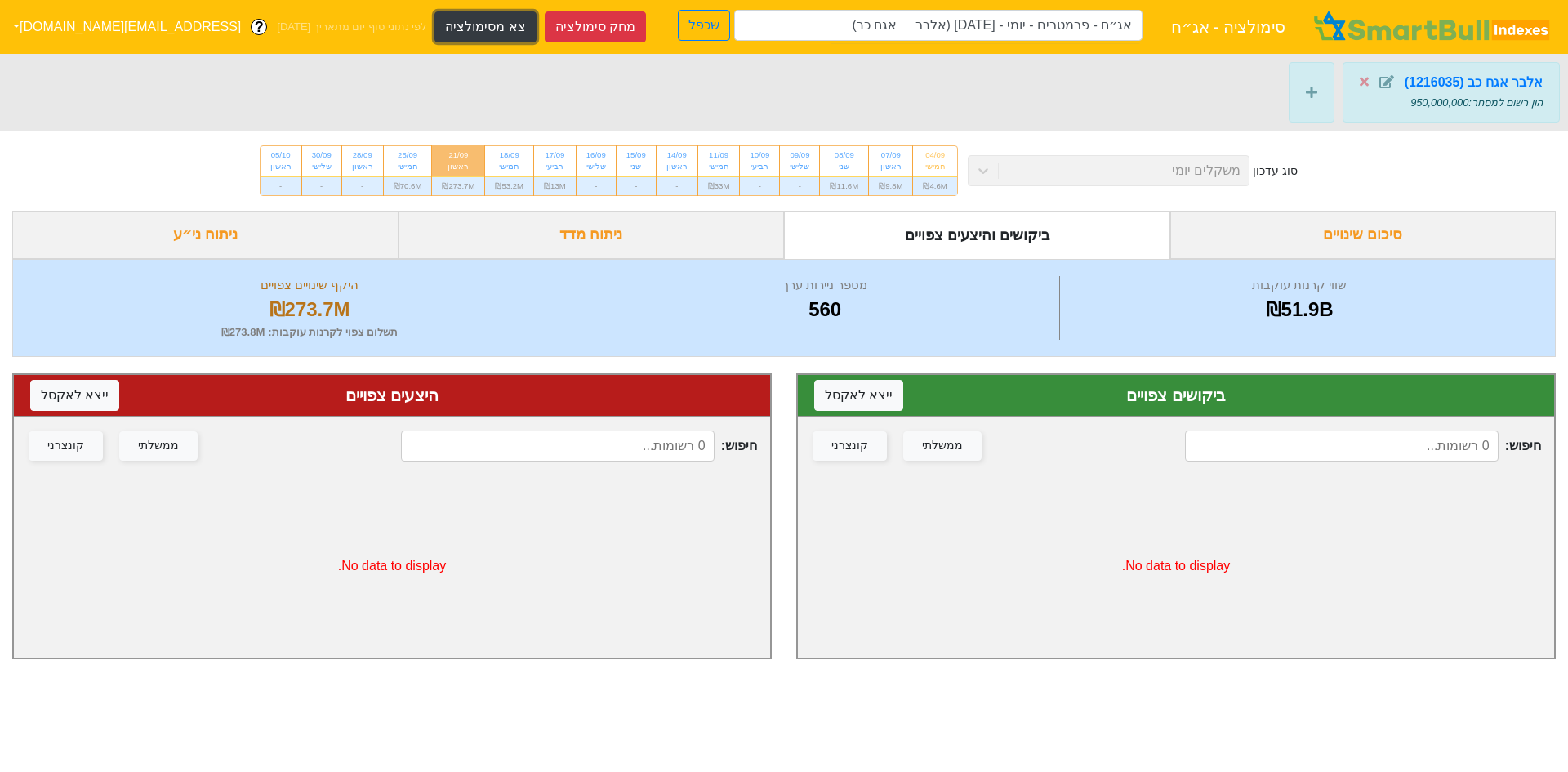
click at [434, 27] on button "צא מסימולציה" at bounding box center [484, 27] width 101 height 31
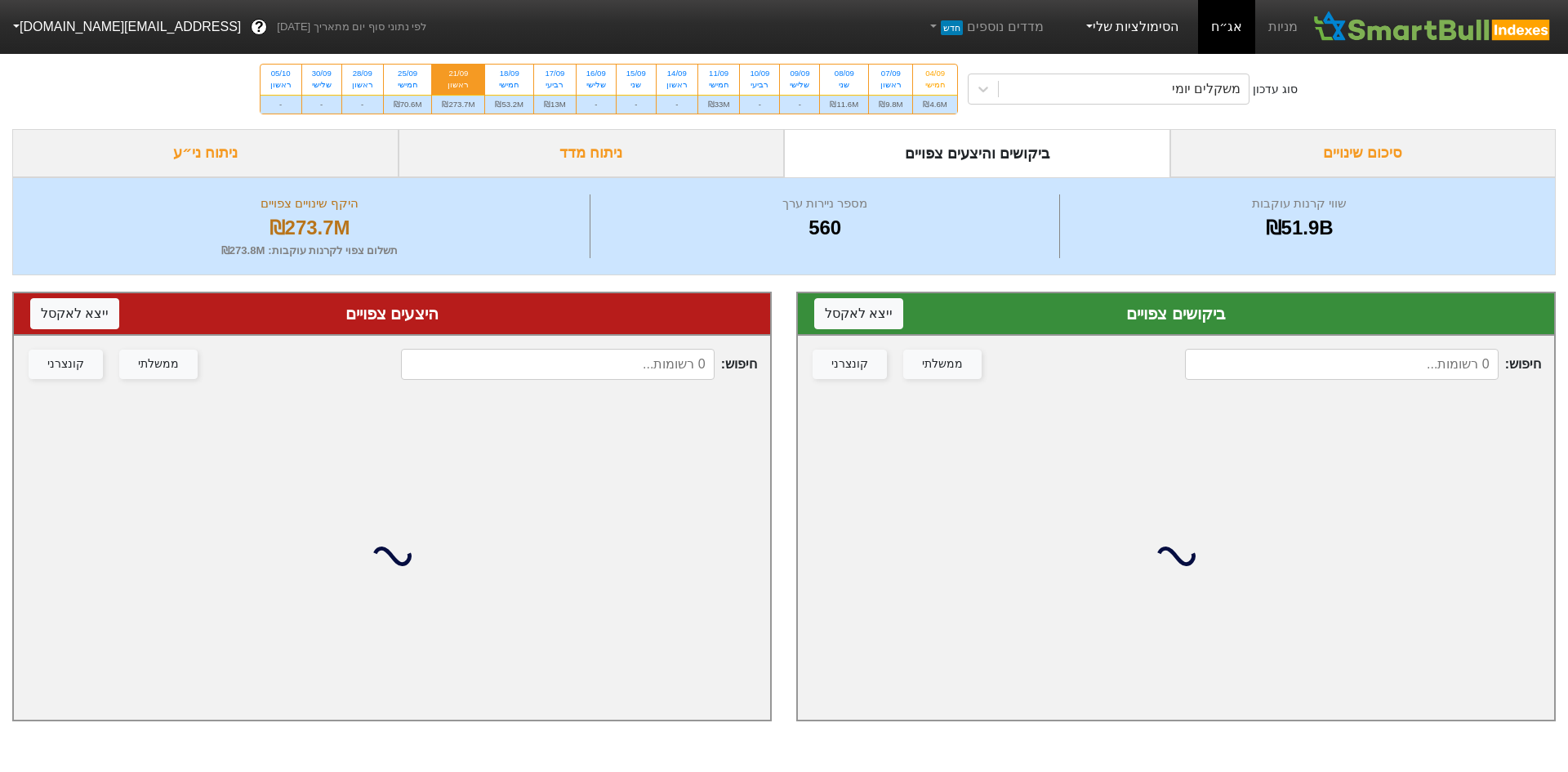
click at [1129, 30] on link "הסימולציות שלי" at bounding box center [1132, 26] width 110 height 32
click at [1121, 80] on div "משקלים יומי" at bounding box center [1125, 89] width 251 height 29
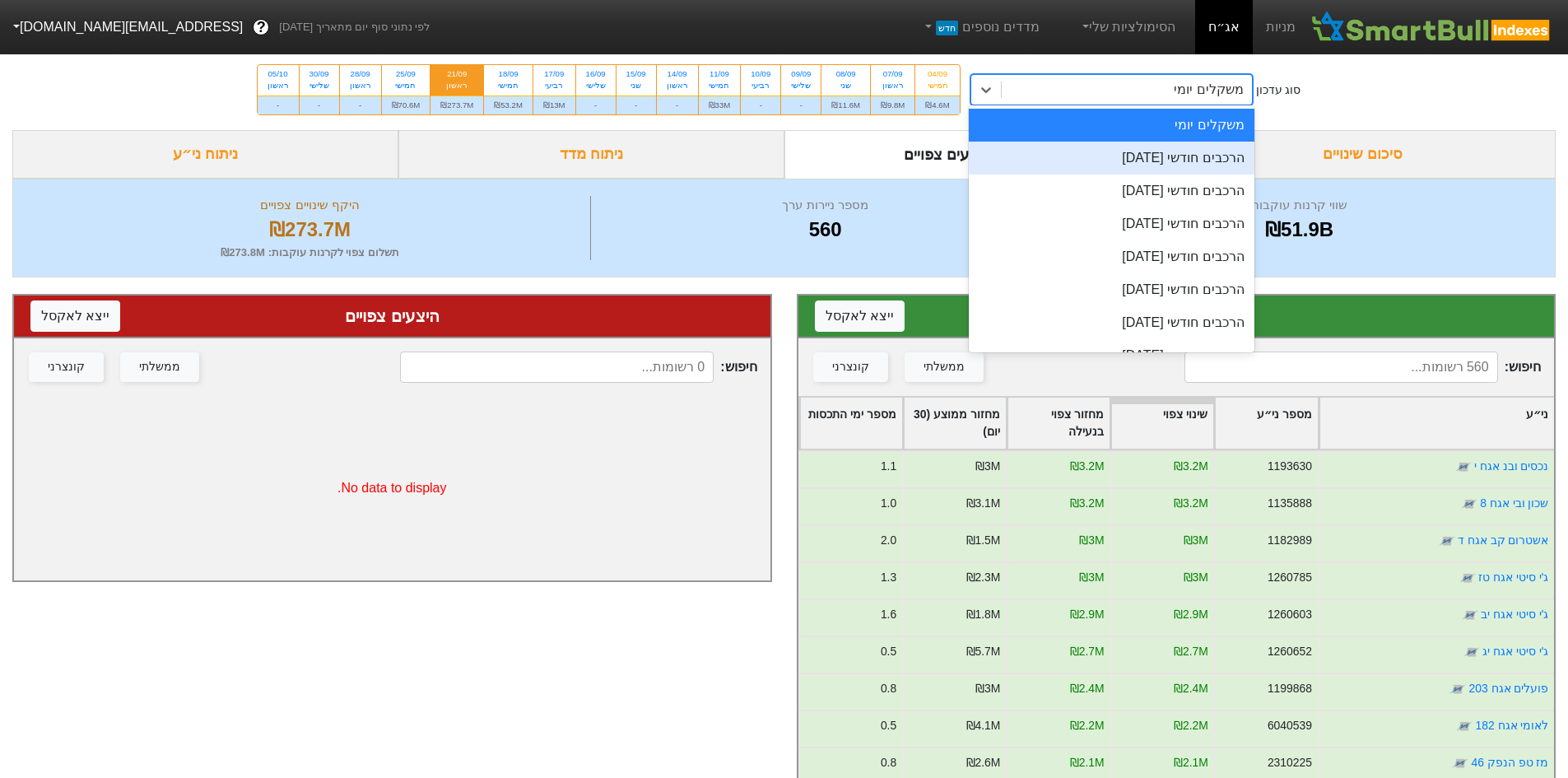
click at [1126, 174] on div "הרכבים חודשי [DATE]" at bounding box center [1111, 157] width 286 height 33
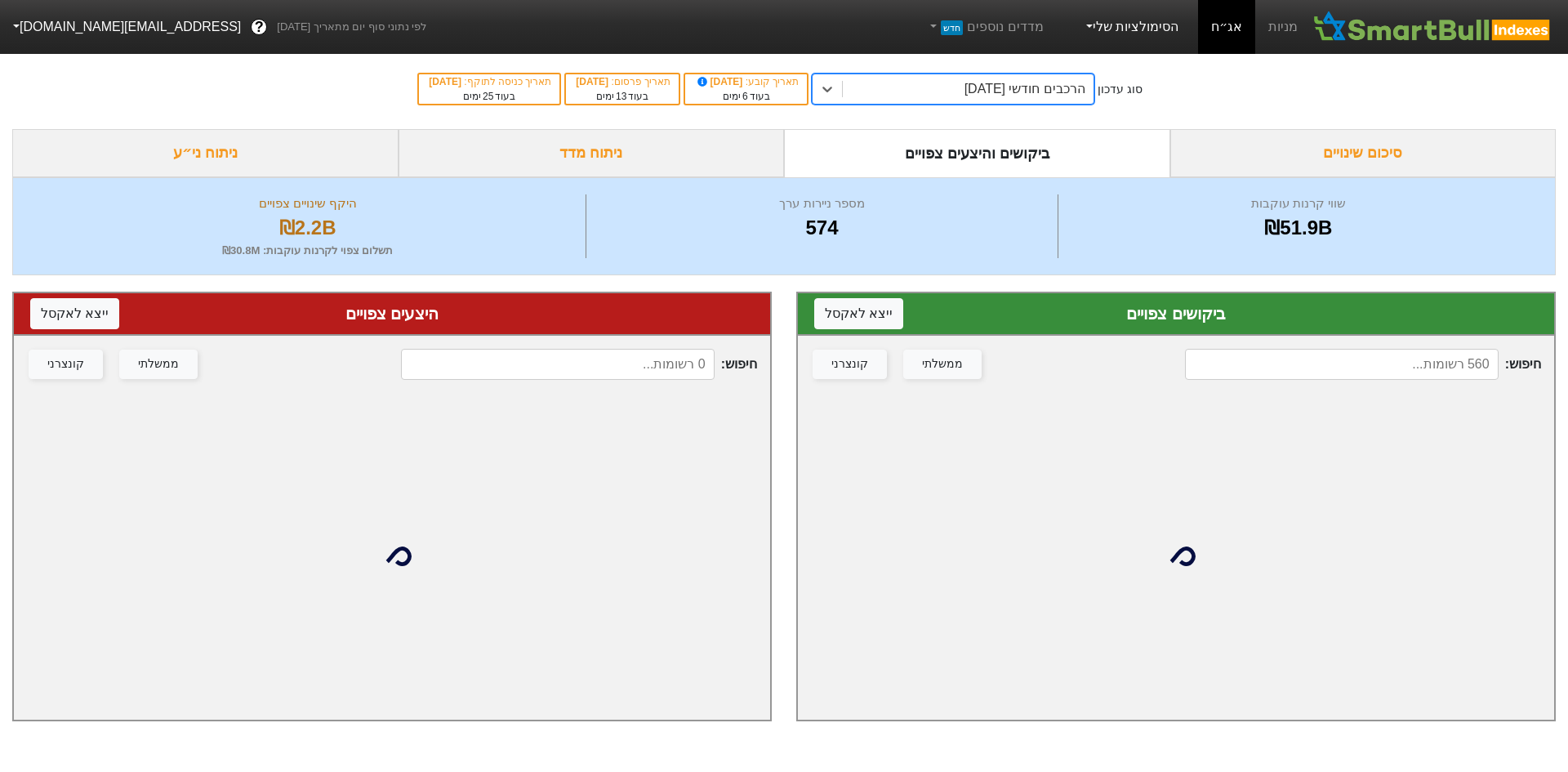
click at [1135, 35] on link "הסימולציות שלי" at bounding box center [1132, 26] width 110 height 32
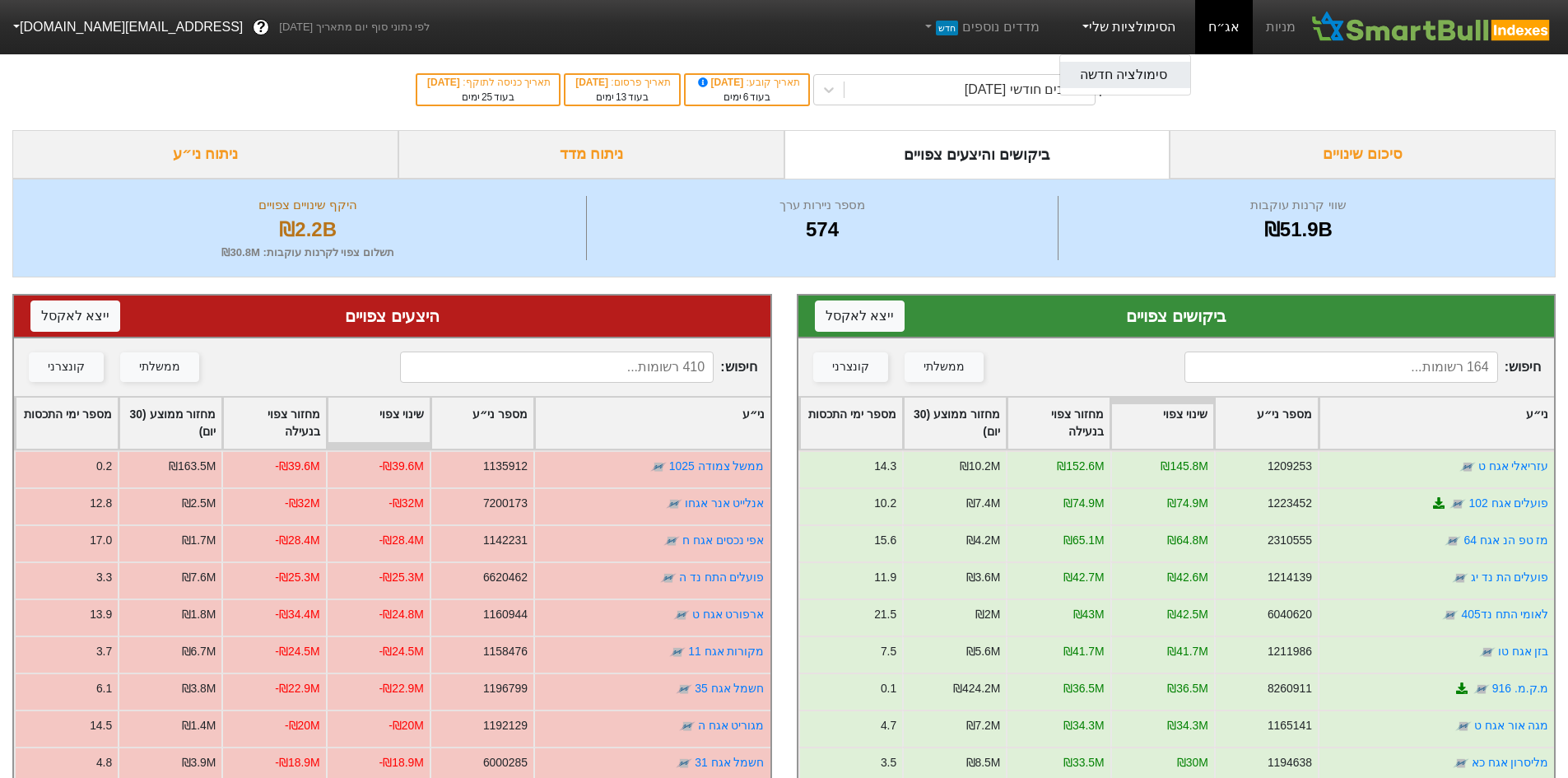
click at [1156, 81] on link "סימולציה חדשה" at bounding box center [1125, 74] width 130 height 27
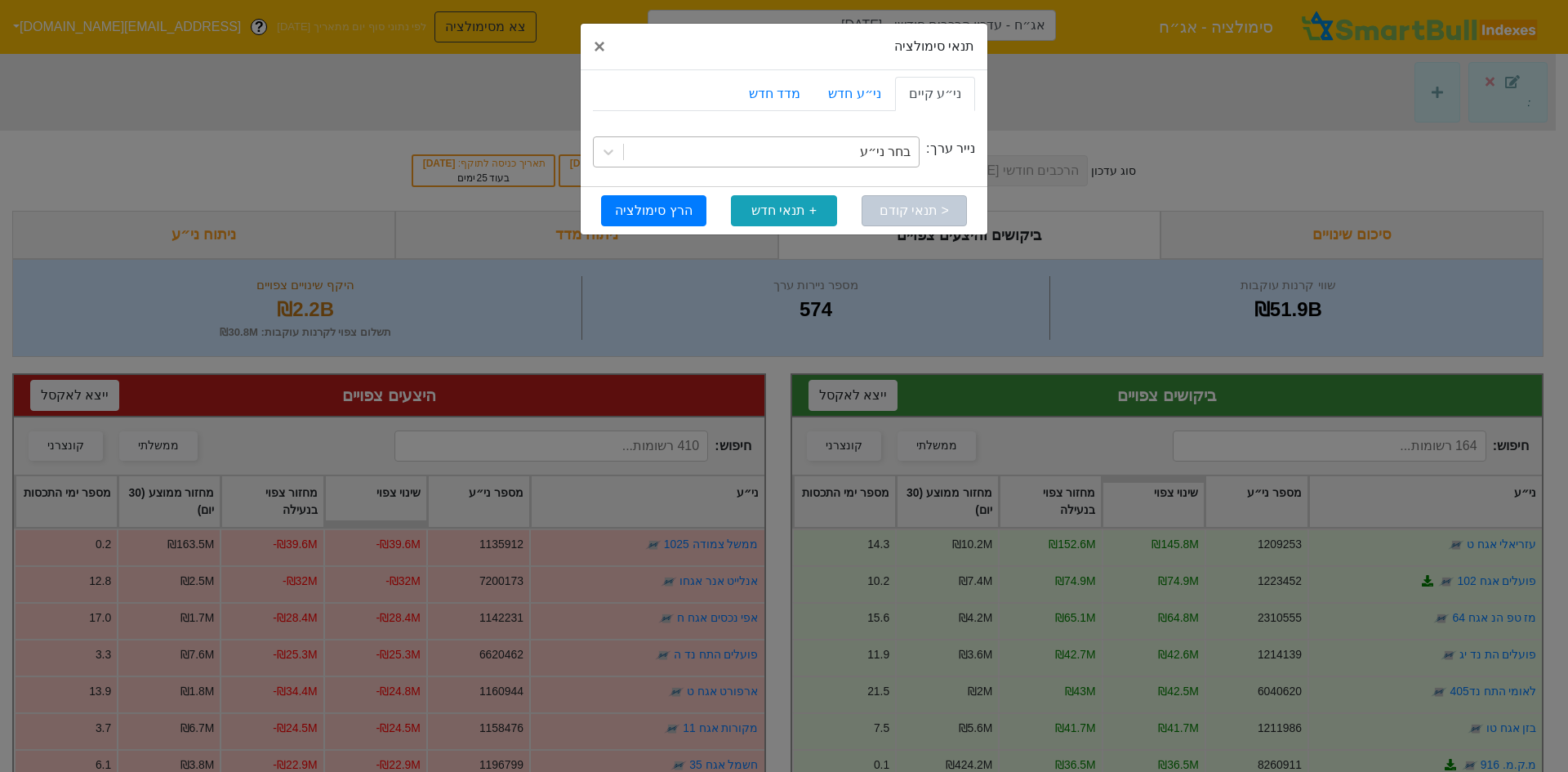
click at [906, 146] on div "בחר ני״ע" at bounding box center [885, 152] width 51 height 20
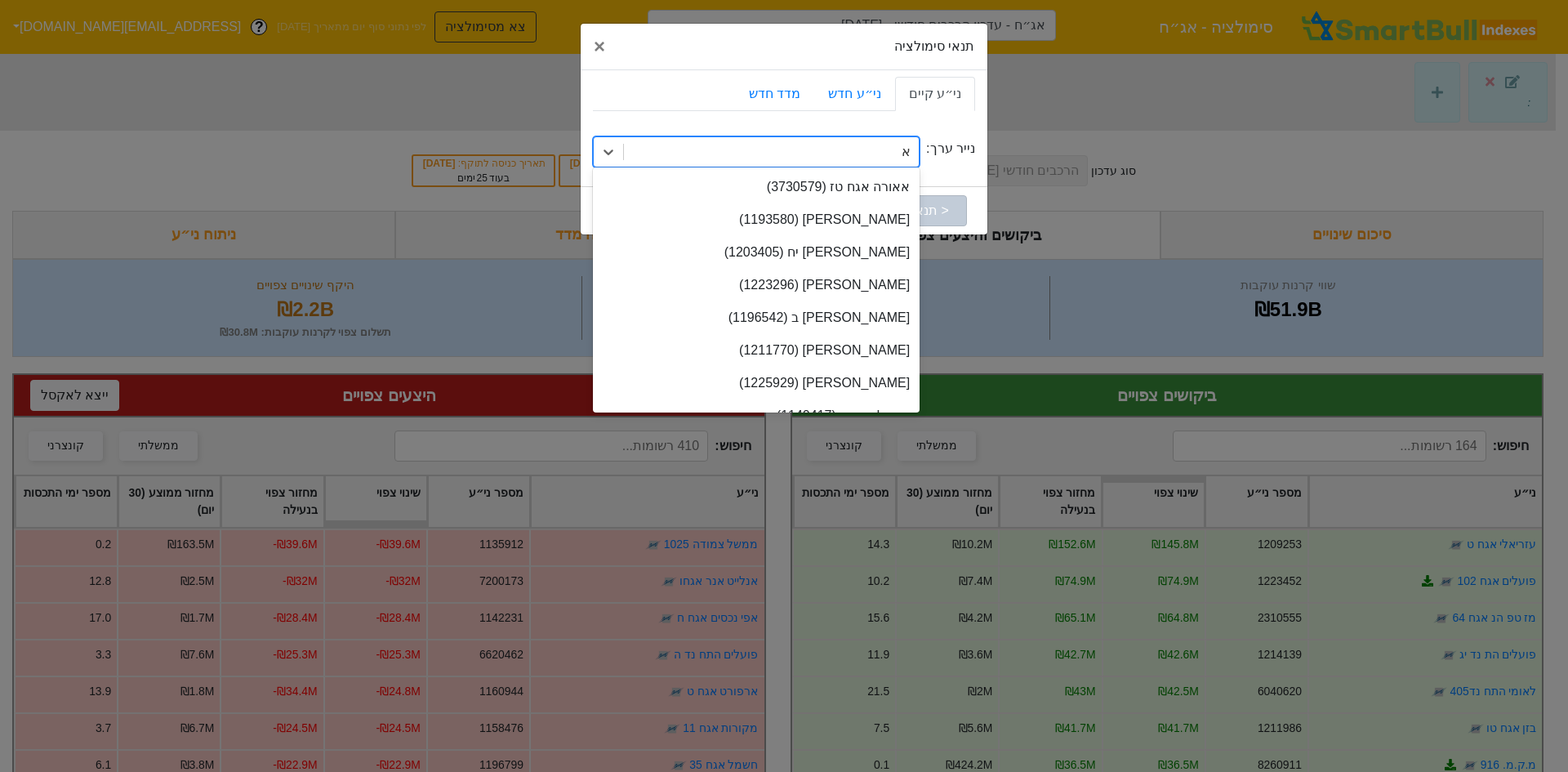
type input "אלבר"
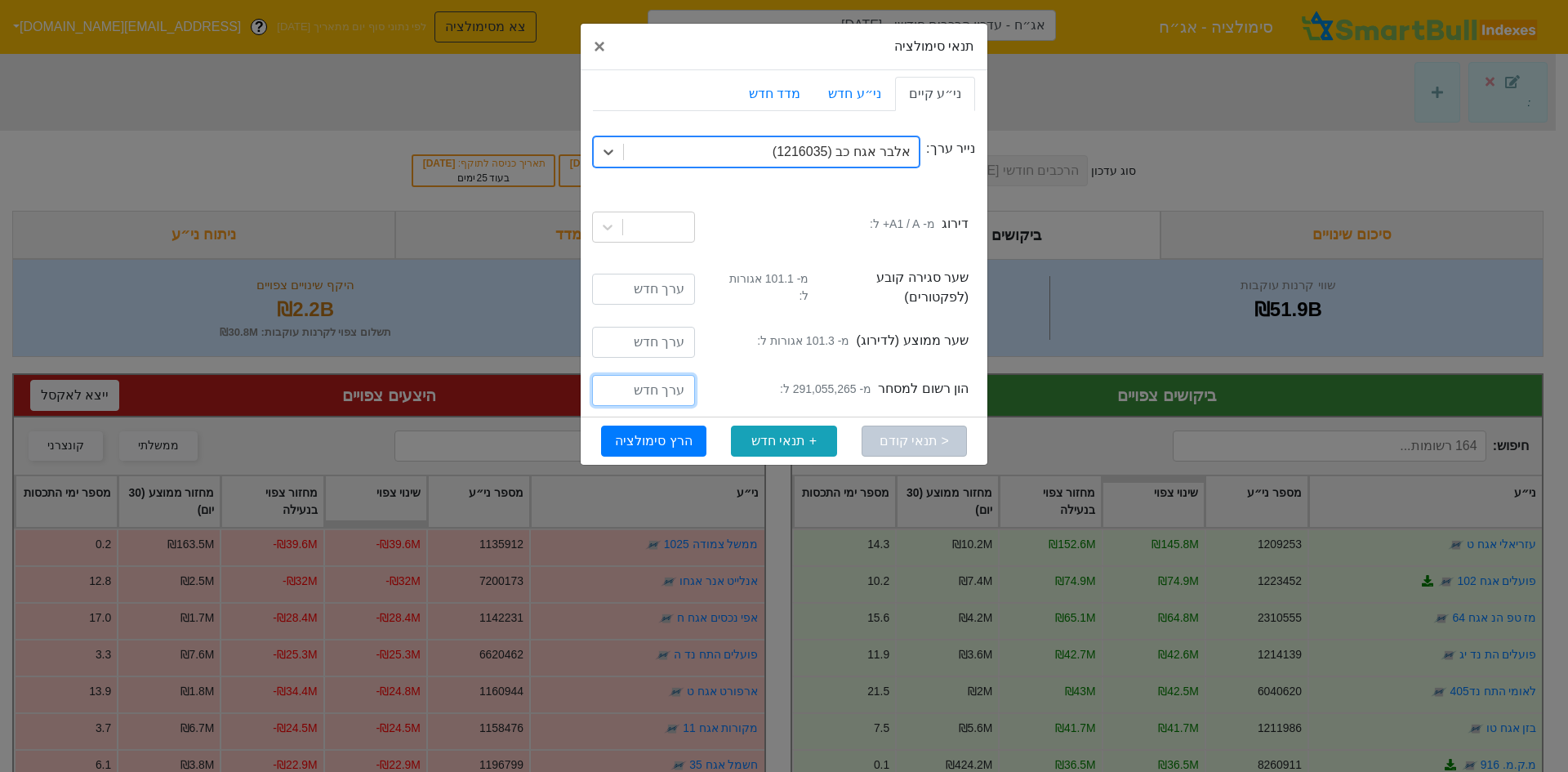
click at [664, 375] on input "number" at bounding box center [643, 390] width 103 height 31
drag, startPoint x: 688, startPoint y: 382, endPoint x: 665, endPoint y: 382, distance: 23.0
click at [665, 382] on input "950000" at bounding box center [643, 390] width 103 height 31
click at [687, 383] on input "950000" at bounding box center [643, 390] width 103 height 31
click at [684, 383] on input "00950000" at bounding box center [643, 390] width 103 height 31
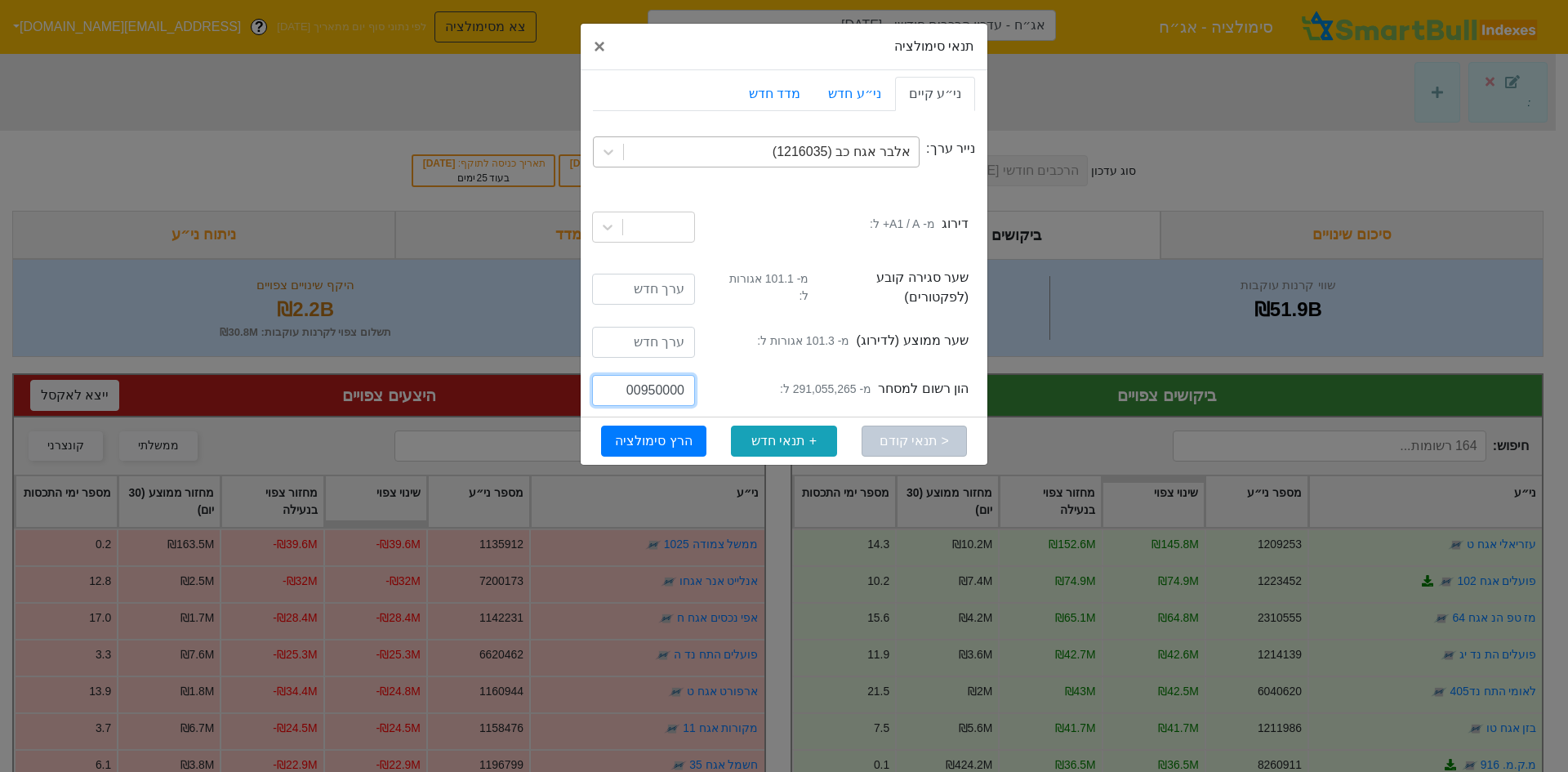
click at [684, 383] on input "00950000" at bounding box center [643, 390] width 103 height 31
type input "950000000"
click at [684, 435] on button "הרץ סימולציה" at bounding box center [653, 441] width 105 height 31
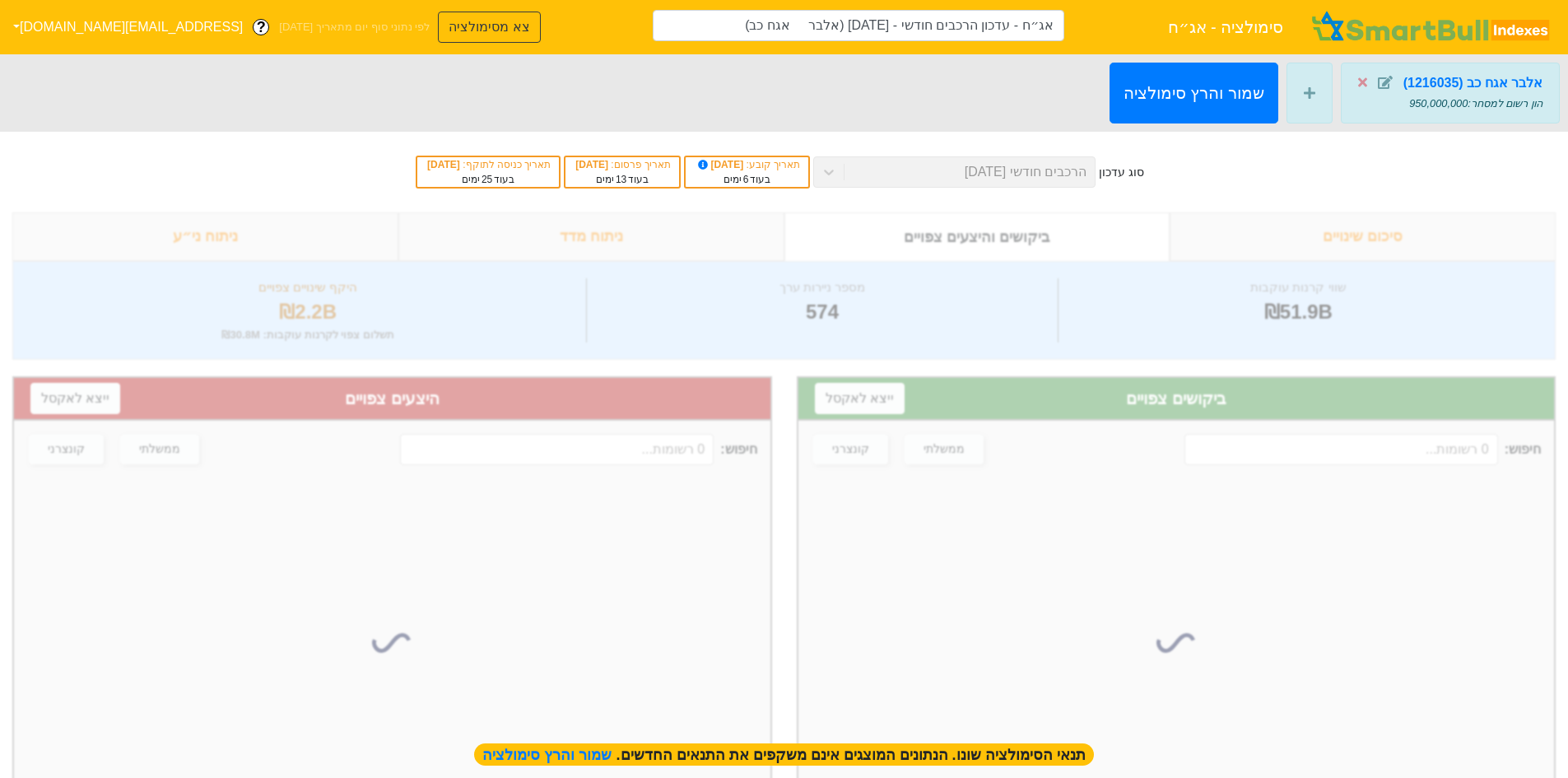
type input "אג״ח - עדכון הרכבים חודשי - [DATE] (אלבר אגח כב)"
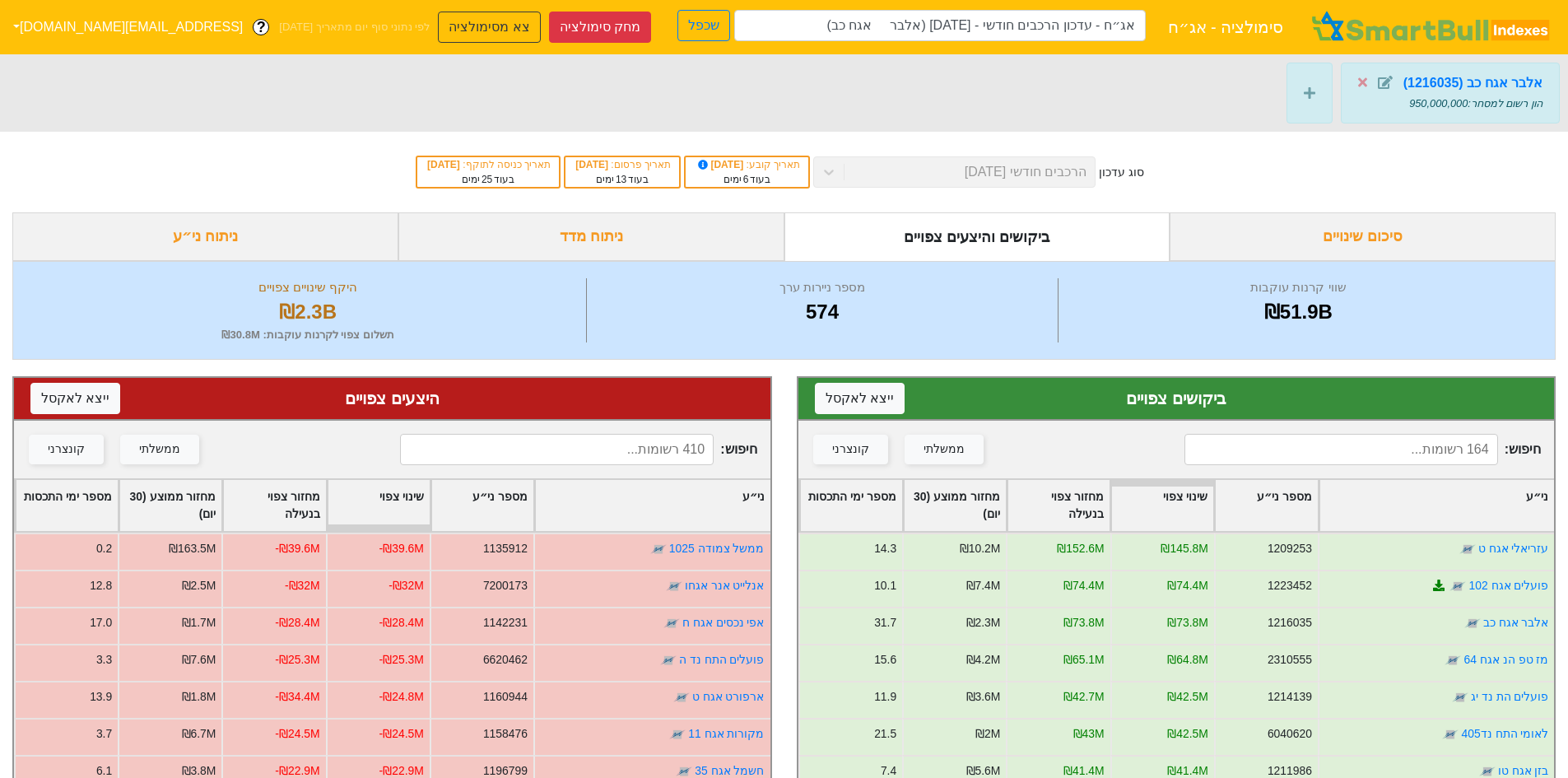
click at [1299, 458] on input at bounding box center [1341, 450] width 313 height 32
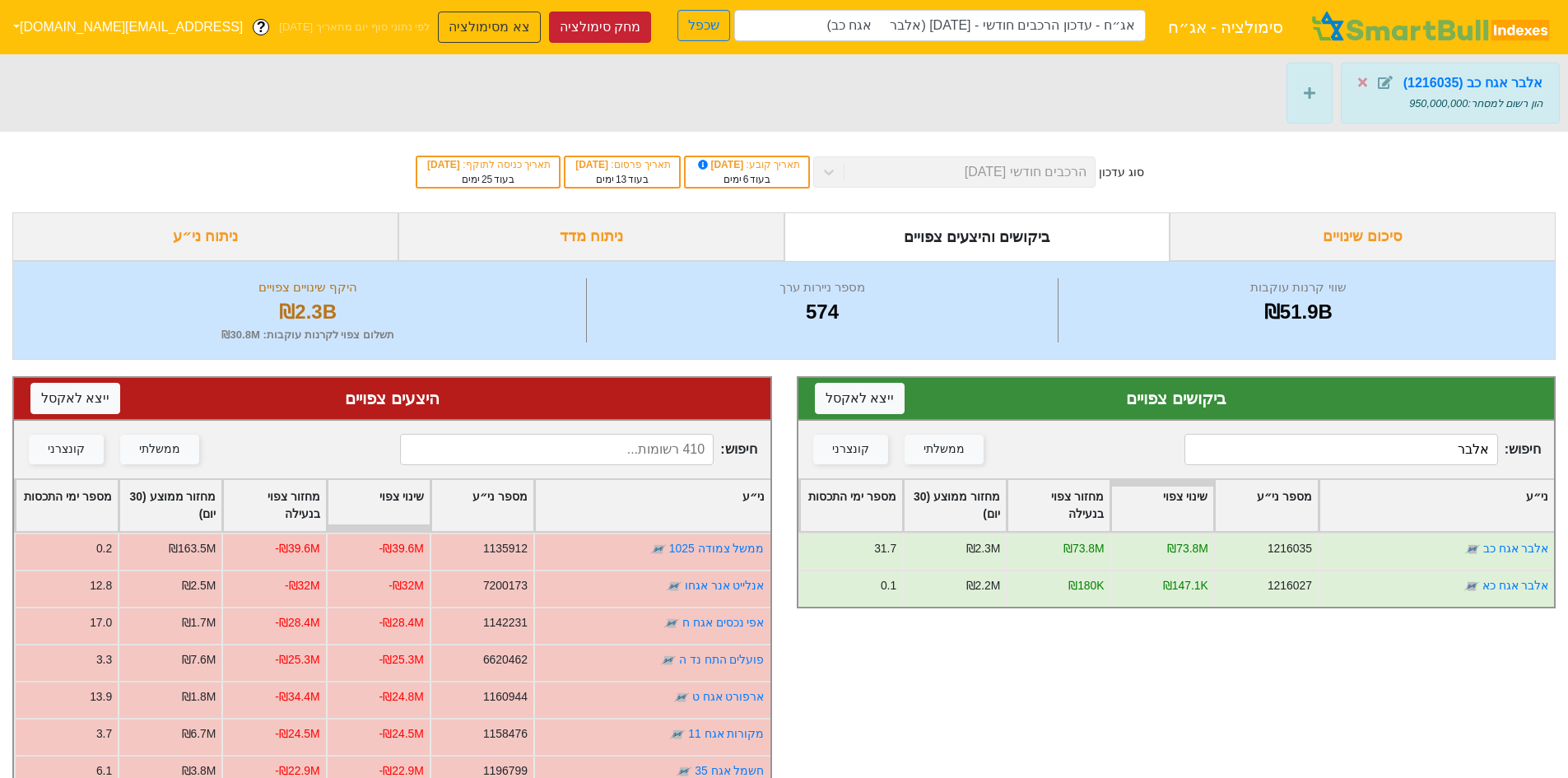
type input "אלבר"
click at [549, 27] on button "מחק סימולציה" at bounding box center [600, 28] width 102 height 32
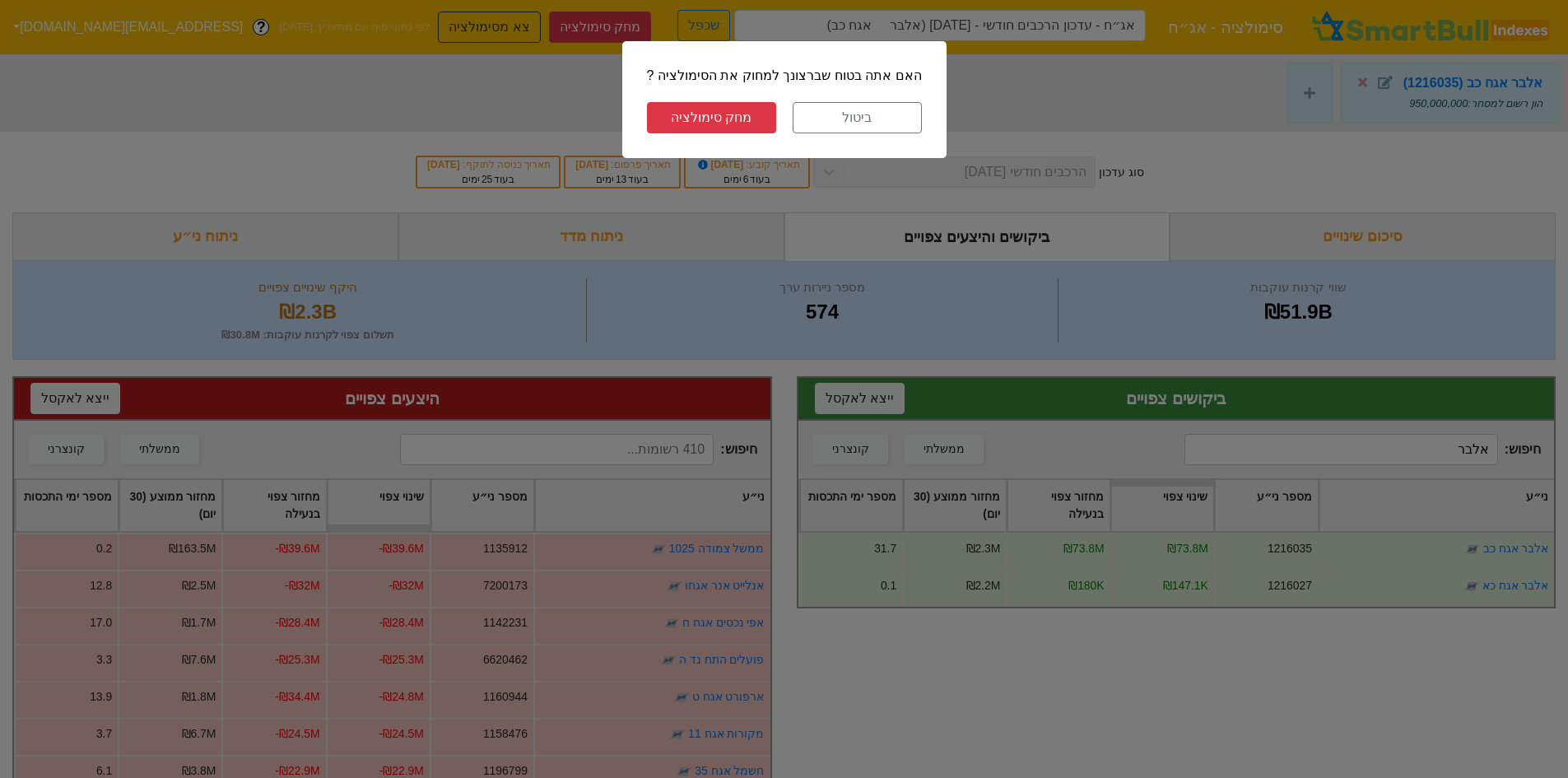
click at [707, 111] on button "מחק סימולציה" at bounding box center [711, 118] width 129 height 32
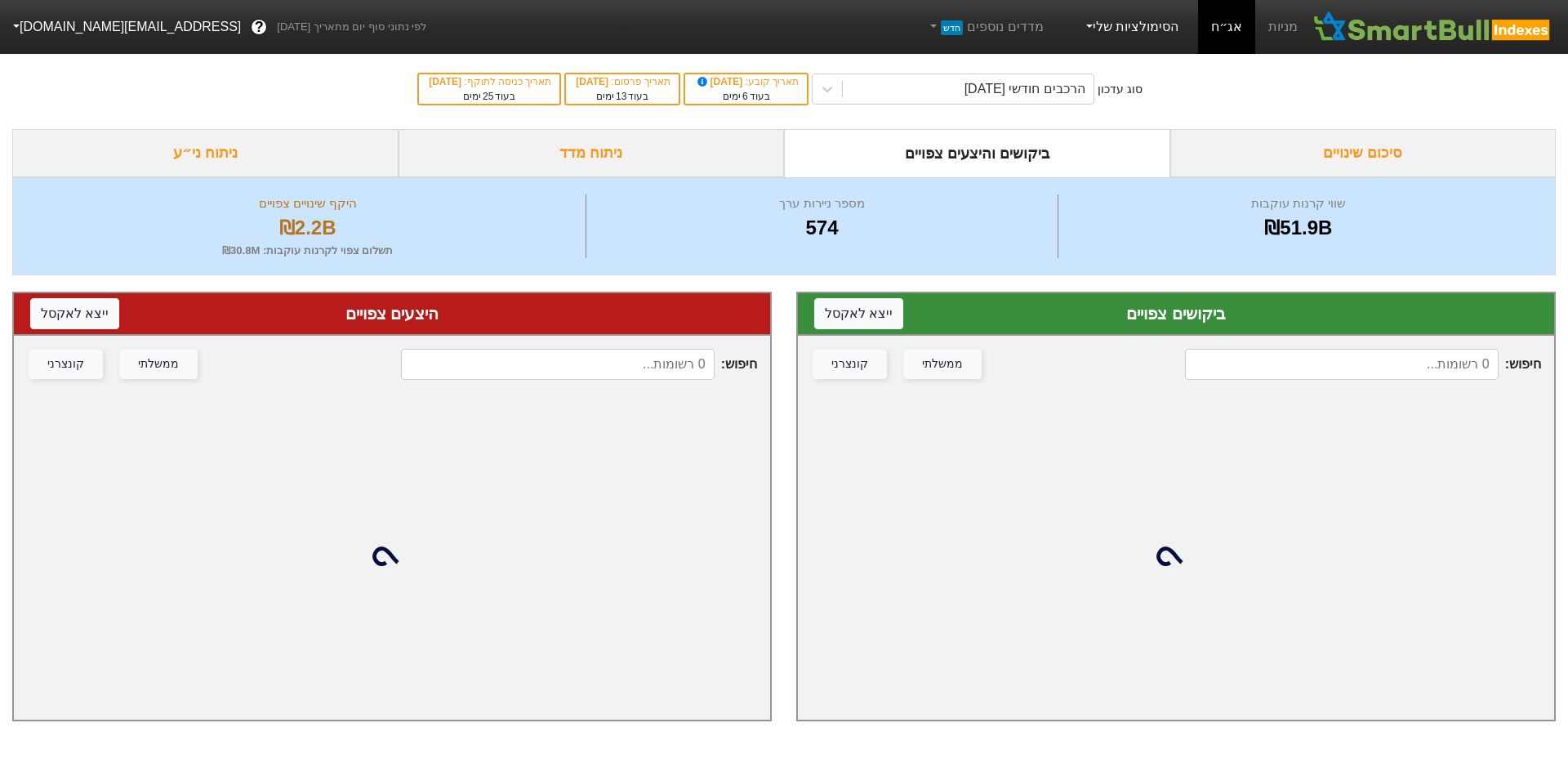
click at [1146, 24] on link "הסימולציות שלי" at bounding box center [1132, 26] width 110 height 32
click at [1125, 71] on link "סימולציה חדשה" at bounding box center [1129, 74] width 129 height 26
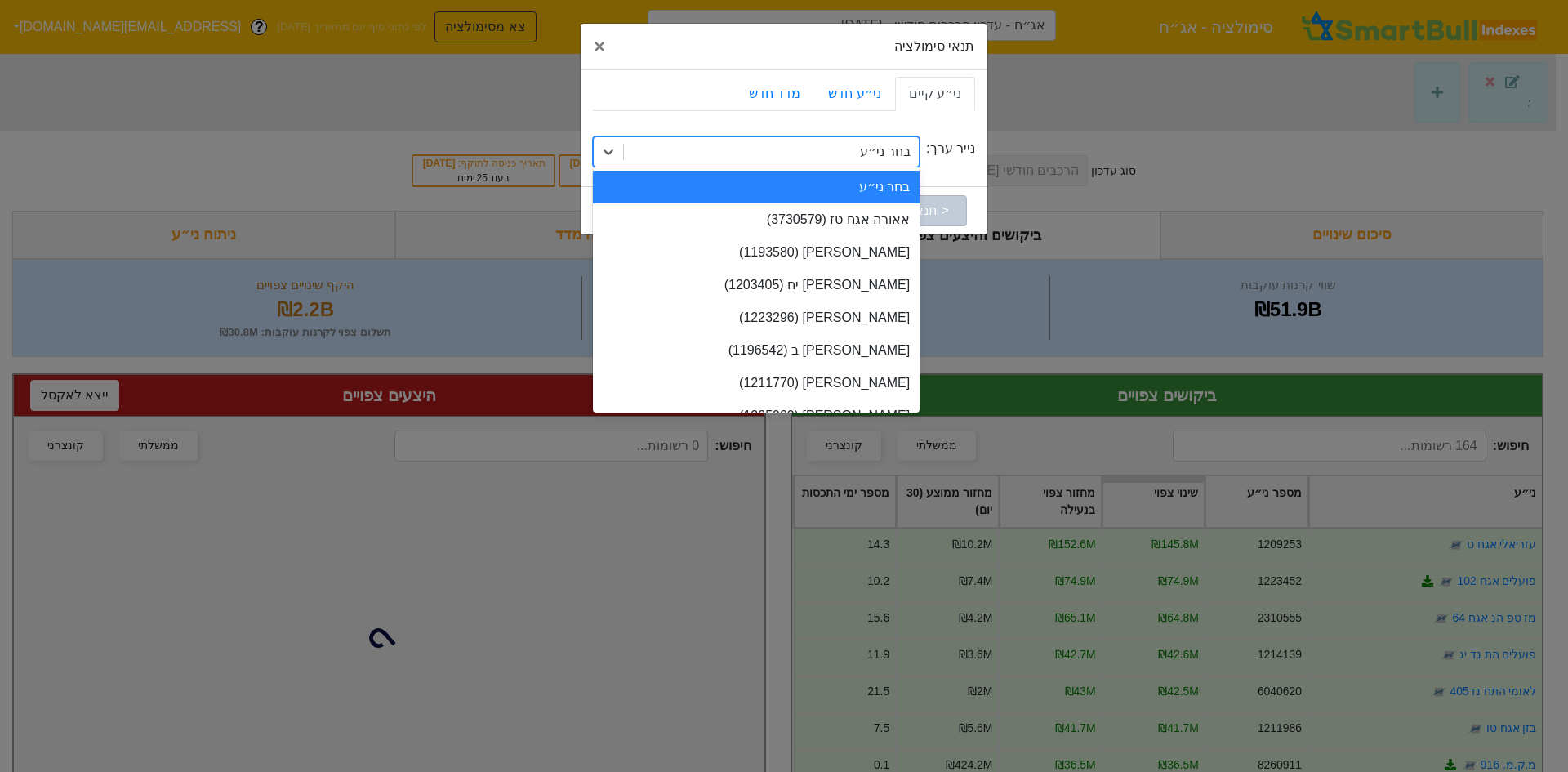
click at [889, 150] on div "בחר ני״ע" at bounding box center [885, 152] width 51 height 20
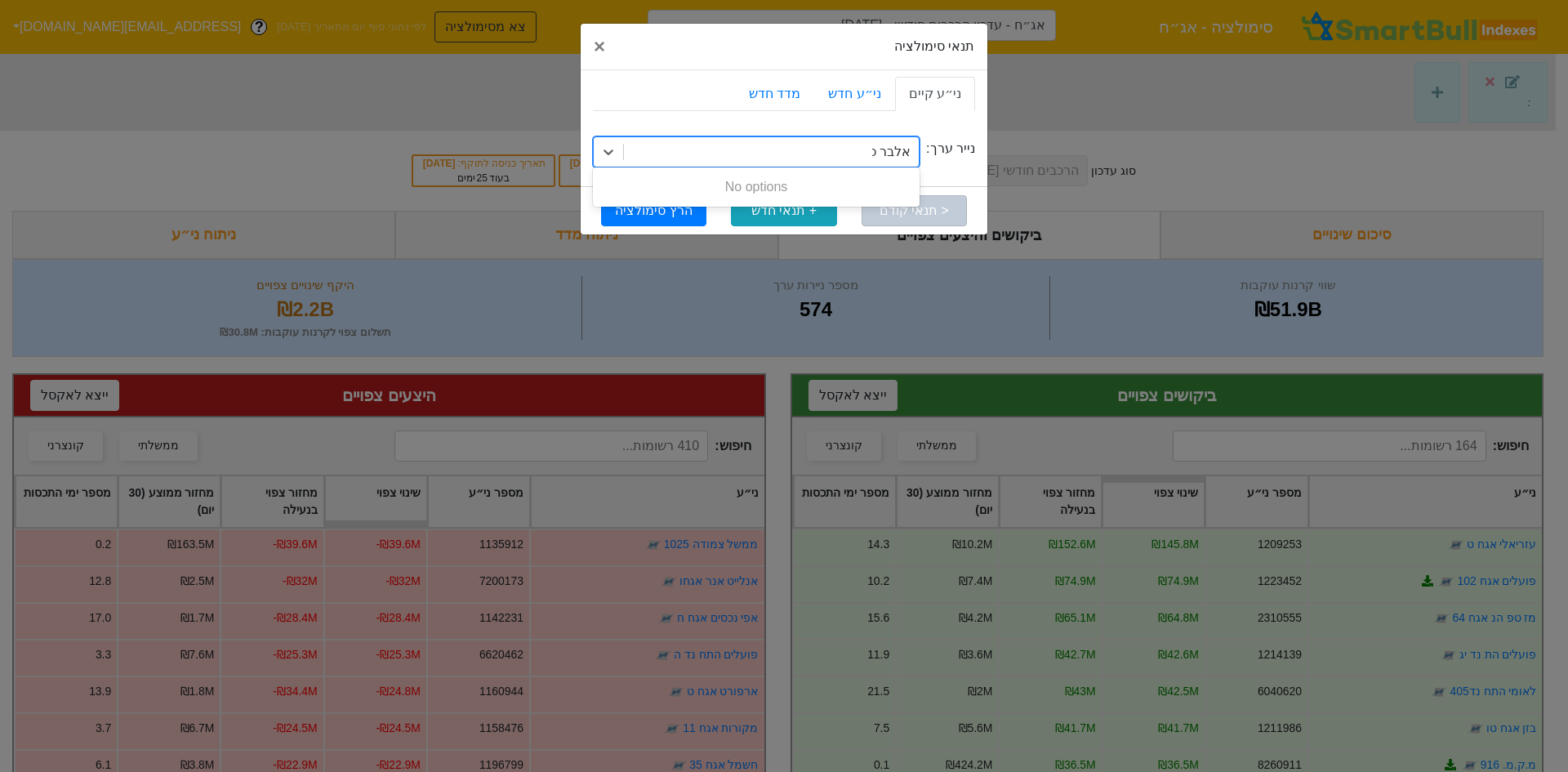
type input "אלבר כב"
click at [853, 152] on div "אלבר כב" at bounding box center [771, 152] width 295 height 29
click at [876, 152] on div "בחר ני״ע" at bounding box center [885, 152] width 51 height 20
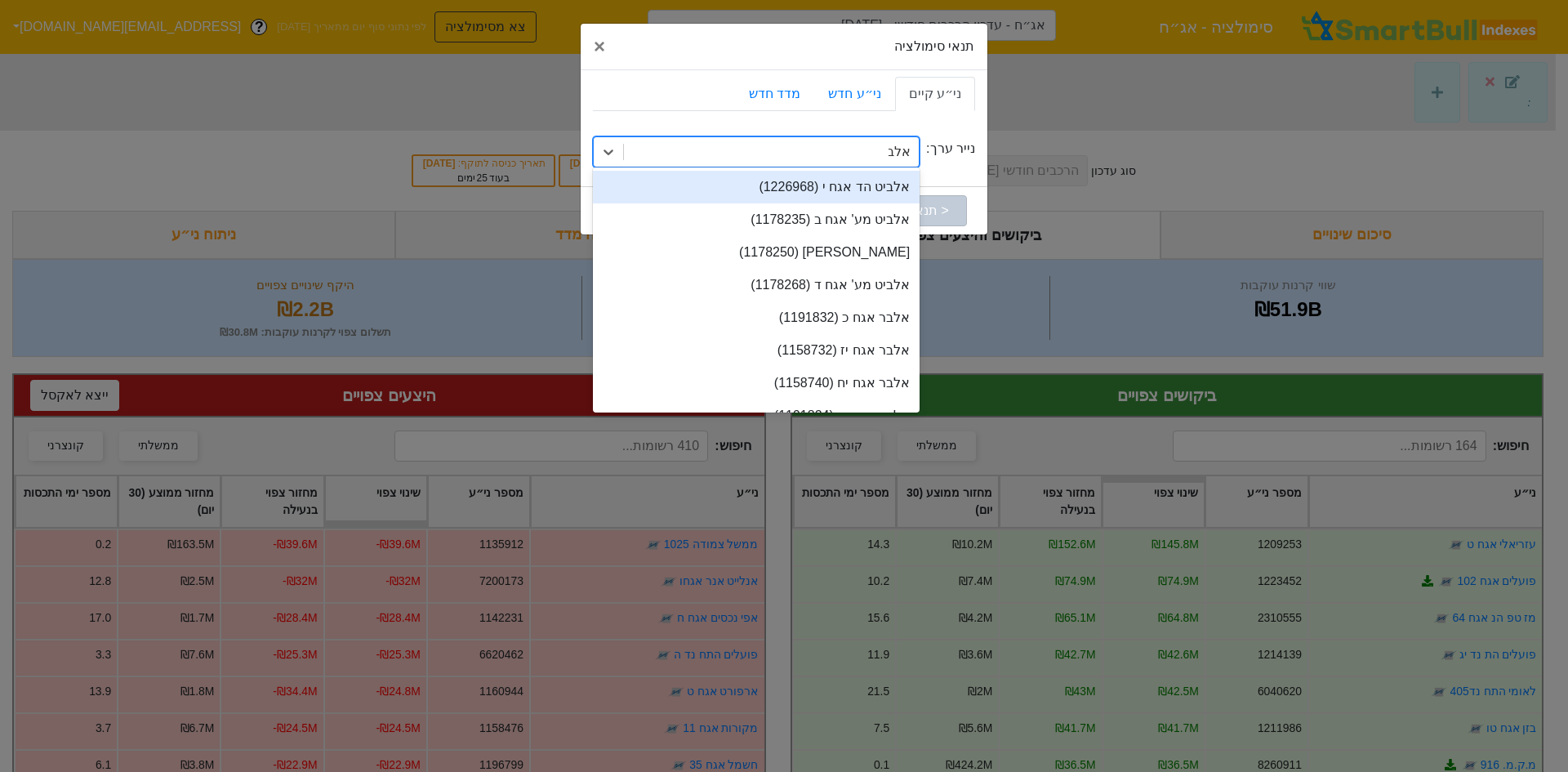
type input "אלבר"
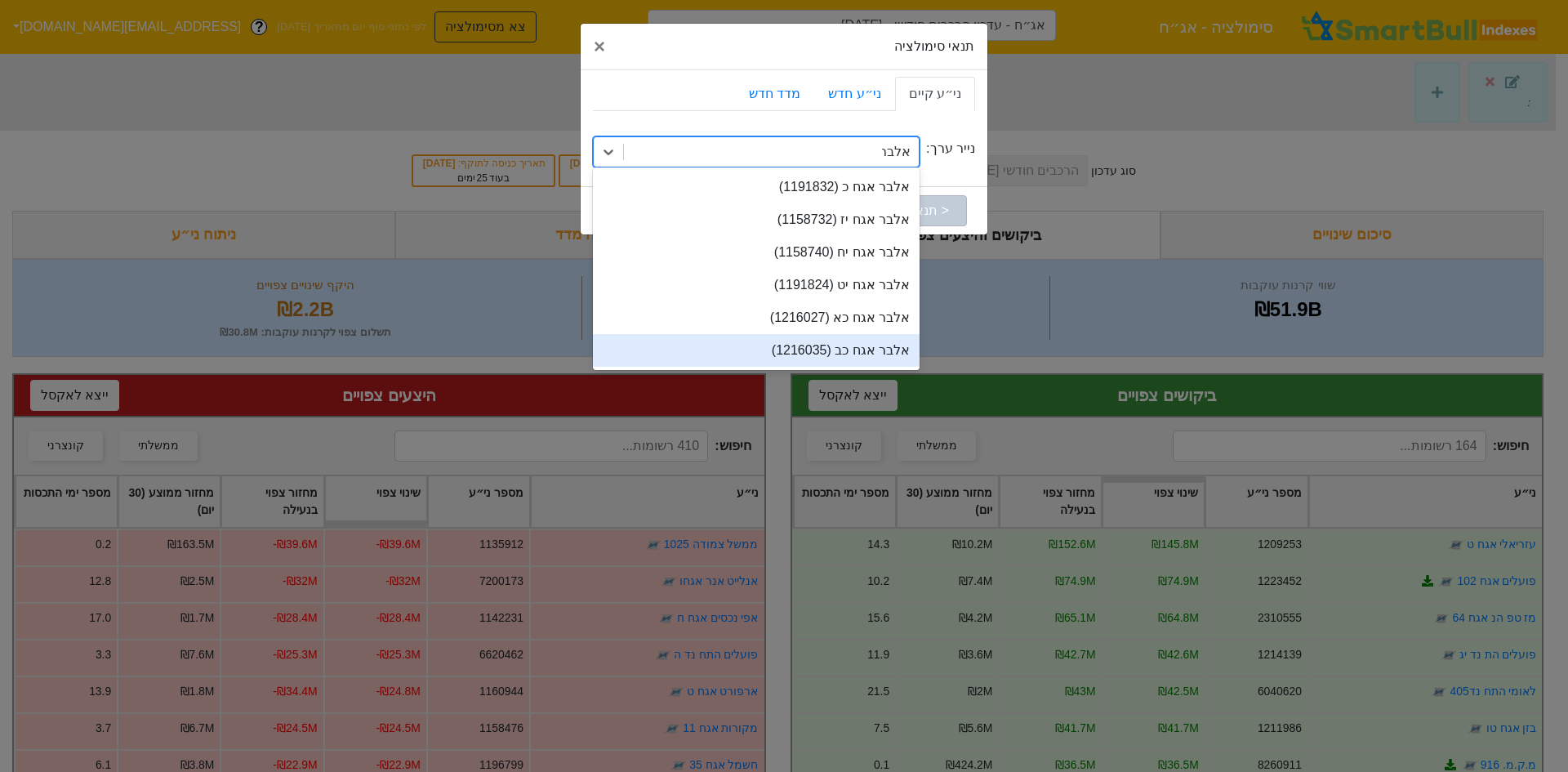
click at [857, 340] on div "אלבר אגח כב (1216035)" at bounding box center [756, 350] width 327 height 32
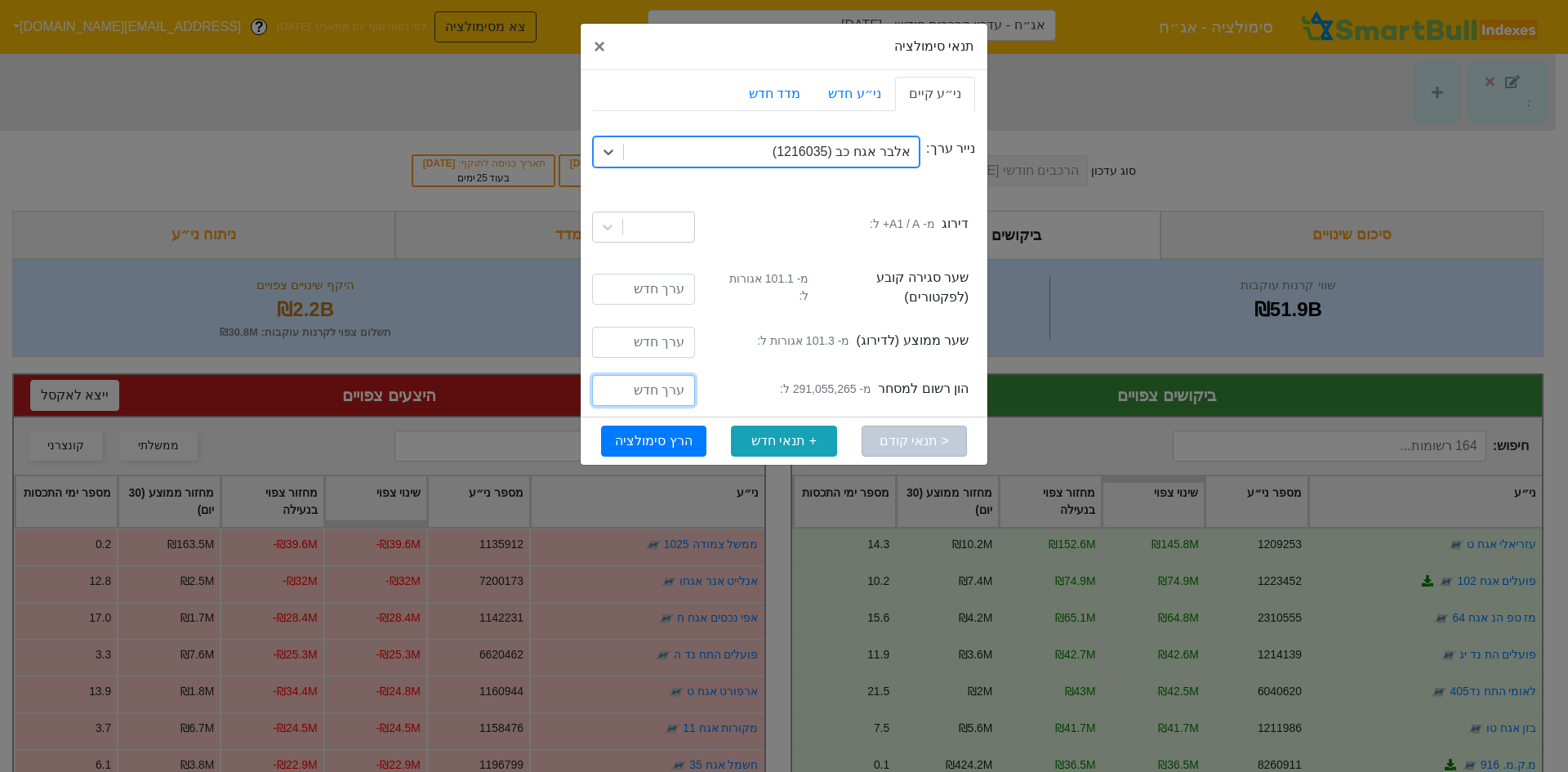
click at [676, 379] on input "number" at bounding box center [643, 390] width 103 height 31
drag, startPoint x: 683, startPoint y: 379, endPoint x: 665, endPoint y: 380, distance: 18.0
click at [665, 380] on input "630000000" at bounding box center [643, 390] width 103 height 31
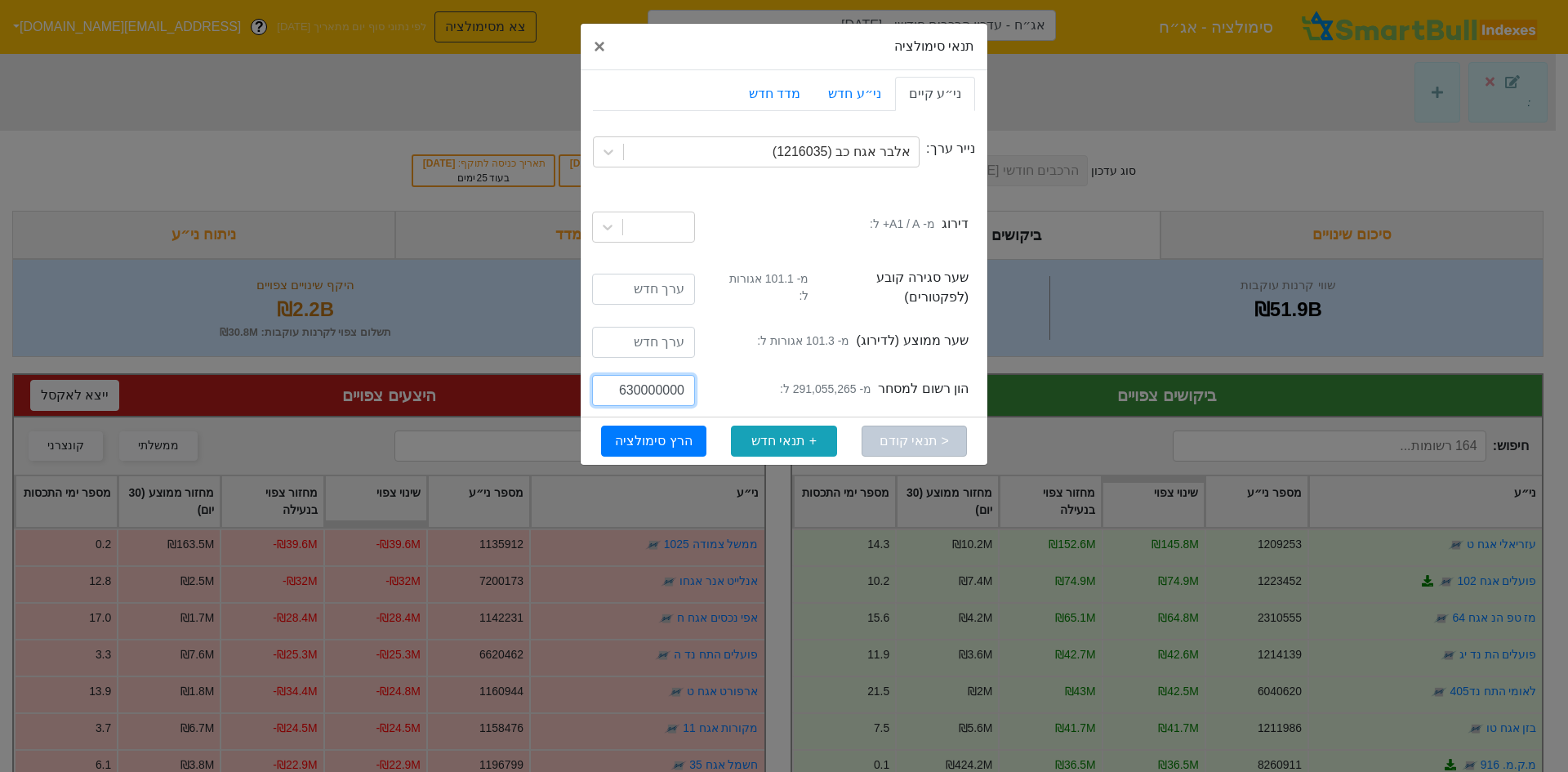
type input "630000000"
click at [661, 437] on button "הרץ סימולציה" at bounding box center [653, 441] width 105 height 31
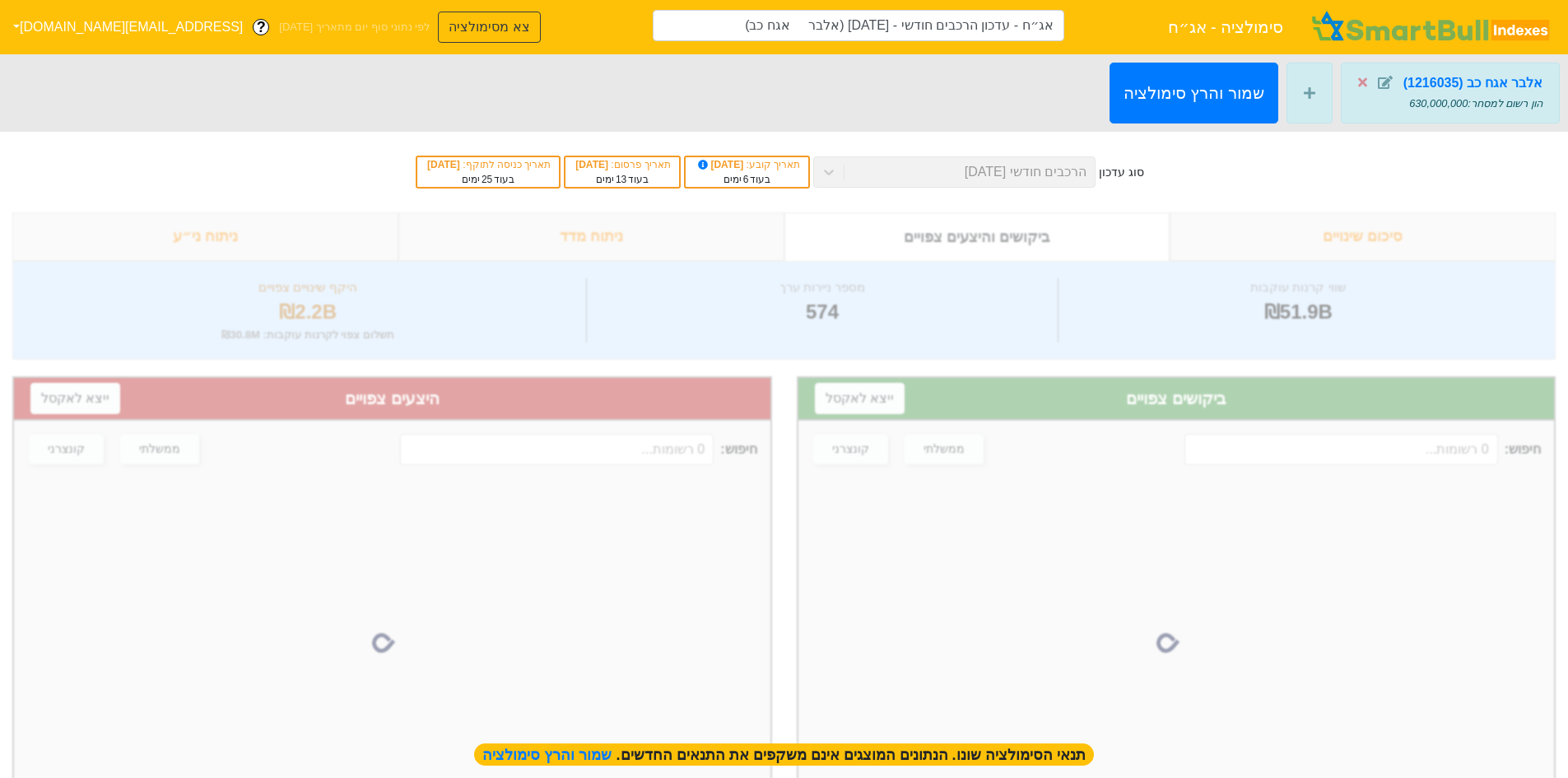
type input "אג״ח - עדכון הרכבים חודשי - [DATE] (אלבר אגח כב)"
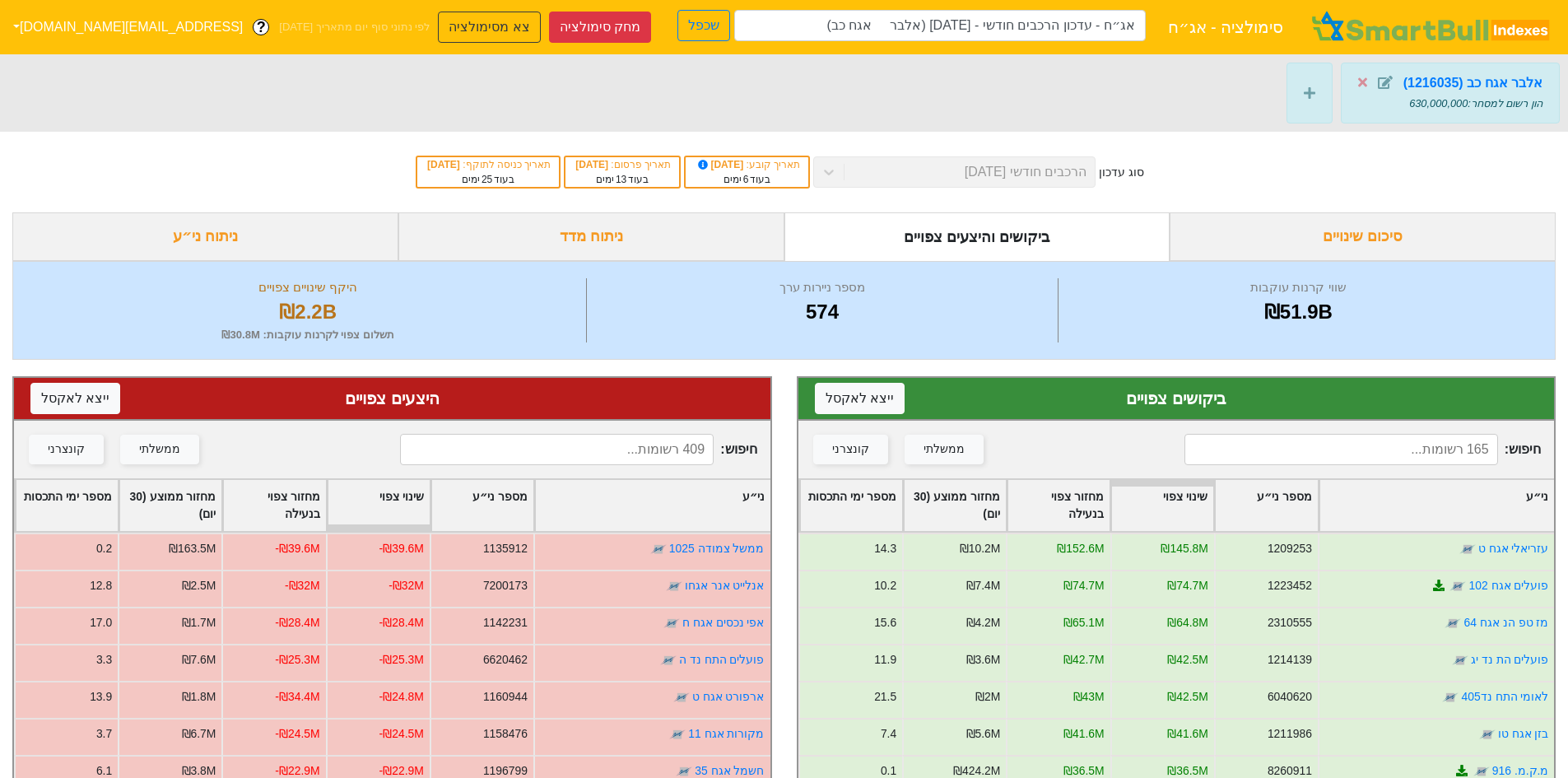
click at [1421, 455] on input at bounding box center [1341, 450] width 313 height 32
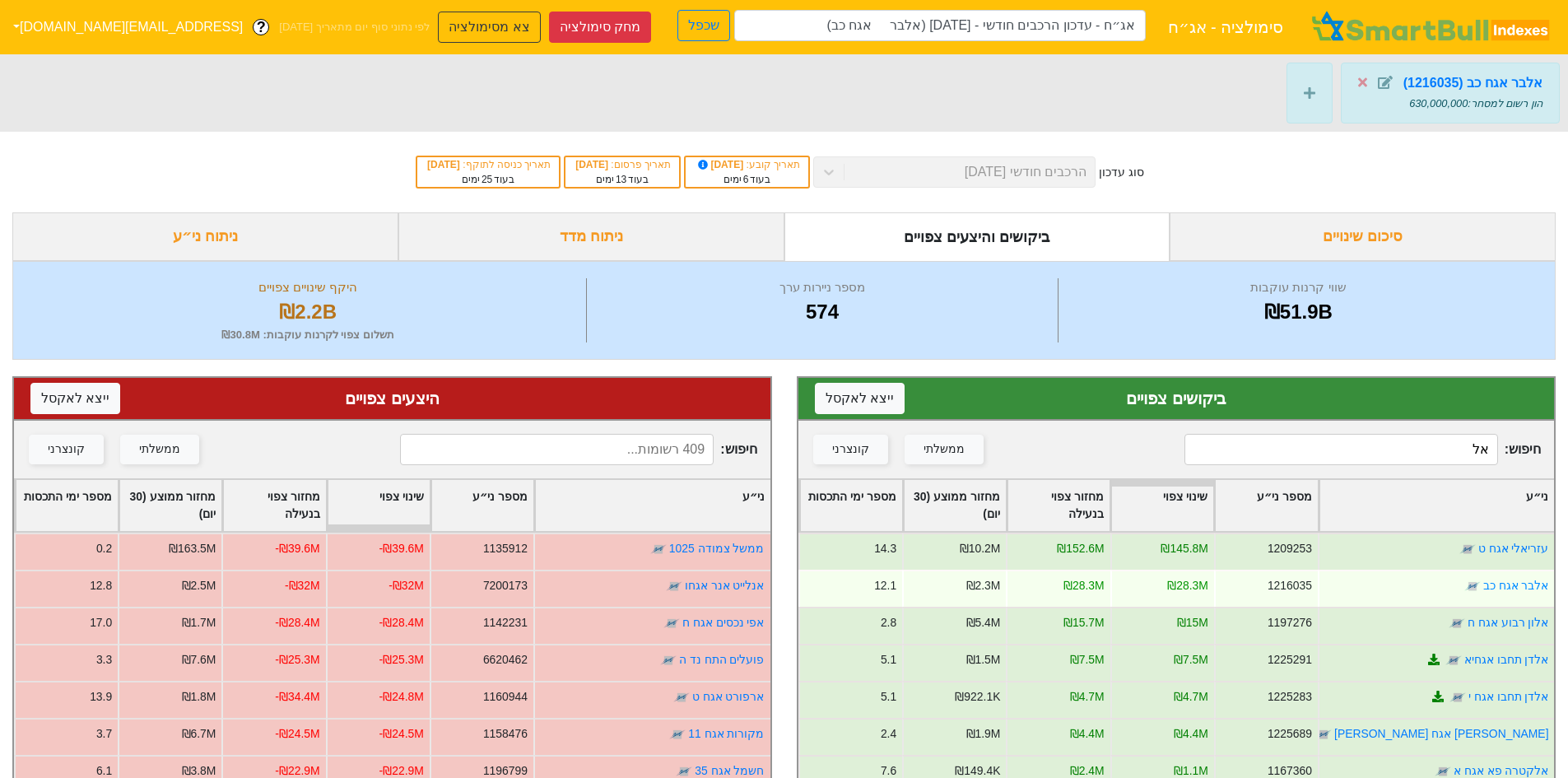
drag, startPoint x: 1176, startPoint y: 587, endPoint x: 1216, endPoint y: 589, distance: 40.0
click at [1213, 589] on div "₪28.3M" at bounding box center [1161, 587] width 104 height 37
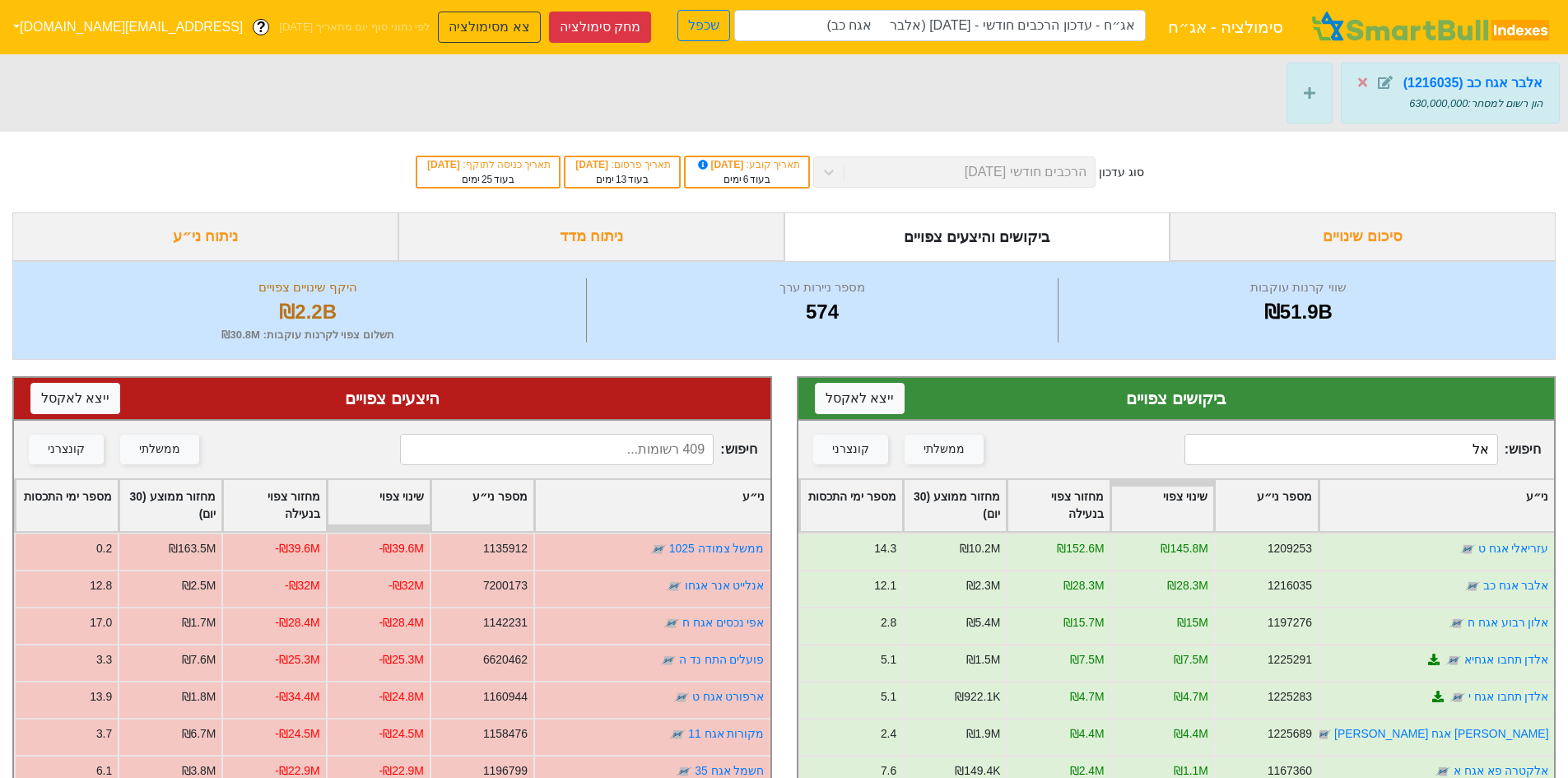
click at [1452, 455] on input "אל" at bounding box center [1341, 450] width 313 height 32
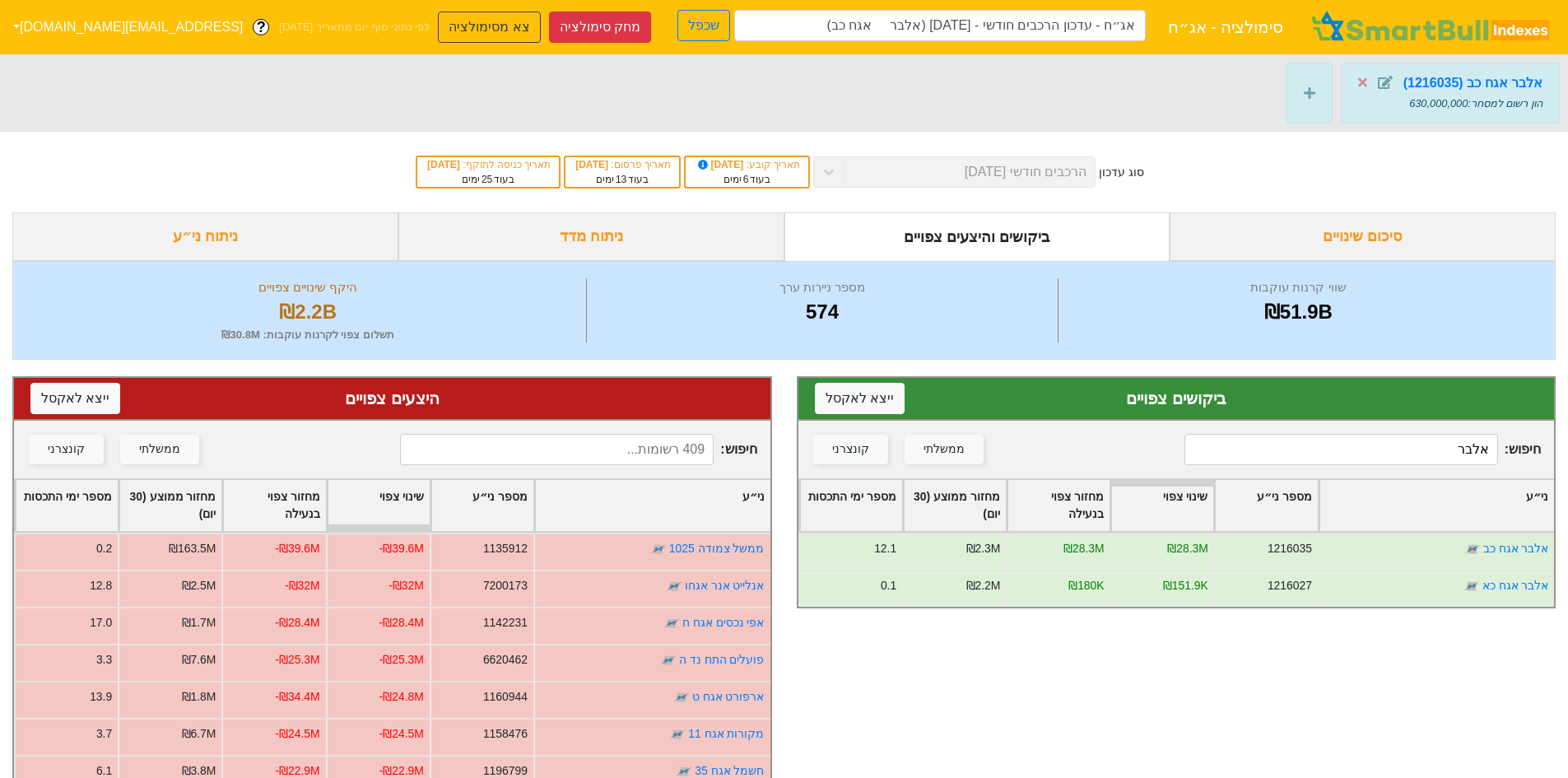
type input "אלבר"
